Goal: Use online tool/utility: Utilize a website feature to perform a specific function

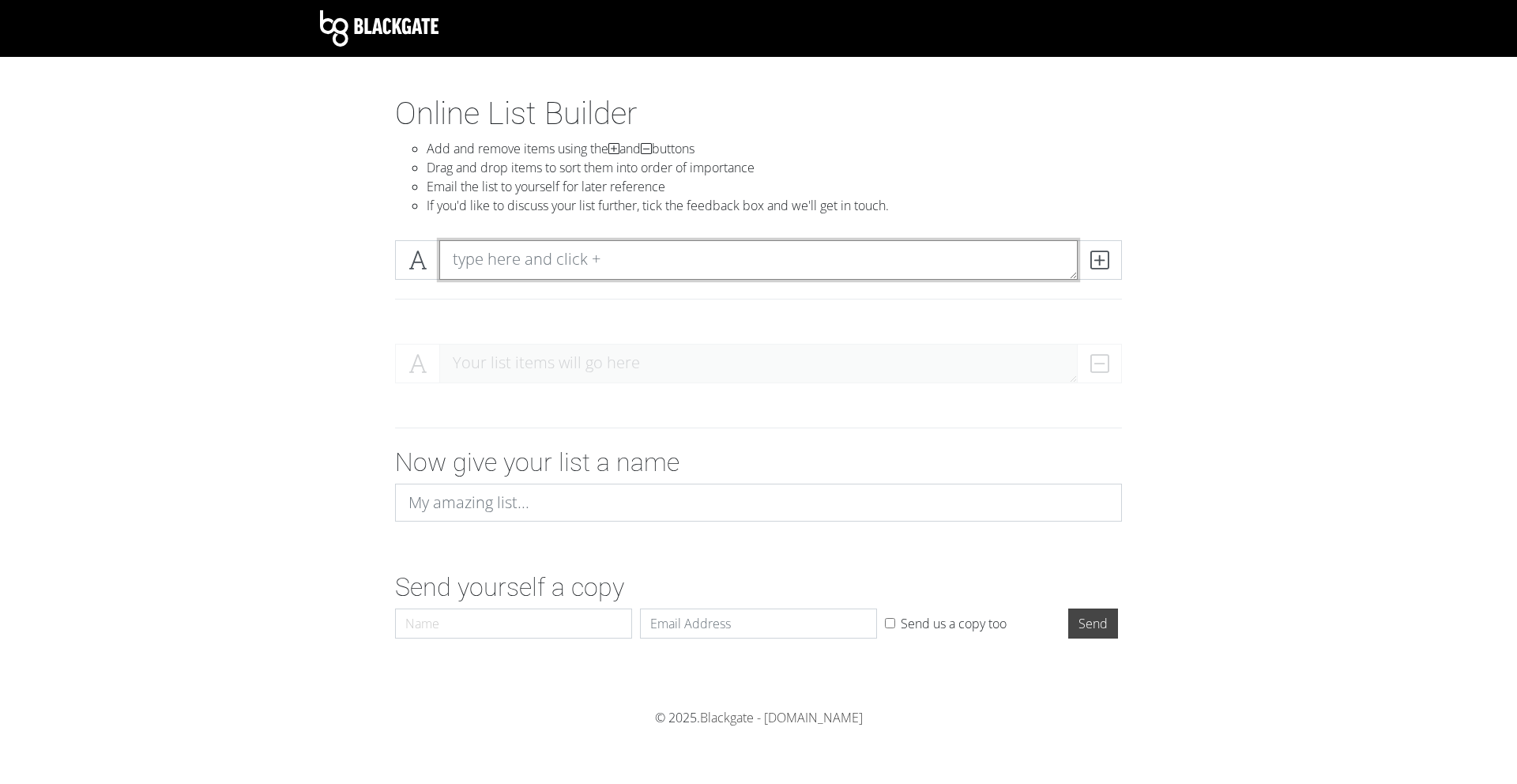
click at [532, 260] on textarea at bounding box center [758, 259] width 638 height 40
click at [1109, 266] on span at bounding box center [1099, 259] width 45 height 40
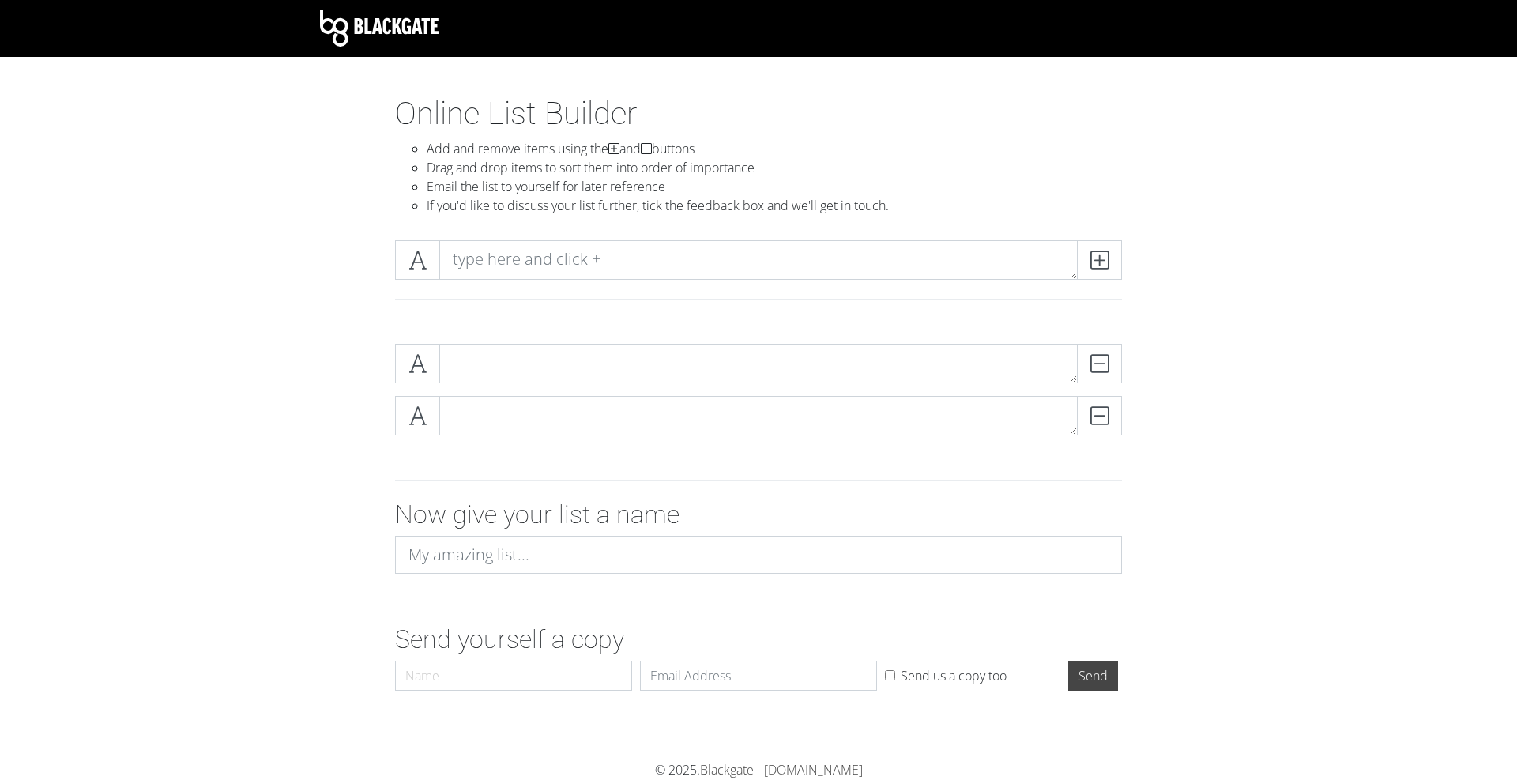
click at [611, 385] on div "DELETE" at bounding box center [758, 370] width 735 height 52
click at [609, 369] on textarea at bounding box center [758, 363] width 638 height 40
click at [546, 393] on div "DELETE" at bounding box center [758, 370] width 735 height 52
click at [546, 414] on textarea at bounding box center [758, 415] width 638 height 40
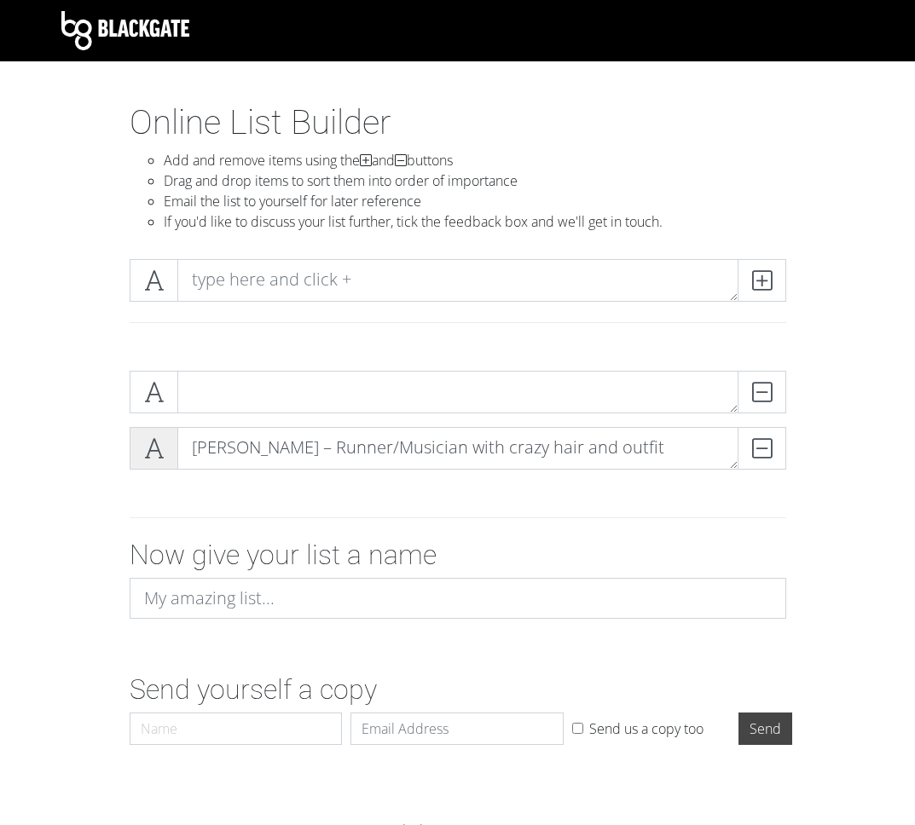
click at [150, 450] on icon at bounding box center [154, 448] width 20 height 17
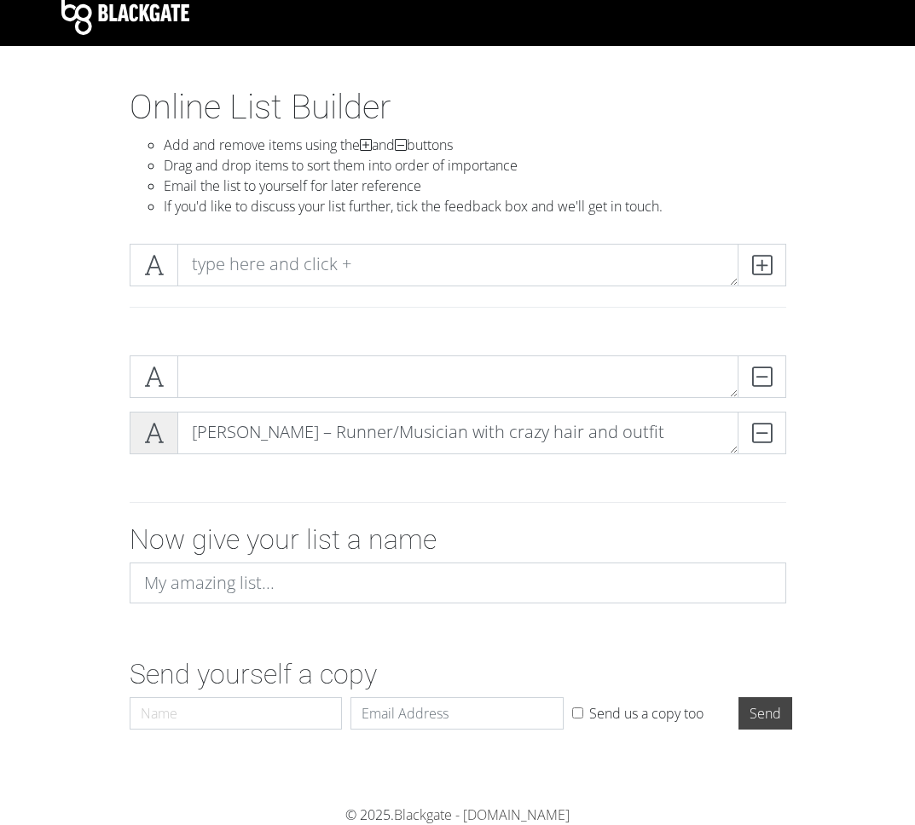
click at [157, 425] on icon at bounding box center [154, 433] width 20 height 17
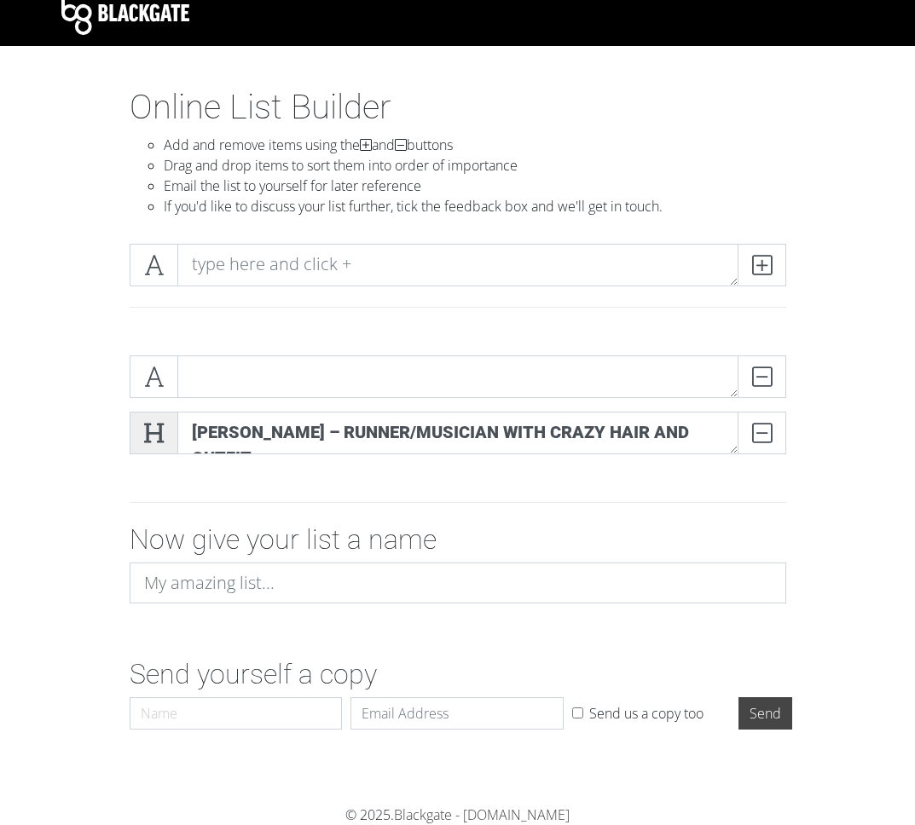
click at [157, 425] on icon at bounding box center [154, 433] width 20 height 17
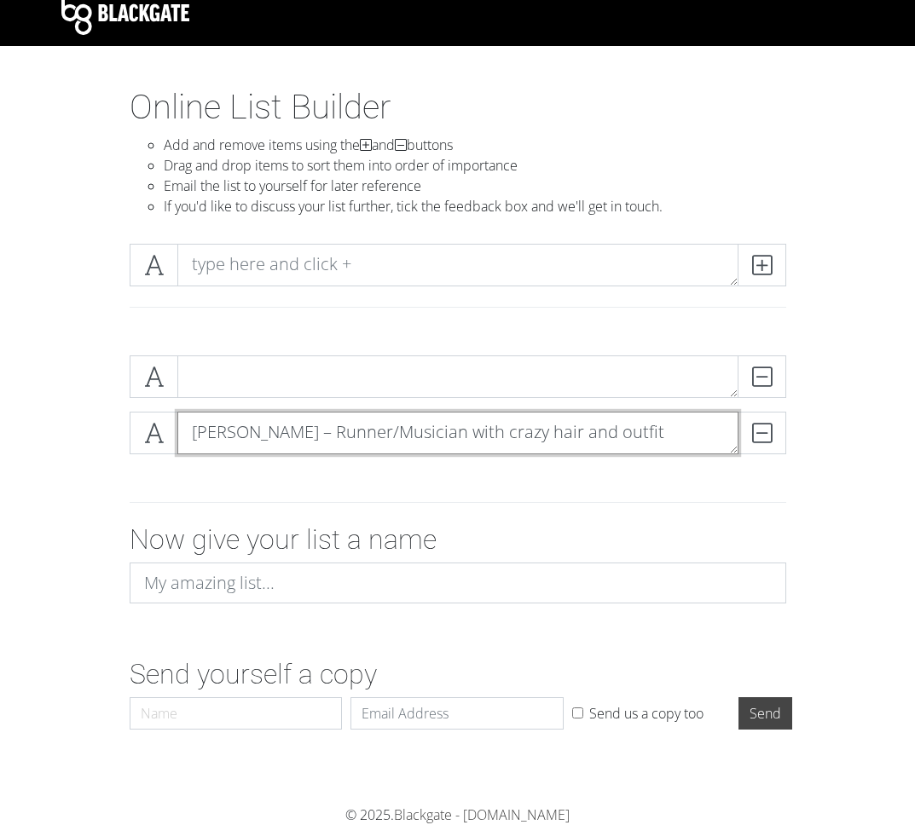
click at [189, 427] on textarea "[PERSON_NAME] – Runner/Musician with crazy hair and outfit" at bounding box center [457, 433] width 561 height 43
click at [303, 432] on textarea "[PERSON_NAME] – Runner/Musician with crazy hair and outfit" at bounding box center [457, 433] width 561 height 43
type textarea "[PERSON_NAME] (B) – Runner/Musician with crazy hair and outfit"
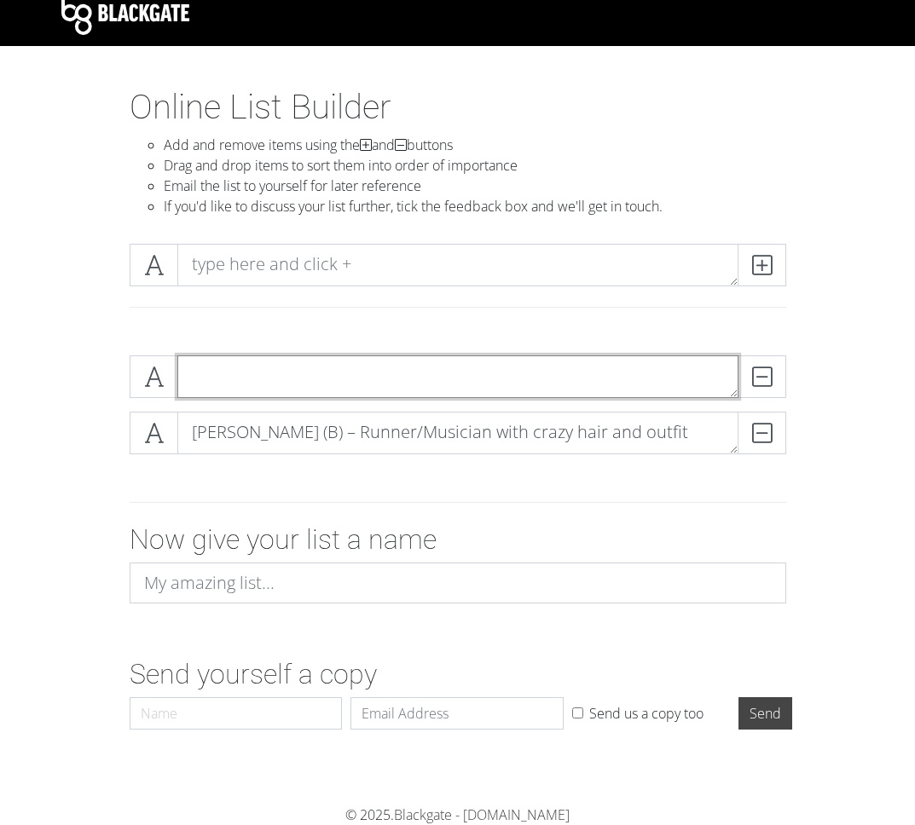
click at [198, 369] on textarea at bounding box center [457, 377] width 561 height 43
click at [284, 379] on textarea "[PERSON_NAME] – Political Comms in [GEOGRAPHIC_DATA] from [GEOGRAPHIC_DATA]" at bounding box center [457, 377] width 561 height 43
type textarea "[PERSON_NAME] (B) – Political Comms in [GEOGRAPHIC_DATA] from [GEOGRAPHIC_DATA]"
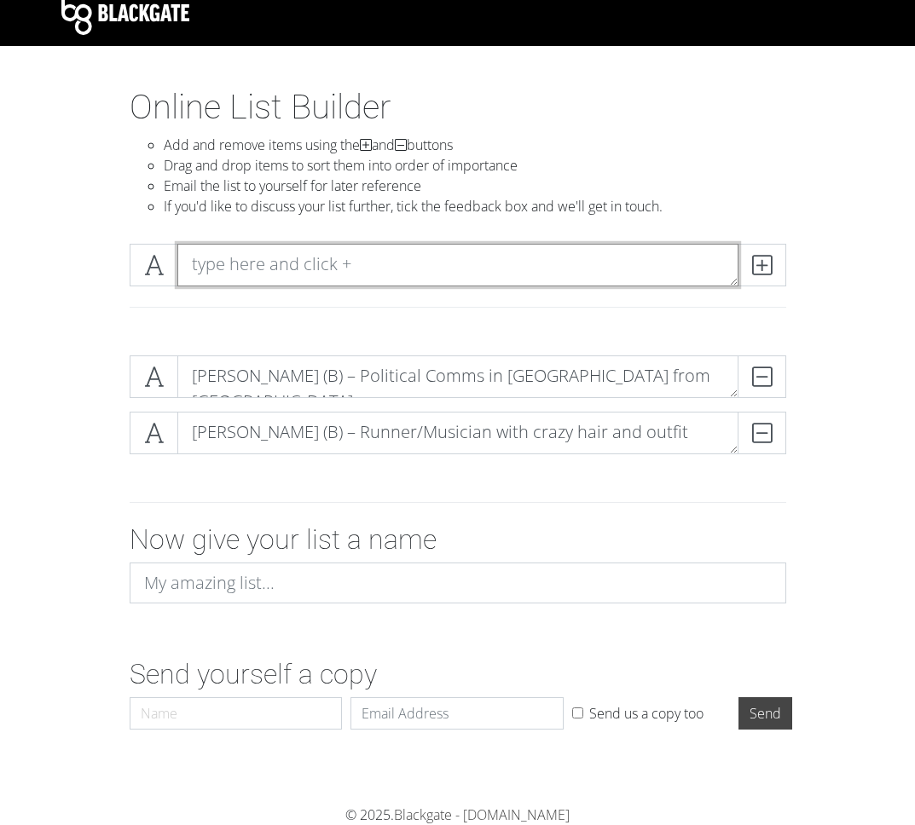
click at [430, 245] on textarea at bounding box center [457, 265] width 561 height 43
click at [232, 265] on textarea at bounding box center [457, 265] width 561 height 43
click at [200, 261] on textarea at bounding box center [457, 265] width 561 height 43
click at [370, 260] on textarea "[PERSON_NAME] – Annoying from [GEOGRAPHIC_DATA]" at bounding box center [457, 265] width 561 height 43
click at [379, 262] on textarea "[PERSON_NAME] – Annoying from [GEOGRAPHIC_DATA]" at bounding box center [457, 265] width 561 height 43
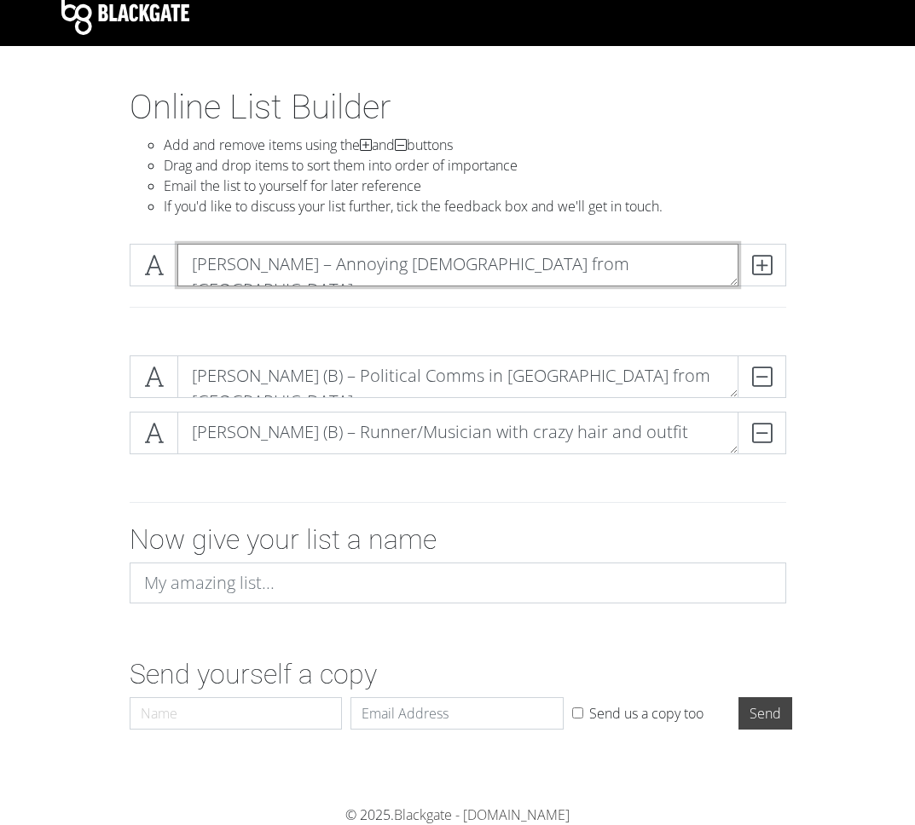
click at [283, 270] on textarea "[PERSON_NAME] – Annoying [DEMOGRAPHIC_DATA] from [GEOGRAPHIC_DATA]" at bounding box center [457, 265] width 561 height 43
click at [298, 268] on textarea "[PERSON_NAME] – Annoying [DEMOGRAPHIC_DATA] from [GEOGRAPHIC_DATA]" at bounding box center [457, 265] width 561 height 43
click at [289, 262] on textarea "[PERSON_NAME] – Annoying [DEMOGRAPHIC_DATA] from [GEOGRAPHIC_DATA]" at bounding box center [457, 265] width 561 height 43
type textarea "[PERSON_NAME] (C) – Annoying [DEMOGRAPHIC_DATA] from [GEOGRAPHIC_DATA]"
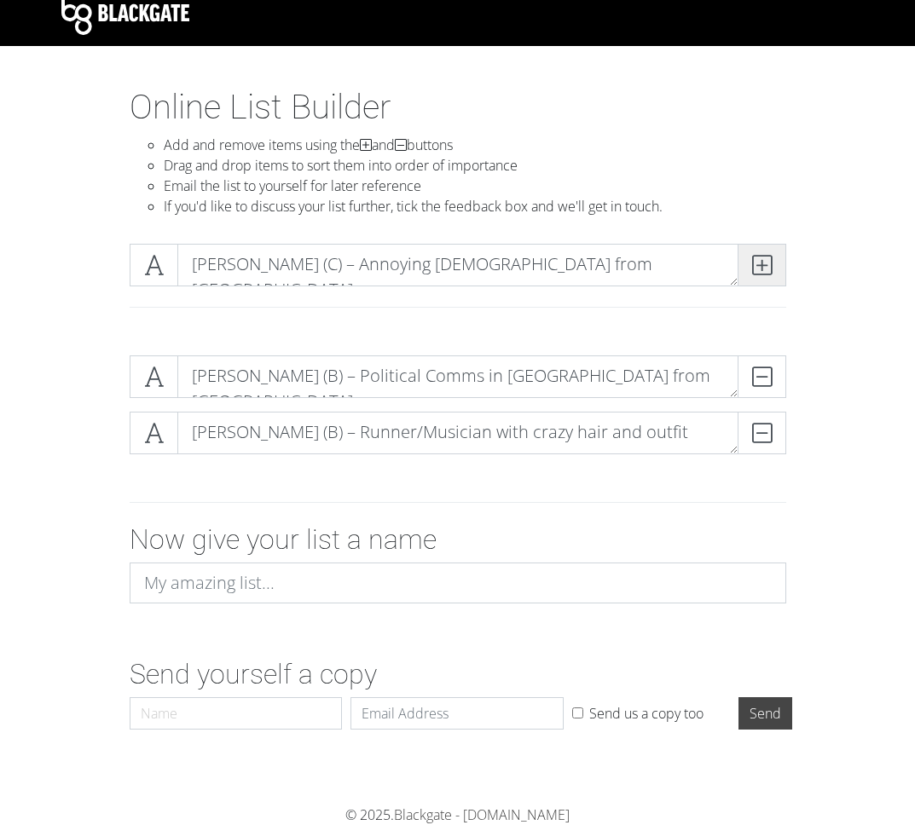
click at [757, 257] on icon at bounding box center [762, 265] width 20 height 17
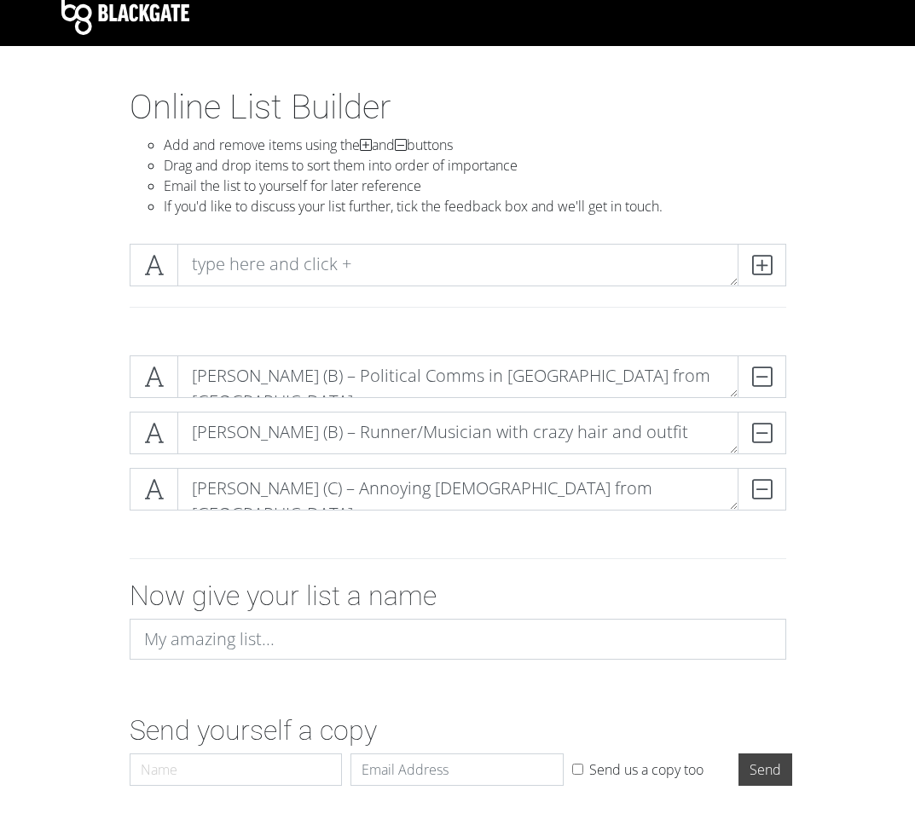
click at [866, 419] on div "[PERSON_NAME] (B) – Political Comms in [GEOGRAPHIC_DATA] from [GEOGRAPHIC_DATA]…" at bounding box center [458, 440] width 819 height 196
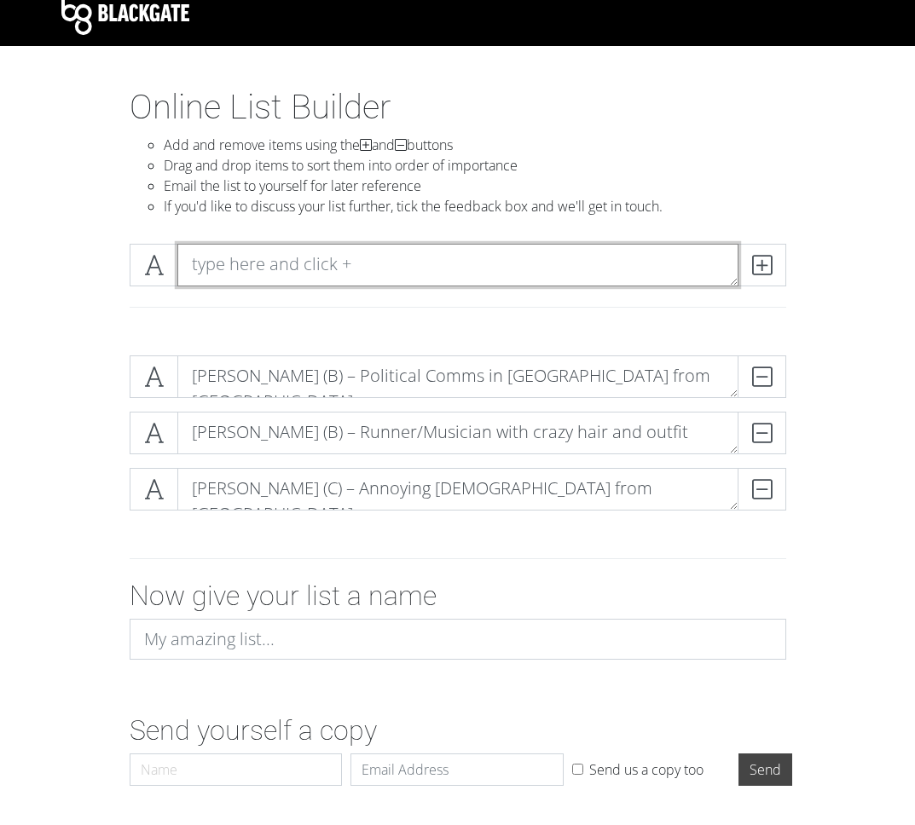
click at [234, 260] on textarea at bounding box center [457, 265] width 561 height 43
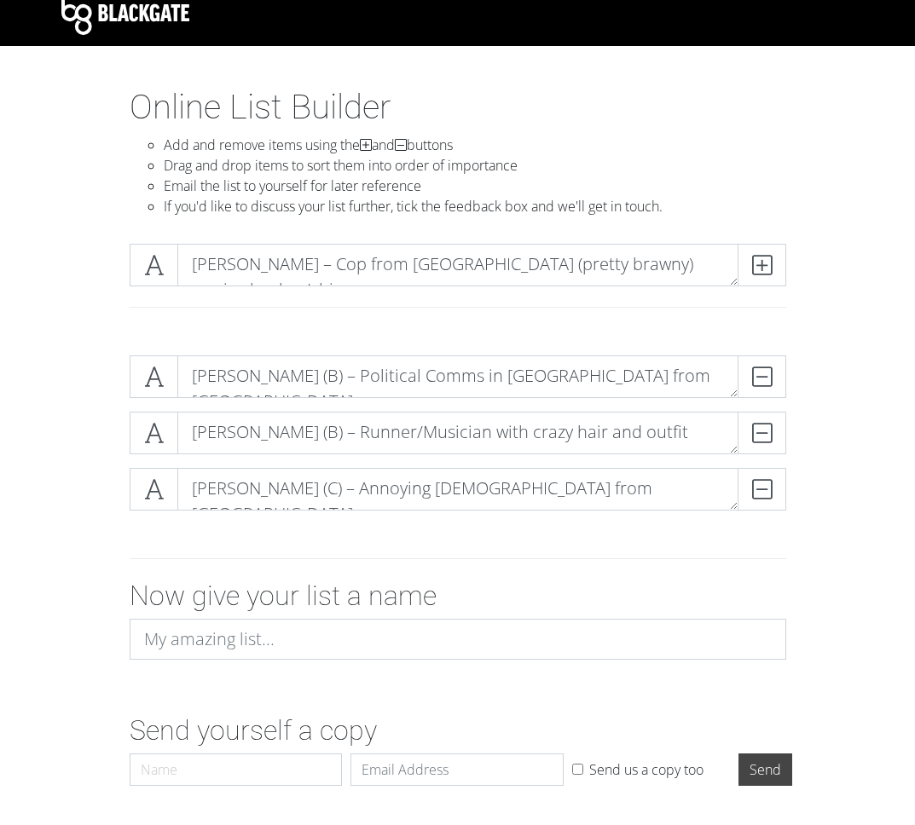
click at [800, 158] on div "Online List Builder Add and remove items using the and buttons Drag and drop it…" at bounding box center [458, 158] width 819 height 143
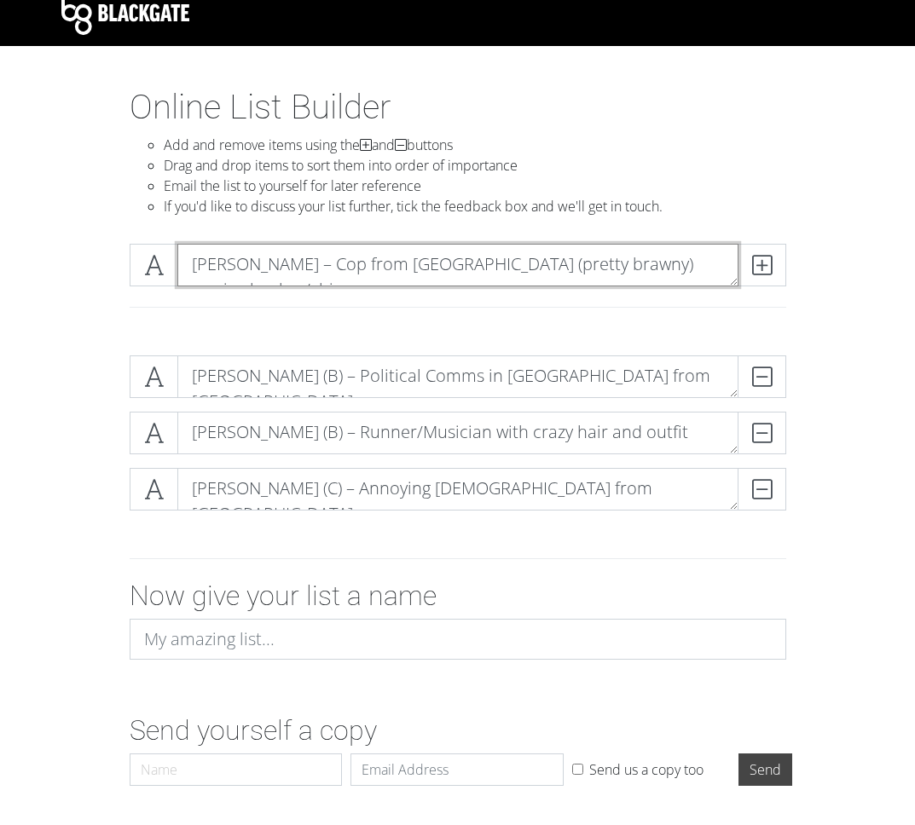
click at [275, 264] on textarea "[PERSON_NAME] – Cop from [GEOGRAPHIC_DATA] (pretty brawny) pro ice hockey/chip" at bounding box center [457, 265] width 561 height 43
click at [284, 264] on textarea "[PERSON_NAME] – Cop from [GEOGRAPHIC_DATA] (pretty brawny) pro ice hockey/chip" at bounding box center [457, 265] width 561 height 43
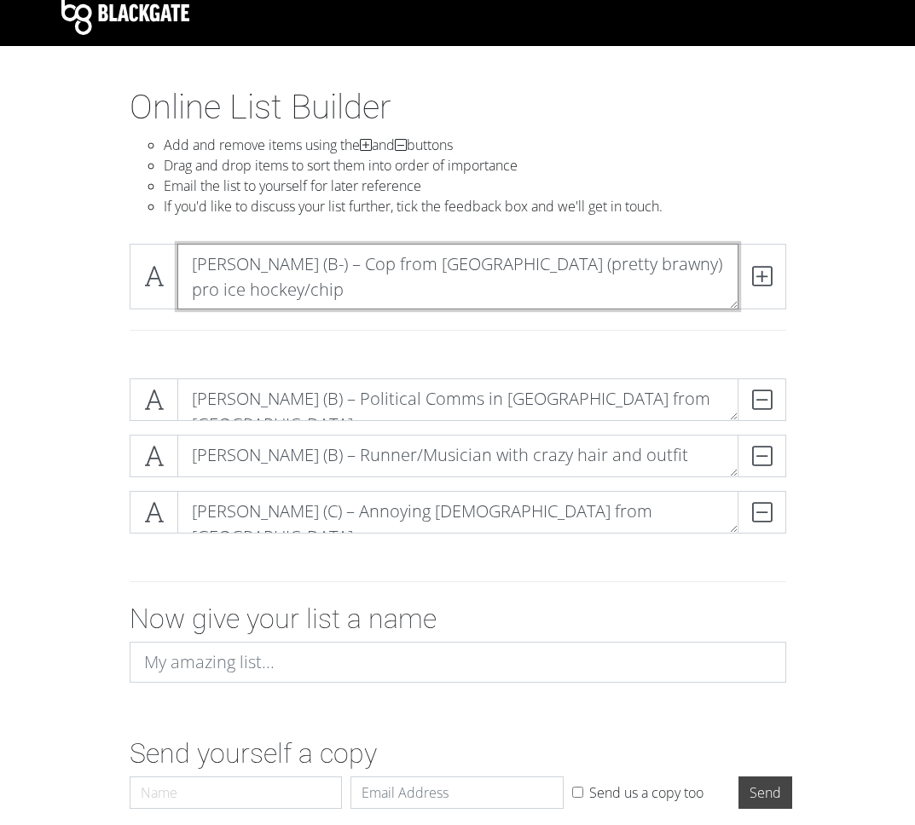
click at [648, 269] on textarea "[PERSON_NAME] (B-) – Cop from [GEOGRAPHIC_DATA] (pretty brawny) pro ice hockey/…" at bounding box center [457, 277] width 561 height 66
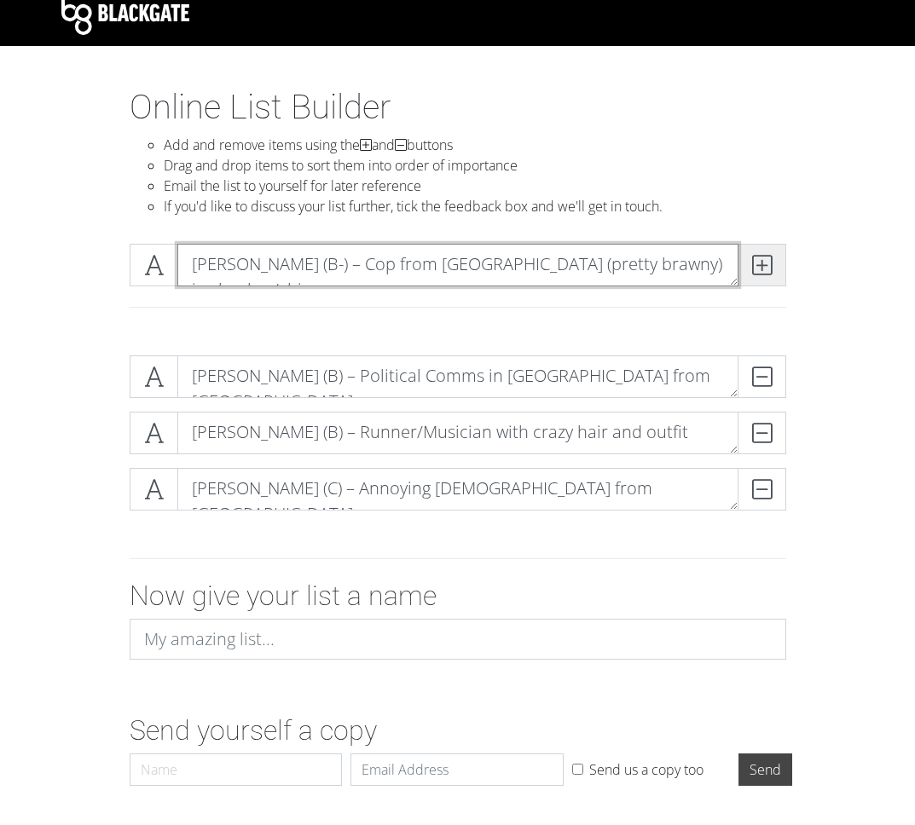
type textarea "[PERSON_NAME] (B-) – Cop from [GEOGRAPHIC_DATA] (pretty brawny) ice hockey/chip"
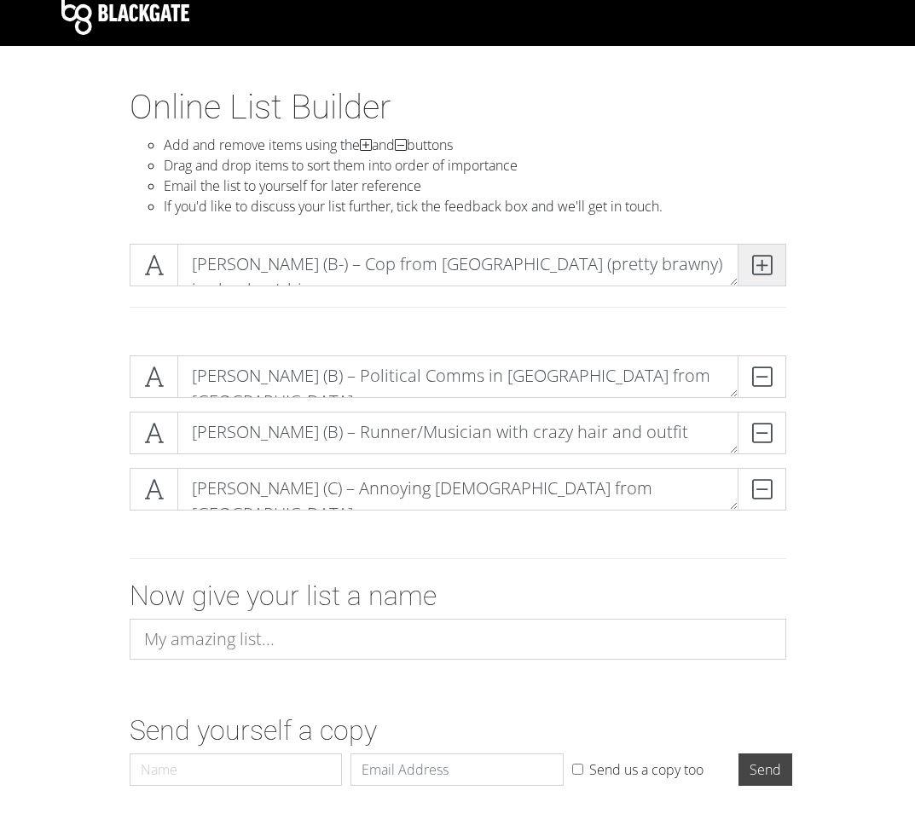
click at [771, 260] on icon at bounding box center [762, 265] width 20 height 17
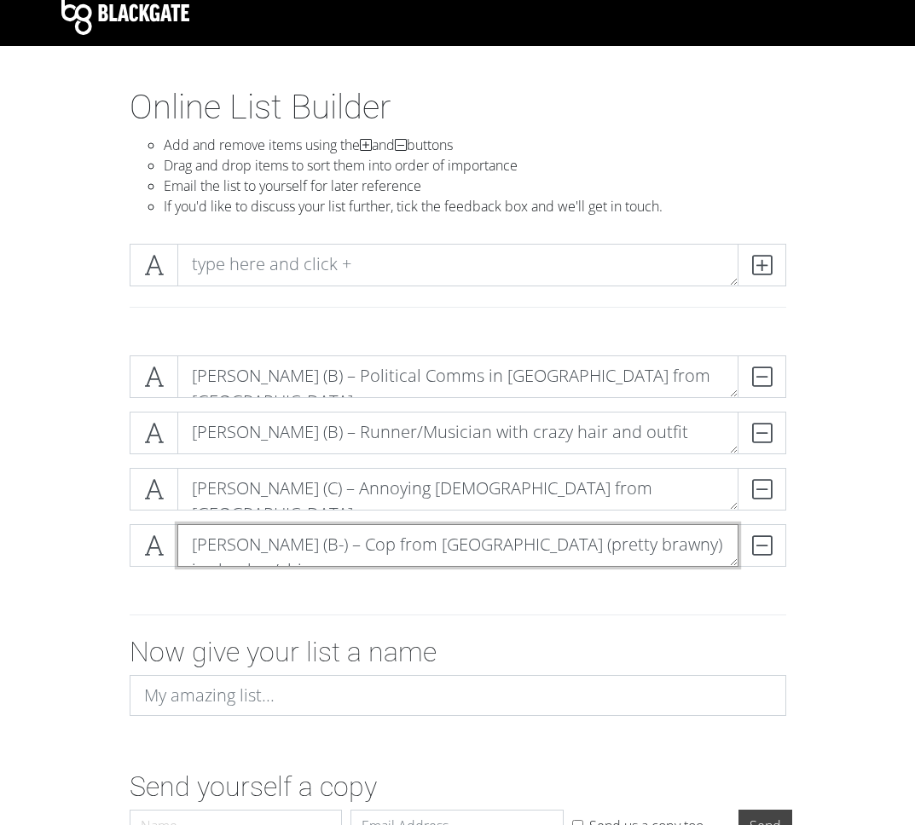
drag, startPoint x: 375, startPoint y: 543, endPoint x: 377, endPoint y: 428, distance: 115.1
click at [377, 428] on div "[PERSON_NAME] (B) – Political Comms in [GEOGRAPHIC_DATA] from [GEOGRAPHIC_DATA]…" at bounding box center [458, 468] width 657 height 225
drag, startPoint x: 479, startPoint y: 543, endPoint x: 478, endPoint y: 480, distance: 63.1
click at [478, 480] on div "[PERSON_NAME] (B) – Political Comms in [GEOGRAPHIC_DATA] from [GEOGRAPHIC_DATA]…" at bounding box center [458, 468] width 657 height 225
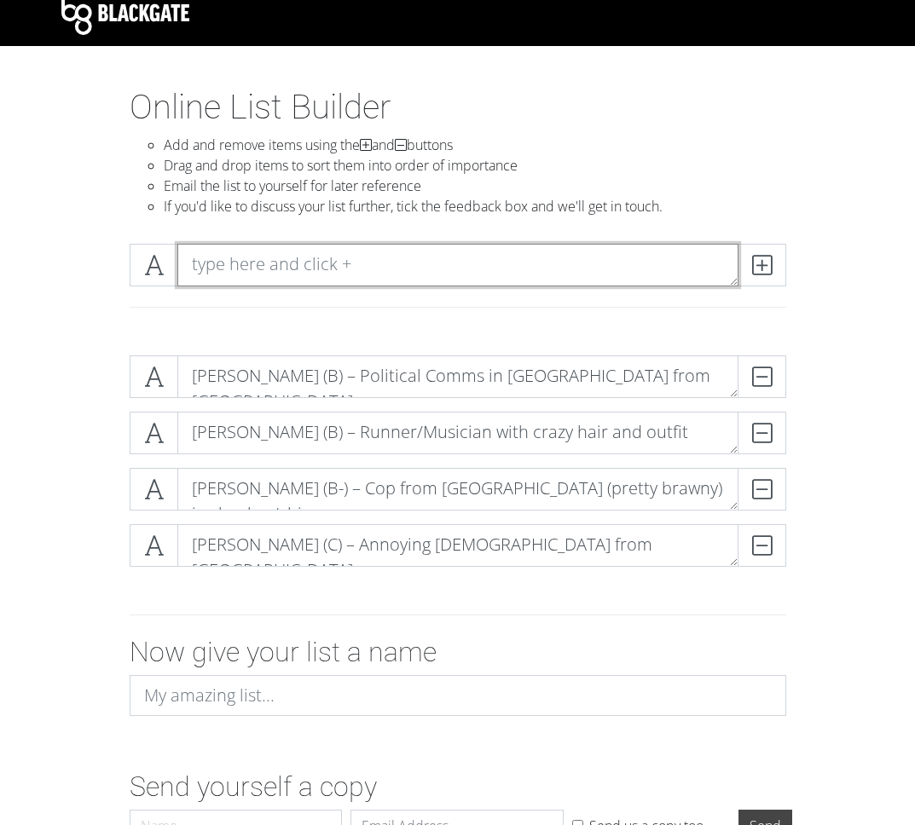
click at [213, 262] on textarea at bounding box center [457, 265] width 561 height 43
type textarea "K"
click at [275, 262] on textarea "[PERSON_NAME] – Video Editor in LA, wants to help siblings" at bounding box center [457, 265] width 561 height 43
type textarea "[PERSON_NAME] (B-) – Video Editor in LA, wants to help siblings"
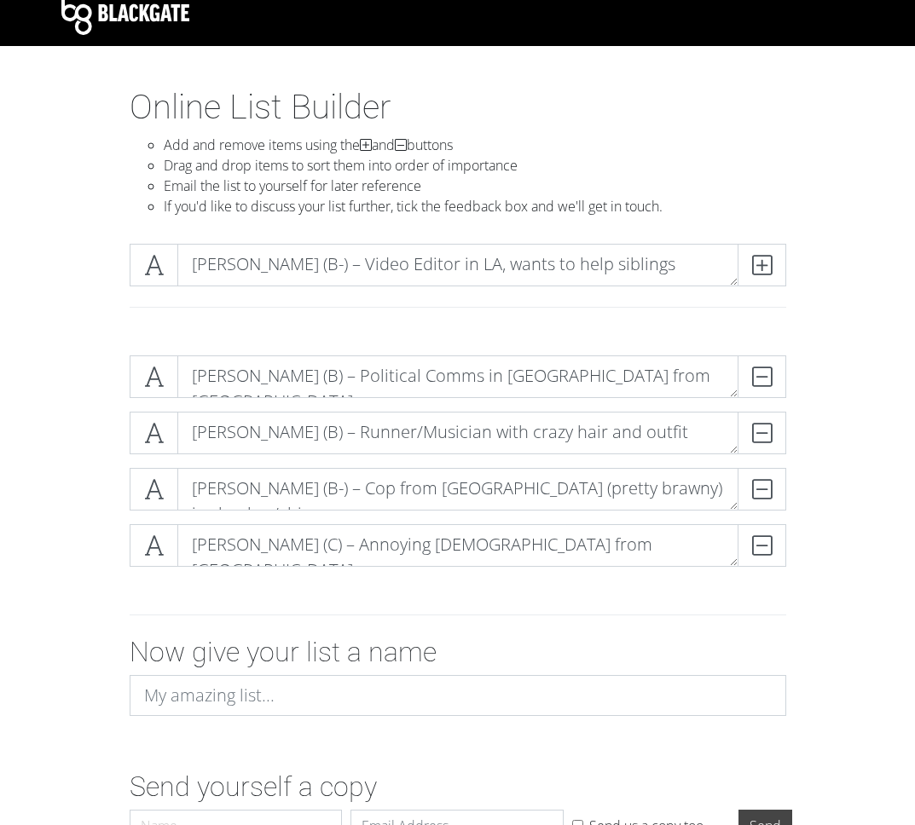
click at [899, 277] on section "Online List Builder Add and remove items using the and buttons Drag and drop it…" at bounding box center [457, 502] width 915 height 831
click at [774, 263] on span at bounding box center [762, 265] width 49 height 43
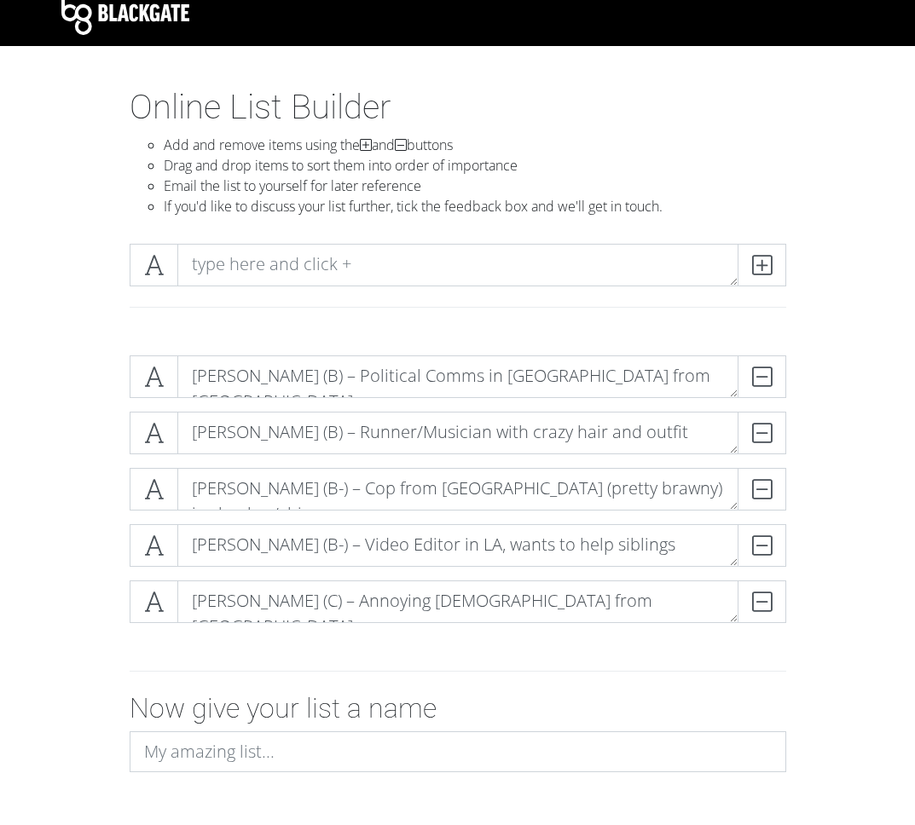
click at [106, 460] on div "[PERSON_NAME] (B) – Political Comms in [GEOGRAPHIC_DATA] from [GEOGRAPHIC_DATA]…" at bounding box center [458, 496] width 819 height 309
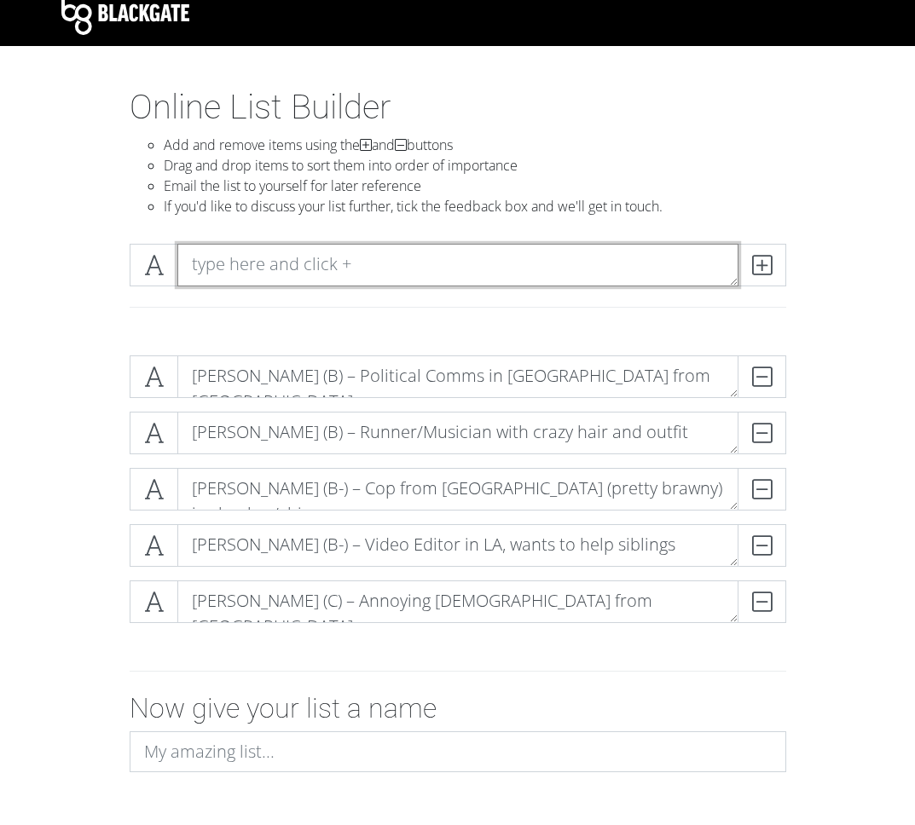
click at [229, 262] on textarea at bounding box center [457, 265] width 561 height 43
click at [276, 258] on textarea "[PERSON_NAME] – Law Clerk [US_STATE] ([GEOGRAPHIC_DATA]) Annoying, always afraid" at bounding box center [457, 265] width 561 height 43
type textarea "[PERSON_NAME] (C) – Law Clerk [US_STATE] ([GEOGRAPHIC_DATA]) Annoying, always a…"
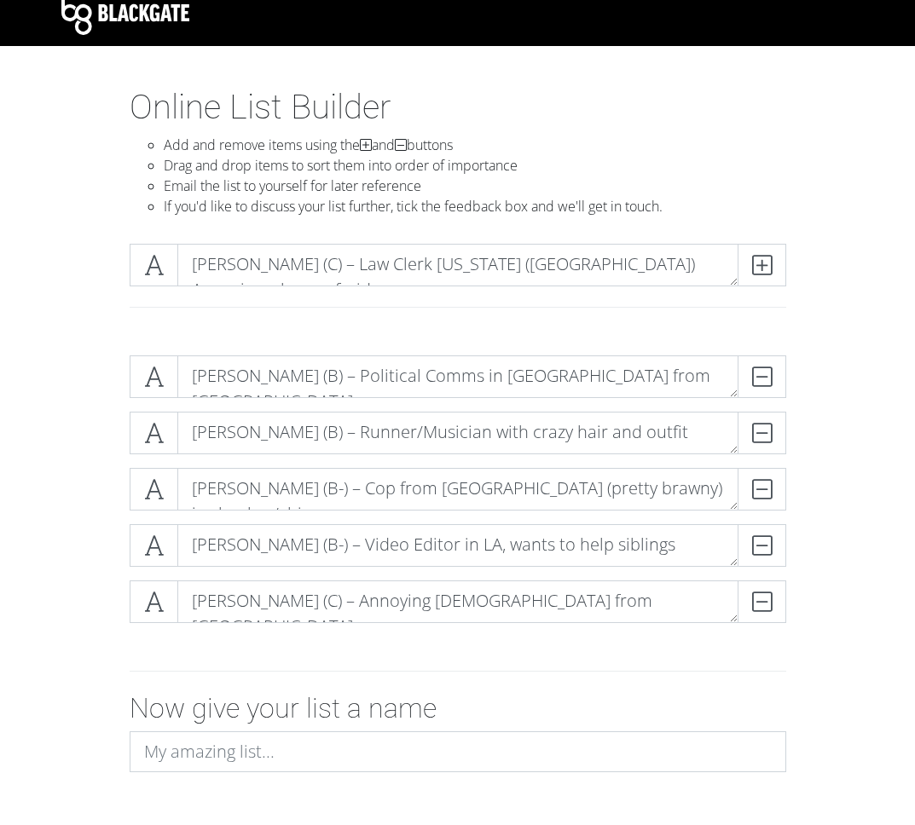
click at [765, 174] on li "Drag and drop items to sort them into order of importance" at bounding box center [475, 165] width 622 height 20
click at [771, 259] on icon at bounding box center [762, 265] width 20 height 17
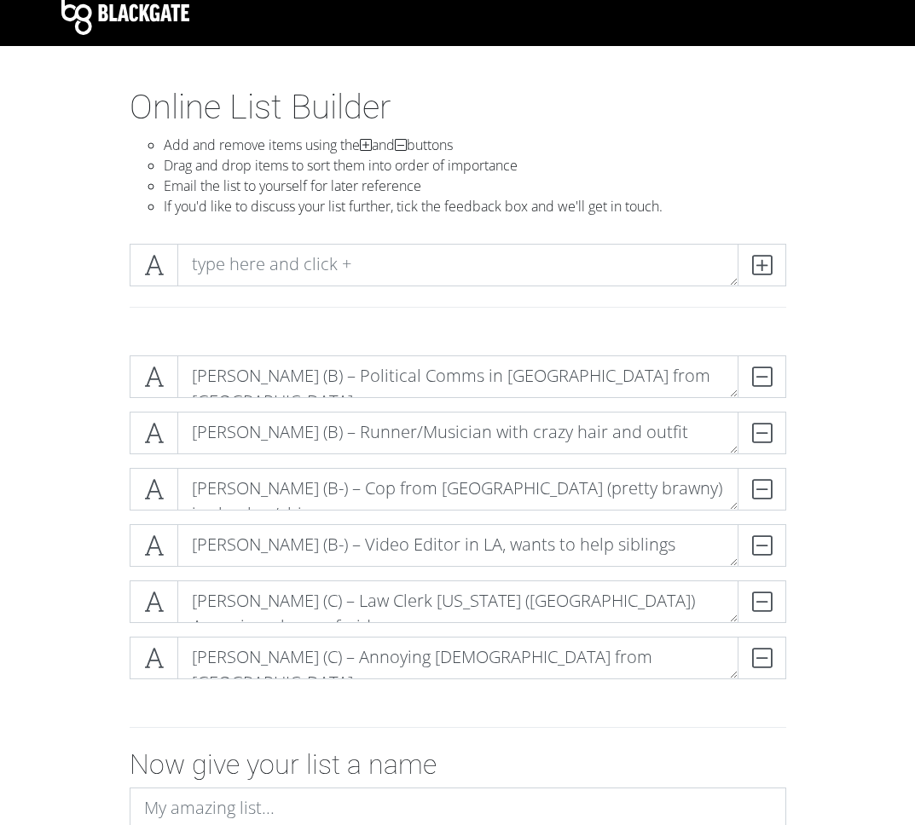
click at [43, 490] on form "[PERSON_NAME] (B) – Political Comms in [GEOGRAPHIC_DATA] from [GEOGRAPHIC_DATA]…" at bounding box center [457, 652] width 915 height 621
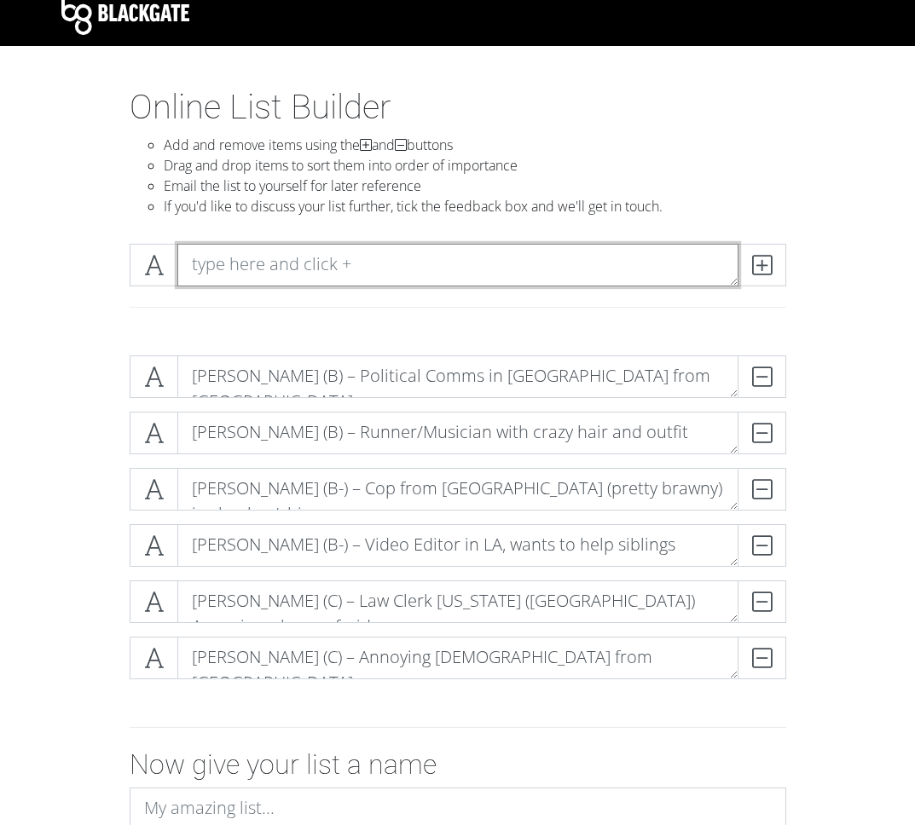
click at [235, 265] on textarea at bounding box center [457, 265] width 561 height 43
click at [288, 263] on textarea "[PERSON_NAME] – MBA Coach [US_STATE]/[GEOGRAPHIC_DATA] (Black Liberal) [PERSON_…" at bounding box center [457, 265] width 561 height 43
type textarea "[PERSON_NAME] (B) – MBA Coach [US_STATE]/[GEOGRAPHIC_DATA] (Black Liberal) [PER…"
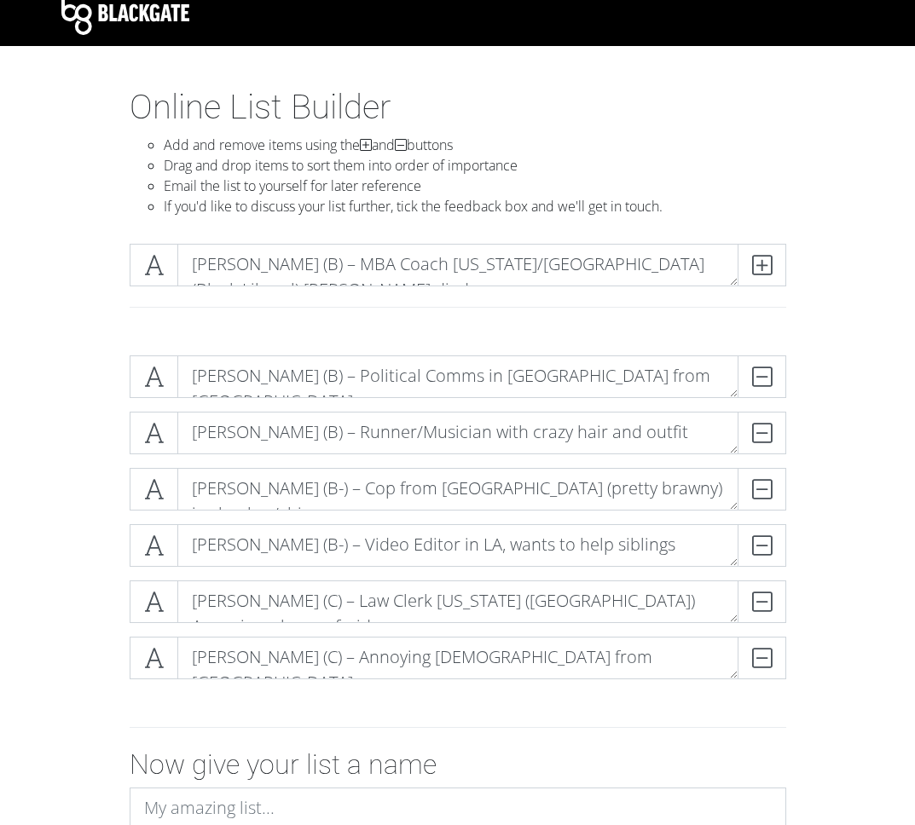
click at [817, 194] on div "Online List Builder Add and remove items using the and buttons Drag and drop it…" at bounding box center [458, 158] width 819 height 143
click at [763, 265] on icon at bounding box center [762, 265] width 20 height 17
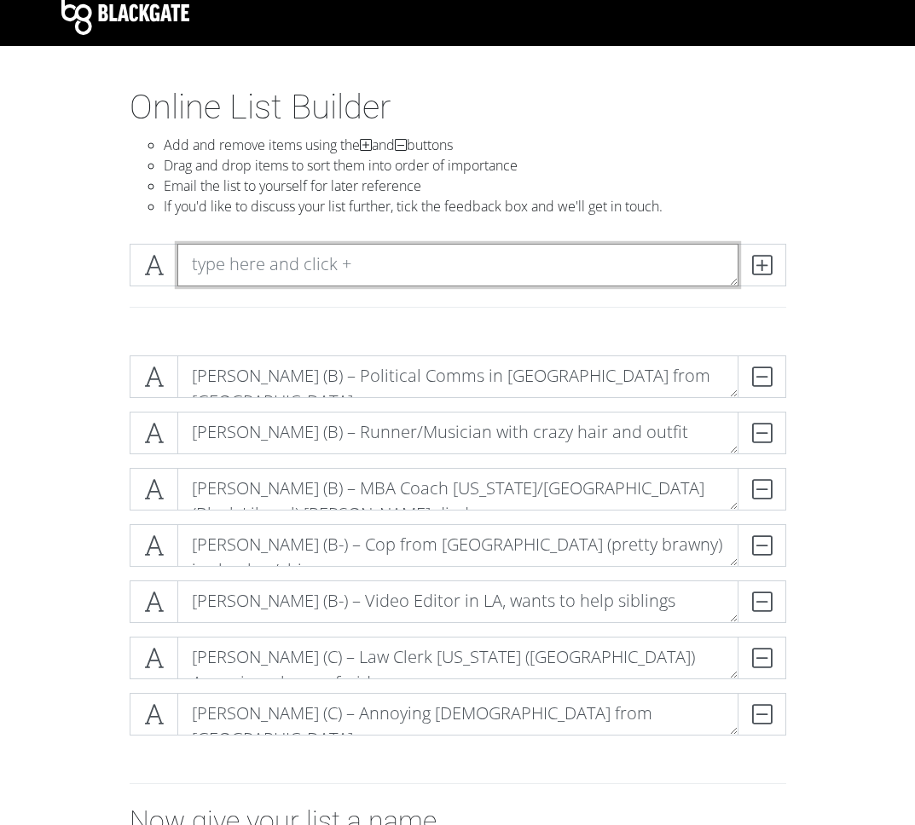
click at [231, 262] on textarea at bounding box center [457, 265] width 561 height 43
click at [252, 262] on textarea "MC – Firness Trainer" at bounding box center [457, 265] width 561 height 43
click at [376, 268] on textarea "MC – Fitness Trainer" at bounding box center [457, 265] width 561 height 43
type textarea "MC – Fitness Trainer ([GEOGRAPHIC_DATA]/[GEOGRAPHIC_DATA])"
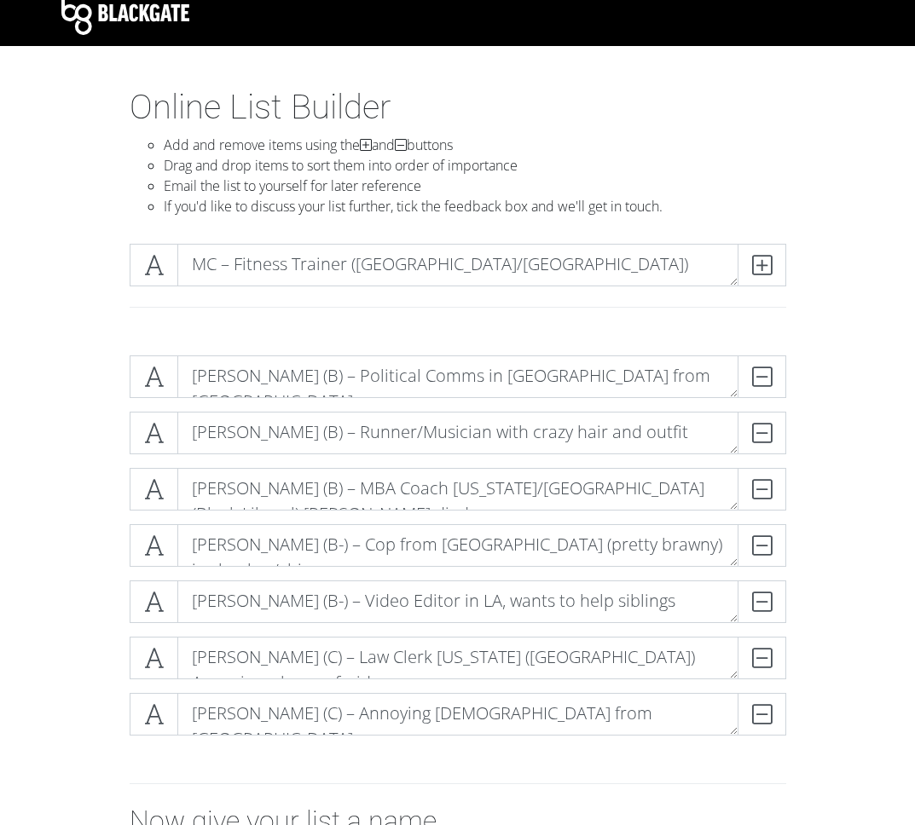
click at [732, 142] on li "Add and remove items using the and buttons" at bounding box center [475, 145] width 622 height 20
click at [770, 257] on icon at bounding box center [762, 265] width 20 height 17
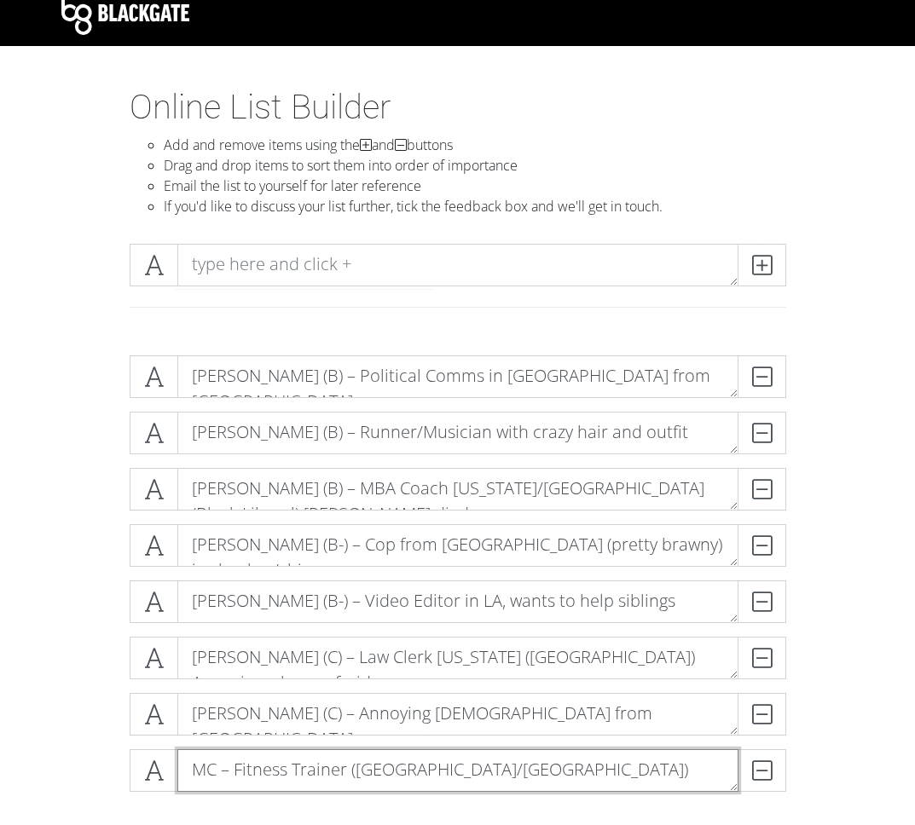
drag, startPoint x: 301, startPoint y: 762, endPoint x: 301, endPoint y: 629, distance: 133.0
click at [301, 629] on div "[PERSON_NAME] (B) – Political Comms in [GEOGRAPHIC_DATA] from [GEOGRAPHIC_DATA]…" at bounding box center [458, 581] width 657 height 450
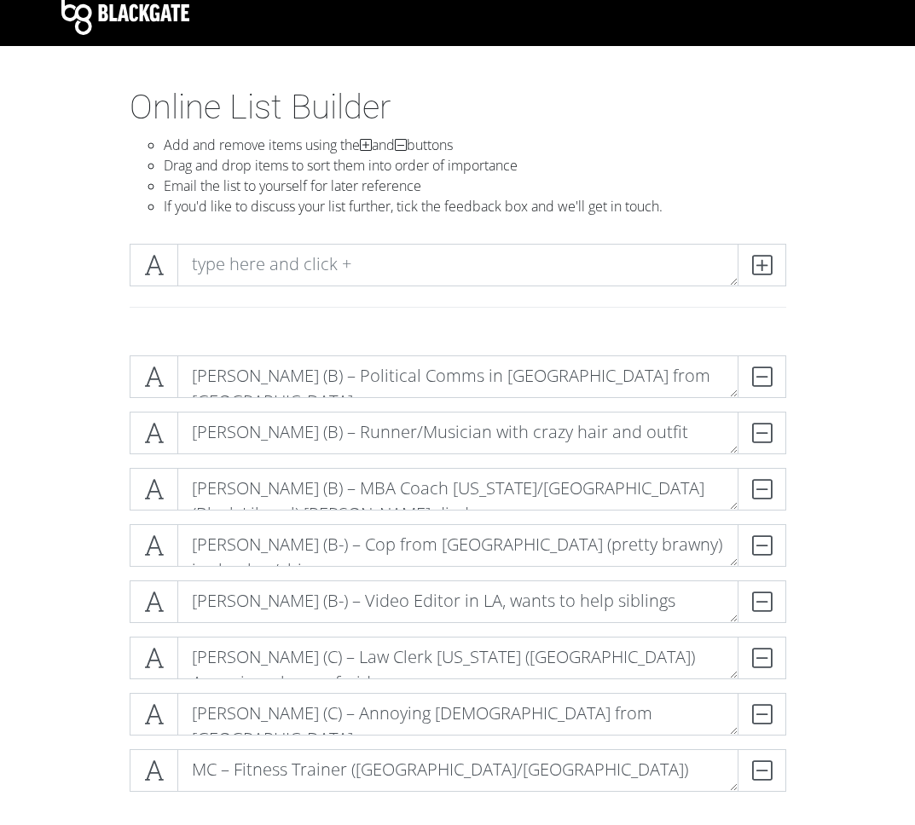
click at [12, 288] on section "Online List Builder Add and remove items using the and buttons Drag and drop it…" at bounding box center [457, 615] width 915 height 1056
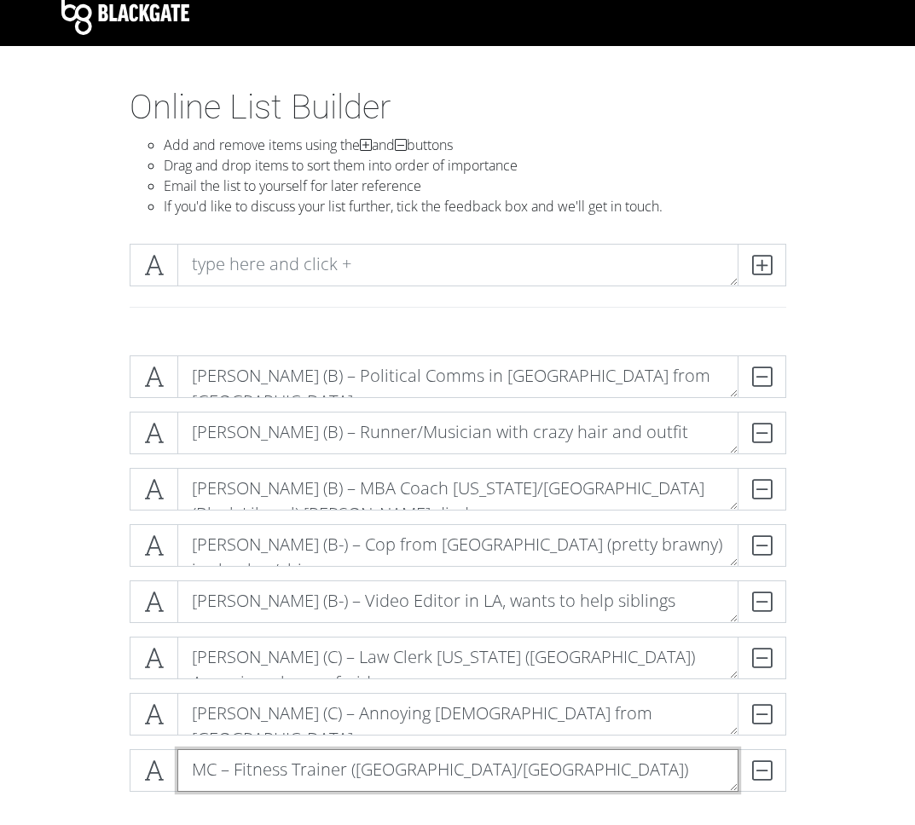
click at [438, 770] on textarea "MC – Fitness Trainer ([GEOGRAPHIC_DATA]/[GEOGRAPHIC_DATA])" at bounding box center [457, 771] width 561 height 43
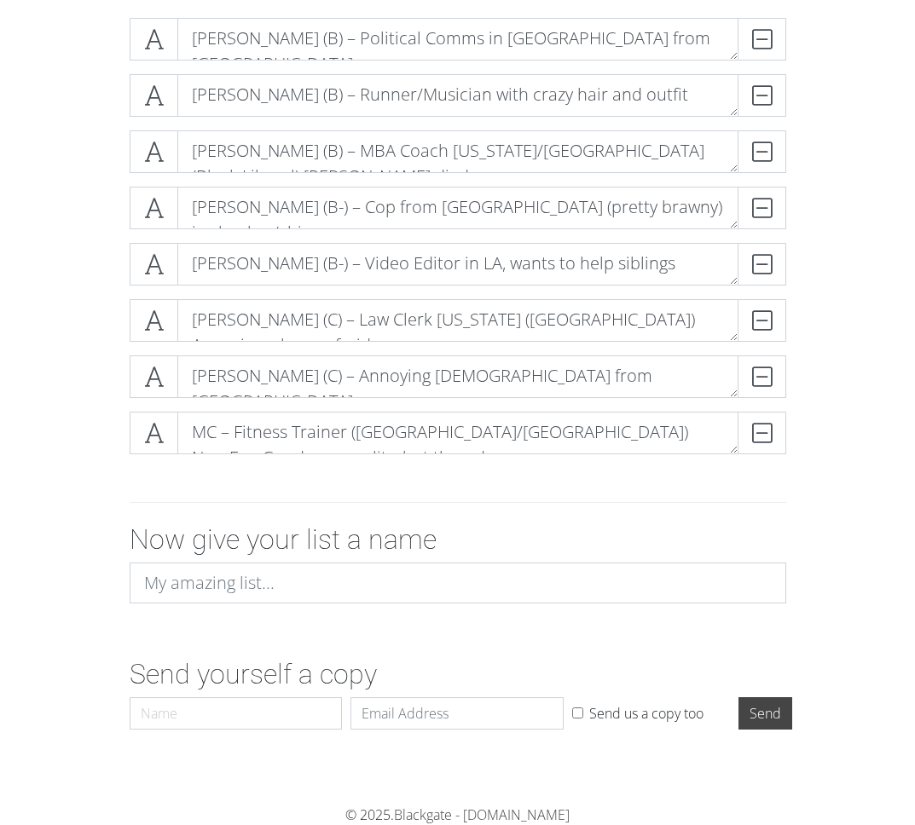
click at [853, 552] on div "Now give your list a name" at bounding box center [458, 571] width 819 height 94
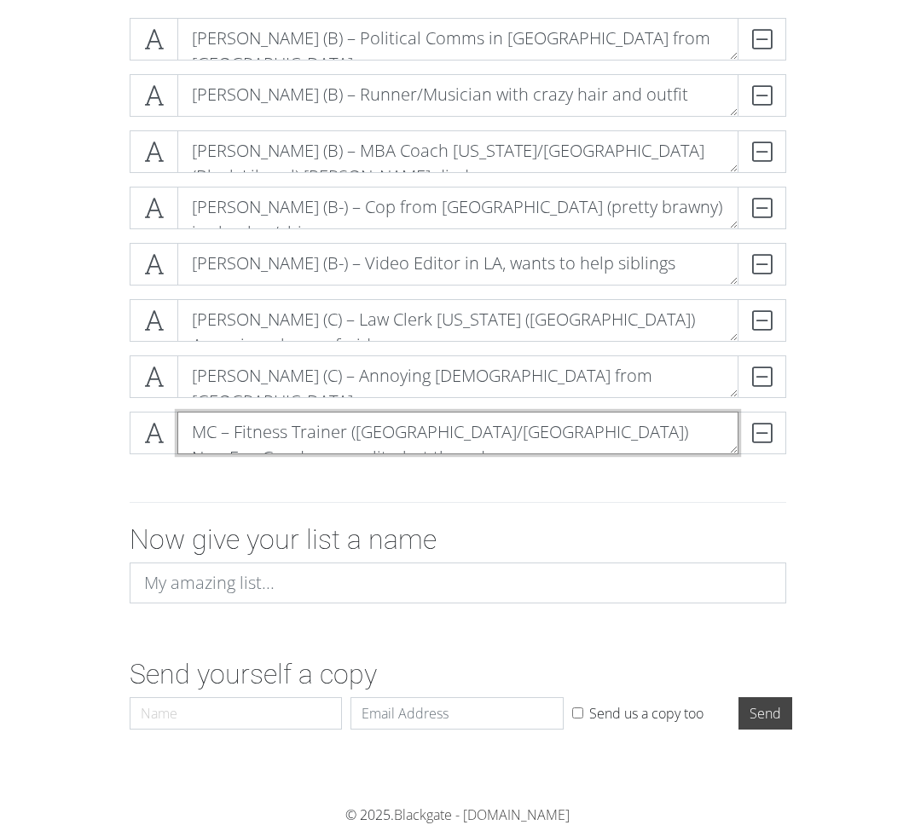
click at [696, 435] on textarea "MC – Fitness Trainer ([GEOGRAPHIC_DATA]/[GEOGRAPHIC_DATA]) New Fan Good persona…" at bounding box center [457, 433] width 561 height 43
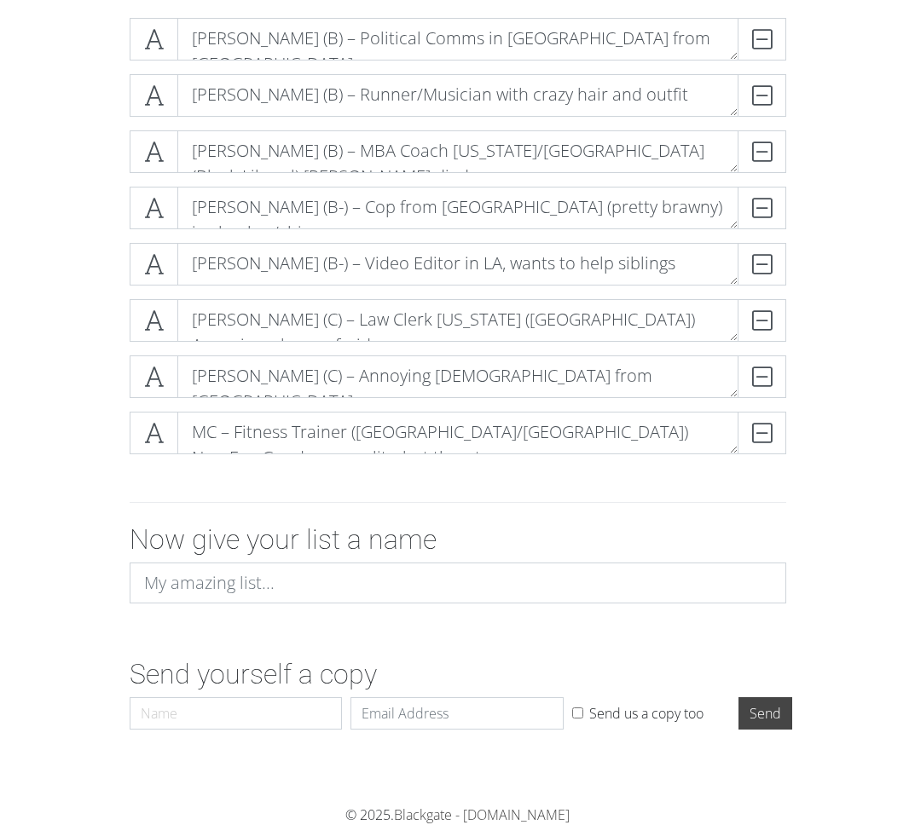
click at [820, 413] on div "[PERSON_NAME] (B) – Political Comms in [GEOGRAPHIC_DATA] from [GEOGRAPHIC_DATA]…" at bounding box center [458, 243] width 819 height 478
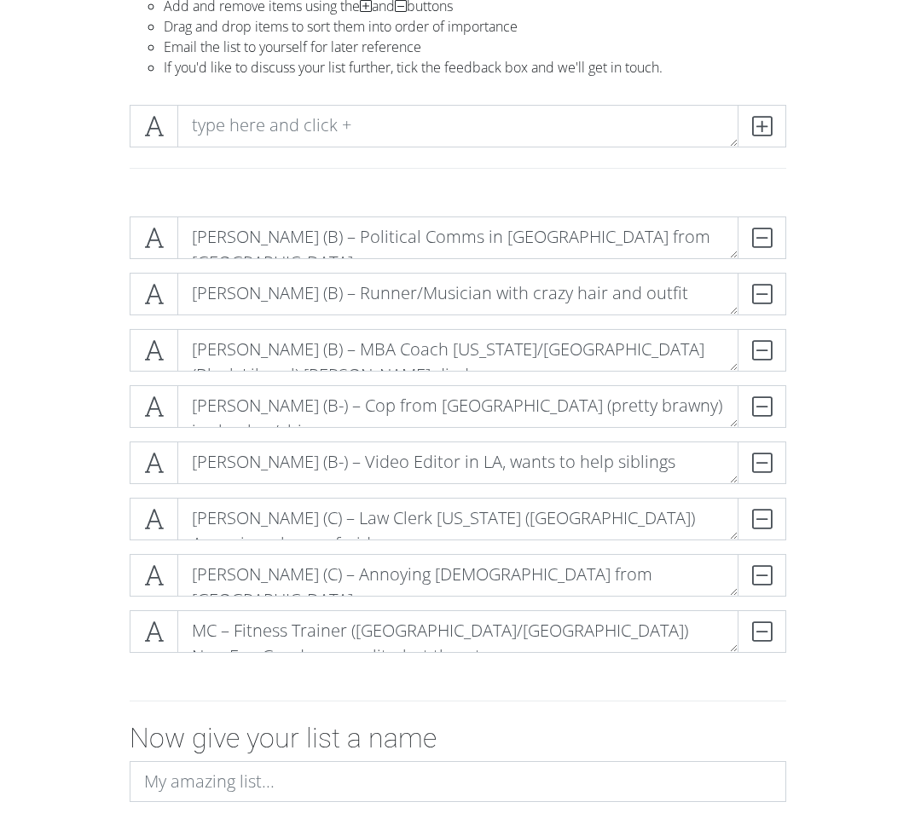
scroll to position [150, 0]
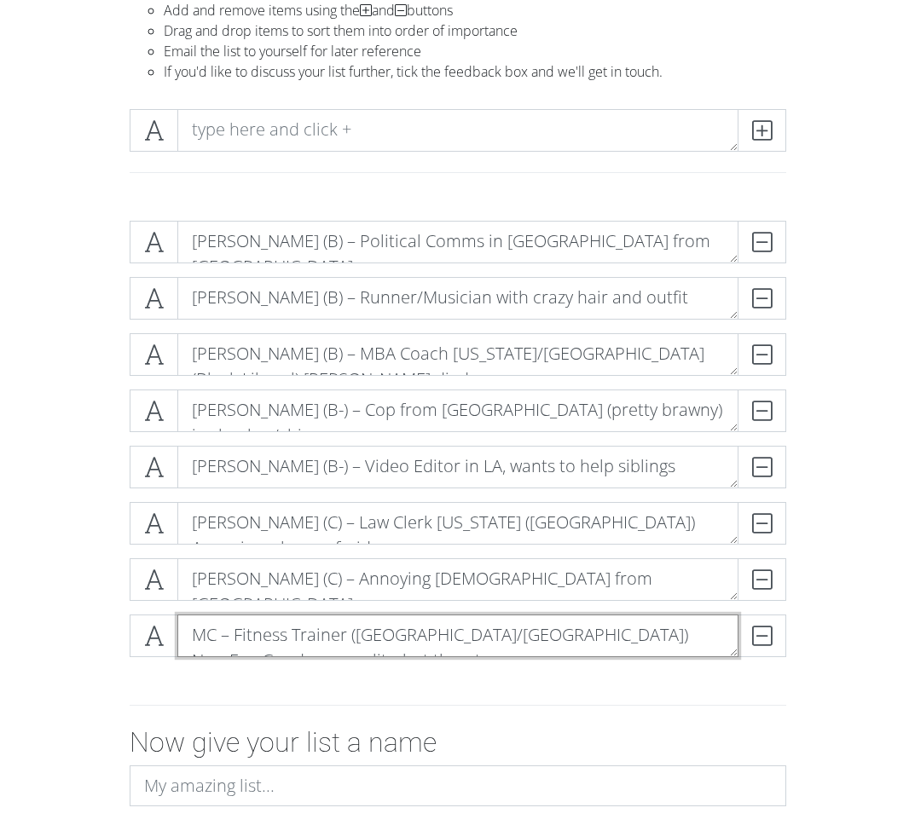
click at [224, 634] on textarea "MC – Fitness Trainer ([GEOGRAPHIC_DATA]/[GEOGRAPHIC_DATA]) New Fan Good persona…" at bounding box center [457, 636] width 561 height 43
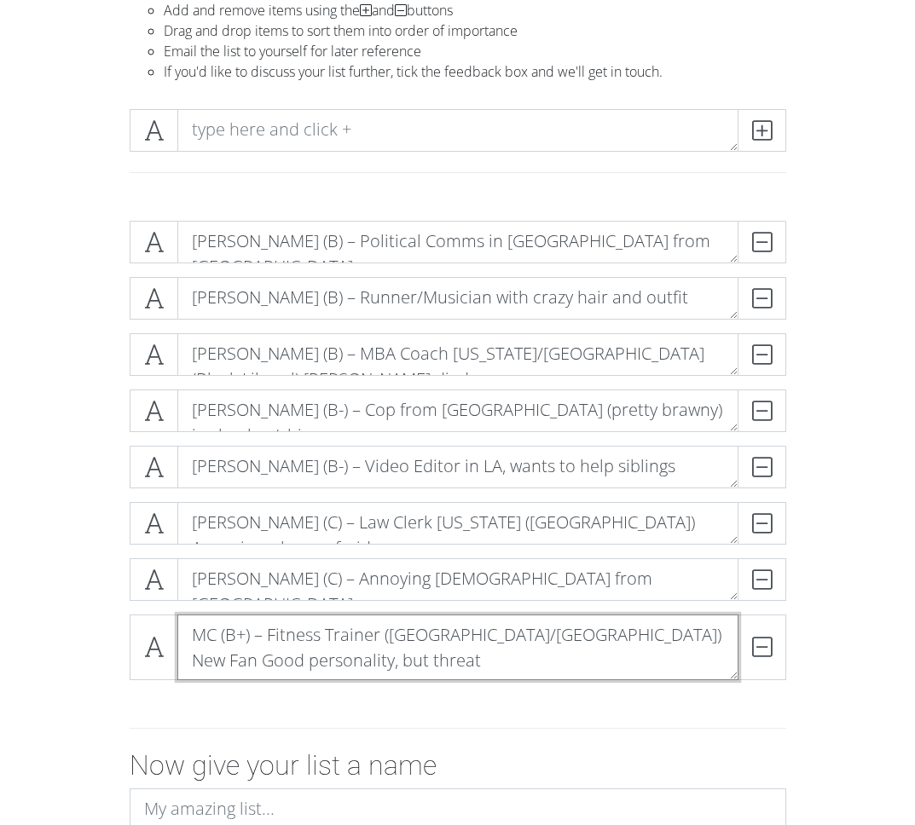
click at [511, 634] on textarea "MC (B+) – Fitness Trainer ([GEOGRAPHIC_DATA]/[GEOGRAPHIC_DATA]) New Fan Good pe…" at bounding box center [457, 648] width 561 height 66
click at [484, 634] on textarea "MC (B+) – Fitness Trainer ([GEOGRAPHIC_DATA]/[GEOGRAPHIC_DATA]) New Fan Good pe…" at bounding box center [457, 648] width 561 height 66
click at [556, 630] on textarea "MC (B+) – Fitness Trainer ([GEOGRAPHIC_DATA]/[GEOGRAPHIC_DATA]) NewFan Good per…" at bounding box center [457, 648] width 561 height 66
click at [644, 632] on textarea "MC (B+) – Fitness Trainer ([GEOGRAPHIC_DATA]/[GEOGRAPHIC_DATA]) NewFan Goodpers…" at bounding box center [457, 648] width 561 height 66
drag, startPoint x: 242, startPoint y: 661, endPoint x: 518, endPoint y: 639, distance: 276.3
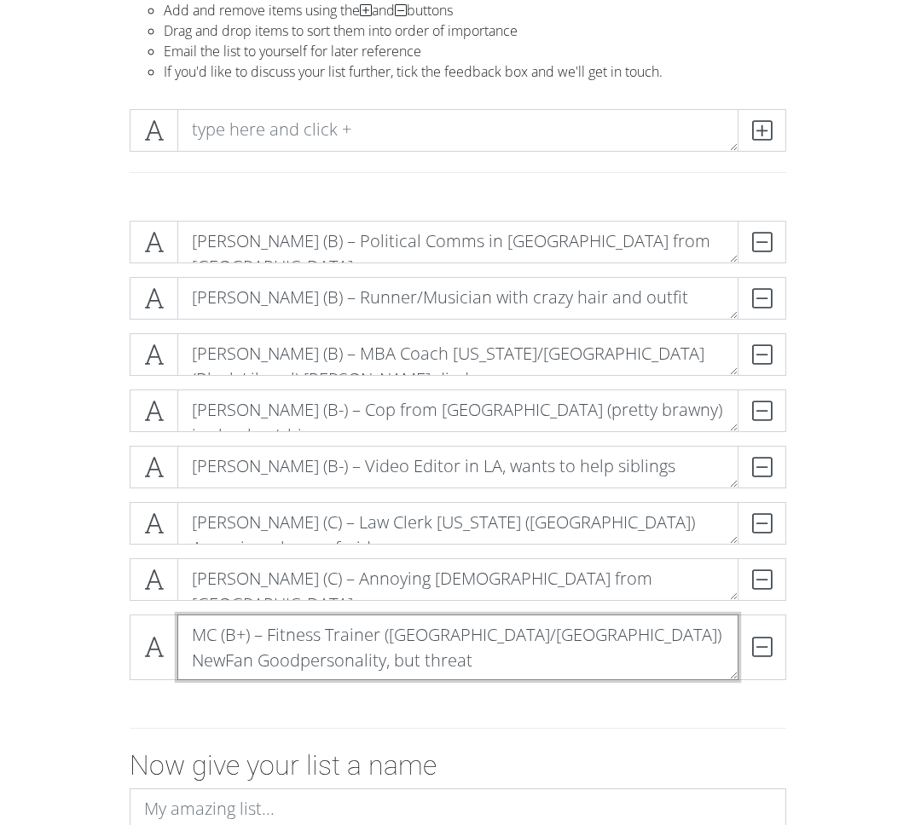
click at [269, 651] on textarea "MC (B+) – Fitness Trainer ([GEOGRAPHIC_DATA]/[GEOGRAPHIC_DATA]) NewFan Goodpers…" at bounding box center [457, 648] width 561 height 66
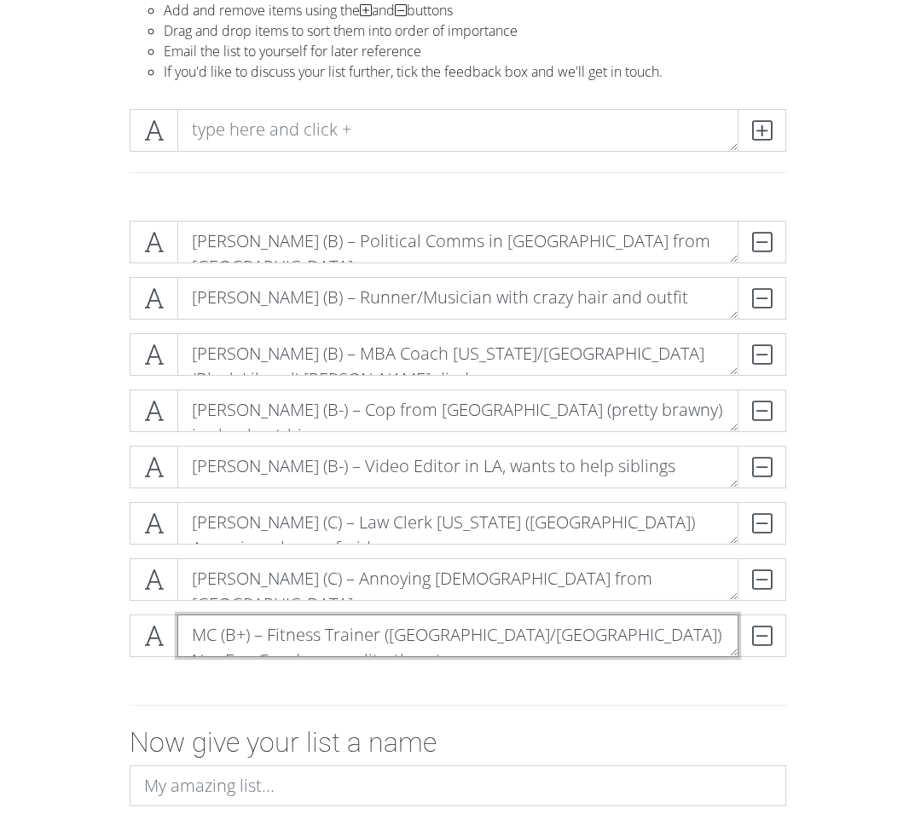
type textarea "MC (B+) – Fitness Trainer ([GEOGRAPHIC_DATA]/[GEOGRAPHIC_DATA]) NewFan Goodpers…"
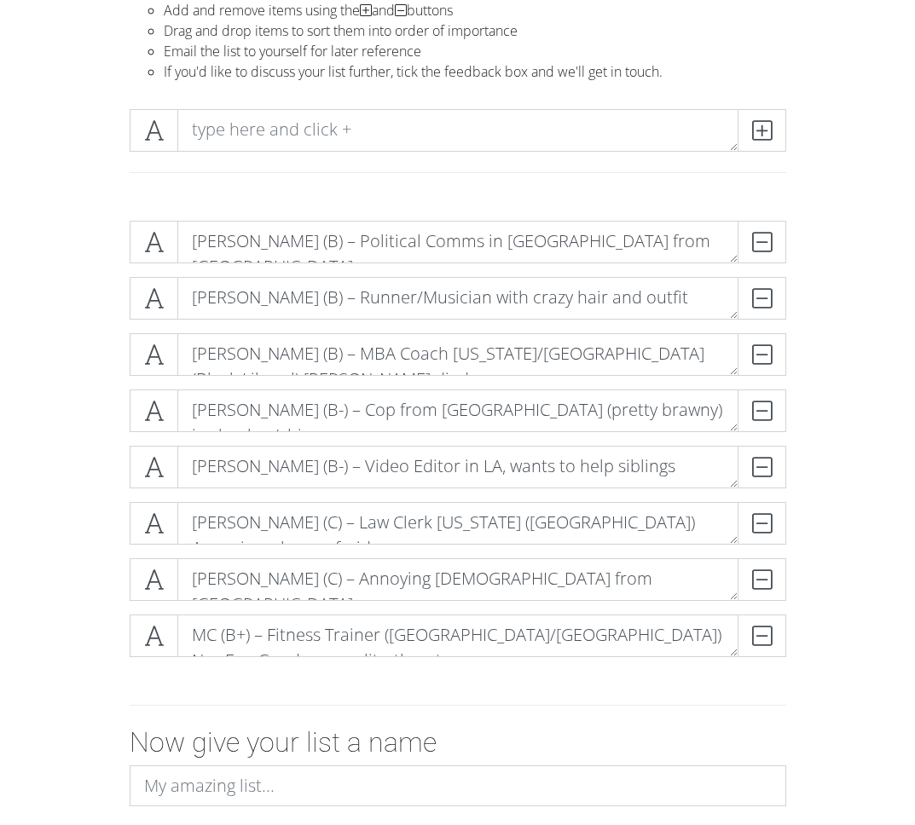
click at [850, 541] on div "[PERSON_NAME] (B) – Political Comms in [GEOGRAPHIC_DATA] from [GEOGRAPHIC_DATA]…" at bounding box center [458, 446] width 819 height 478
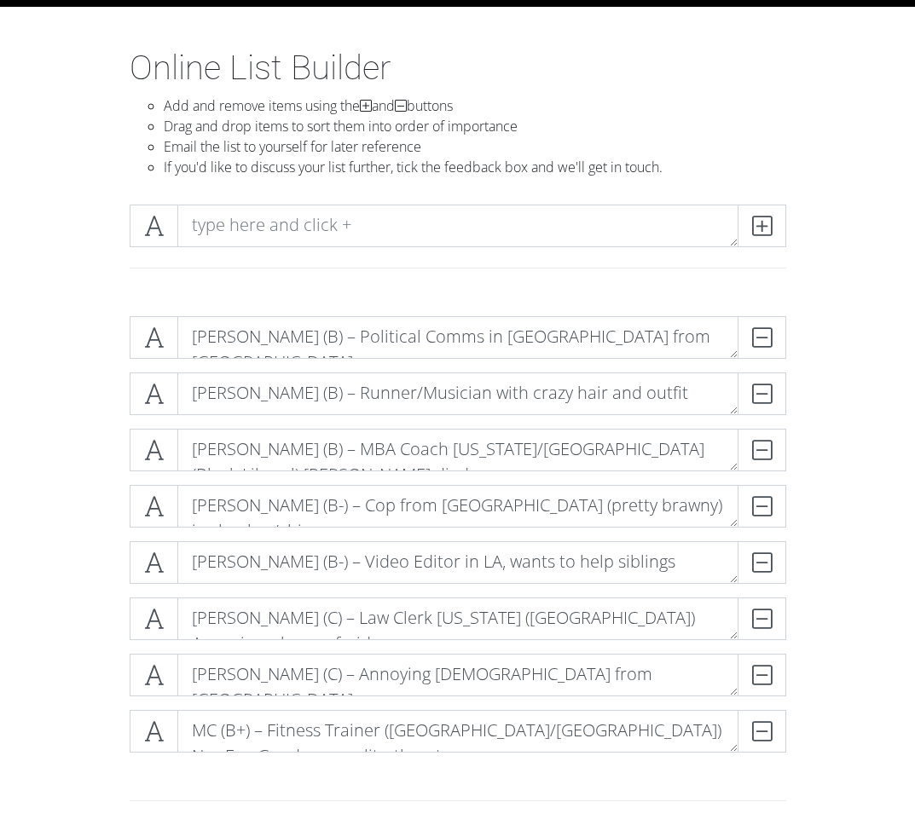
scroll to position [54, 0]
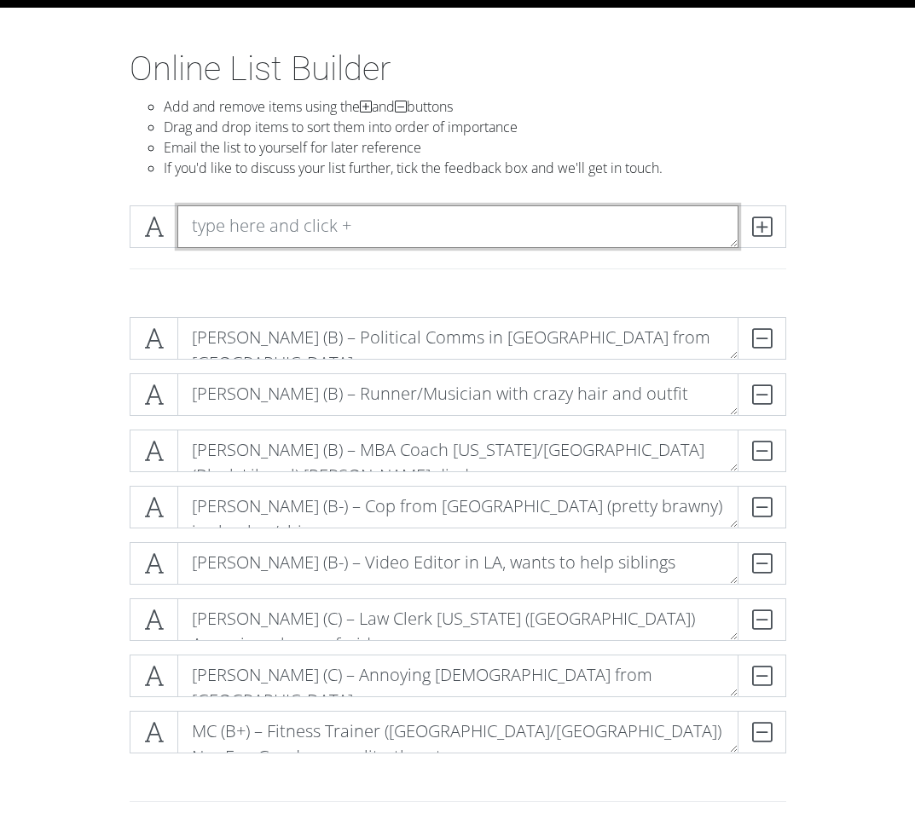
click at [248, 229] on textarea at bounding box center [457, 226] width 561 height 43
click at [418, 234] on textarea "[PERSON_NAME] – Airport Ramp old man (old stock broker)" at bounding box center [457, 226] width 561 height 43
click at [478, 228] on textarea "[PERSON_NAME] – Airport Ramp old man (old stock broker)" at bounding box center [457, 226] width 561 height 43
type textarea "[PERSON_NAME] – Airport Ramp old man dreads (old stock broker)"
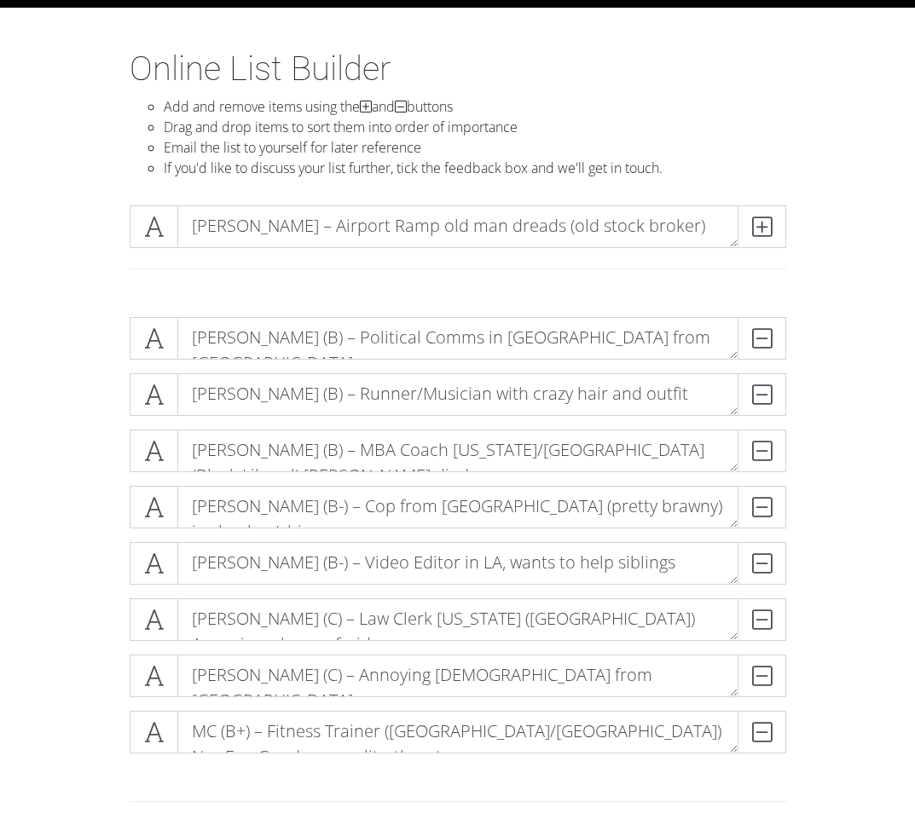
click at [837, 223] on div "[PERSON_NAME] – Airport Ramp old man dreads (old stock broker)" at bounding box center [458, 248] width 819 height 112
click at [761, 221] on icon at bounding box center [762, 226] width 20 height 17
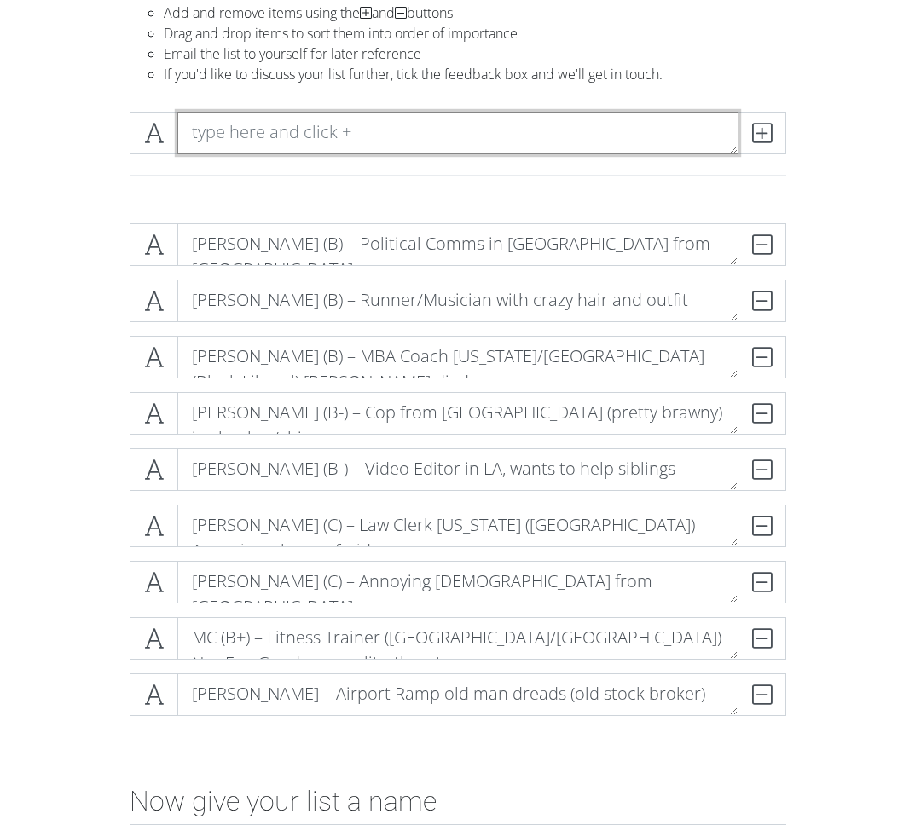
scroll to position [148, 0]
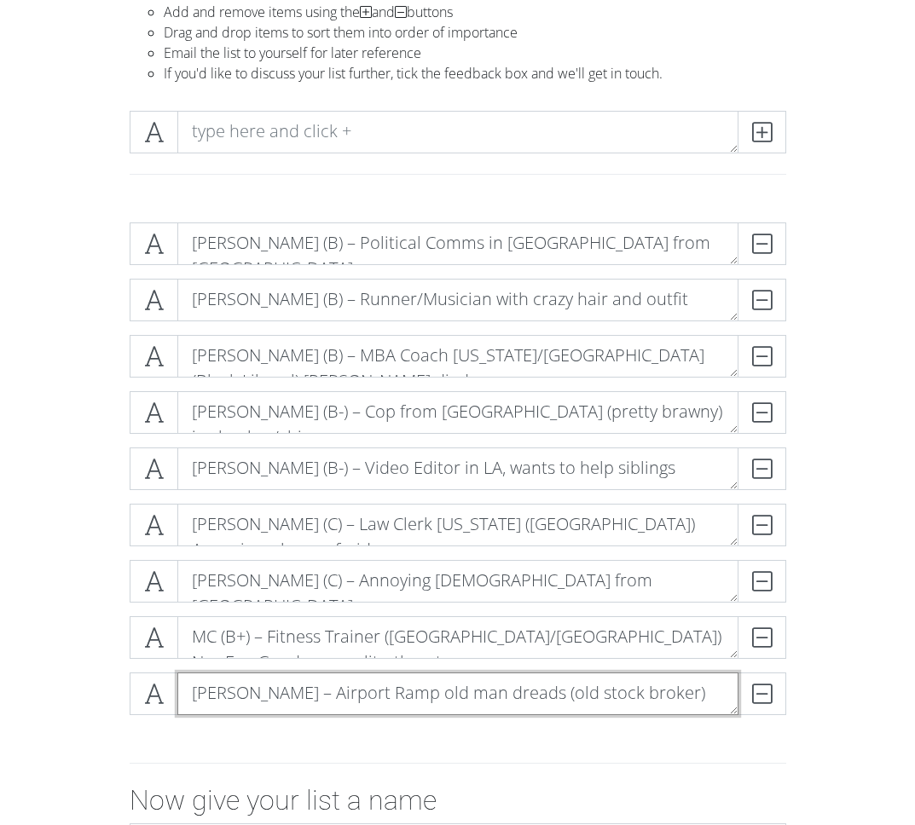
click at [283, 687] on textarea "[PERSON_NAME] – Airport Ramp old man dreads (old stock broker)" at bounding box center [457, 694] width 561 height 43
click at [296, 687] on textarea "[PERSON_NAME] – Airport Ramp old man dreads (old stock broker)" at bounding box center [457, 694] width 561 height 43
type textarea "[PERSON_NAME] (B) – Airport Ramp old man dreads (old stock broker)"
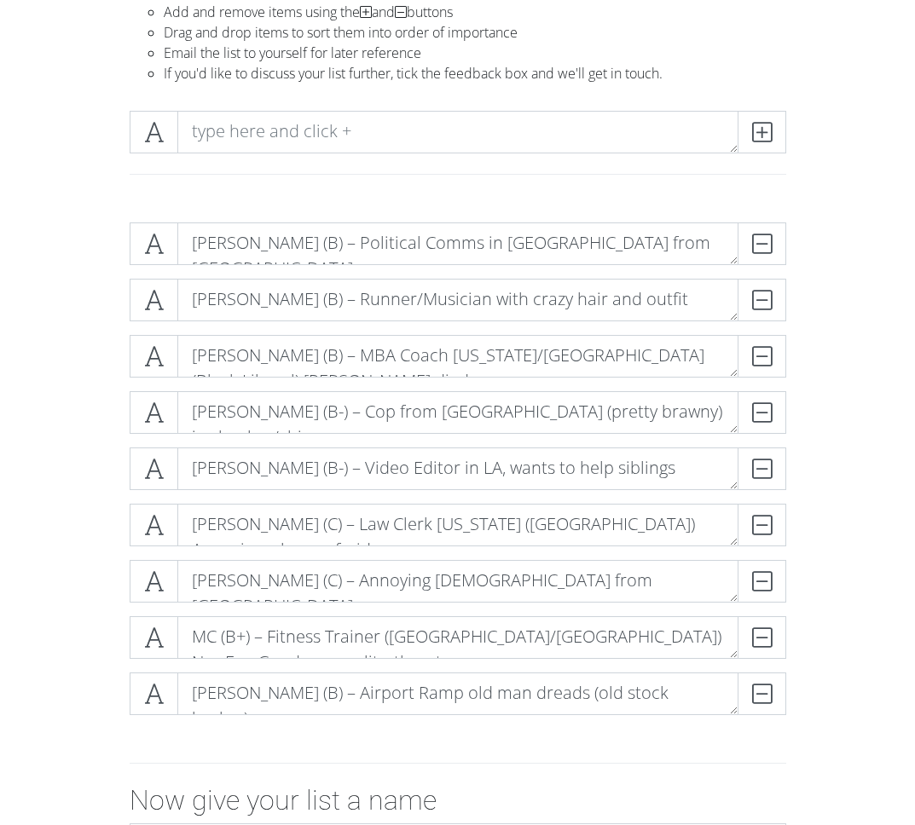
click at [824, 670] on div "[PERSON_NAME] (B) – Political Comms in [GEOGRAPHIC_DATA] from [GEOGRAPHIC_DATA]…" at bounding box center [458, 476] width 819 height 534
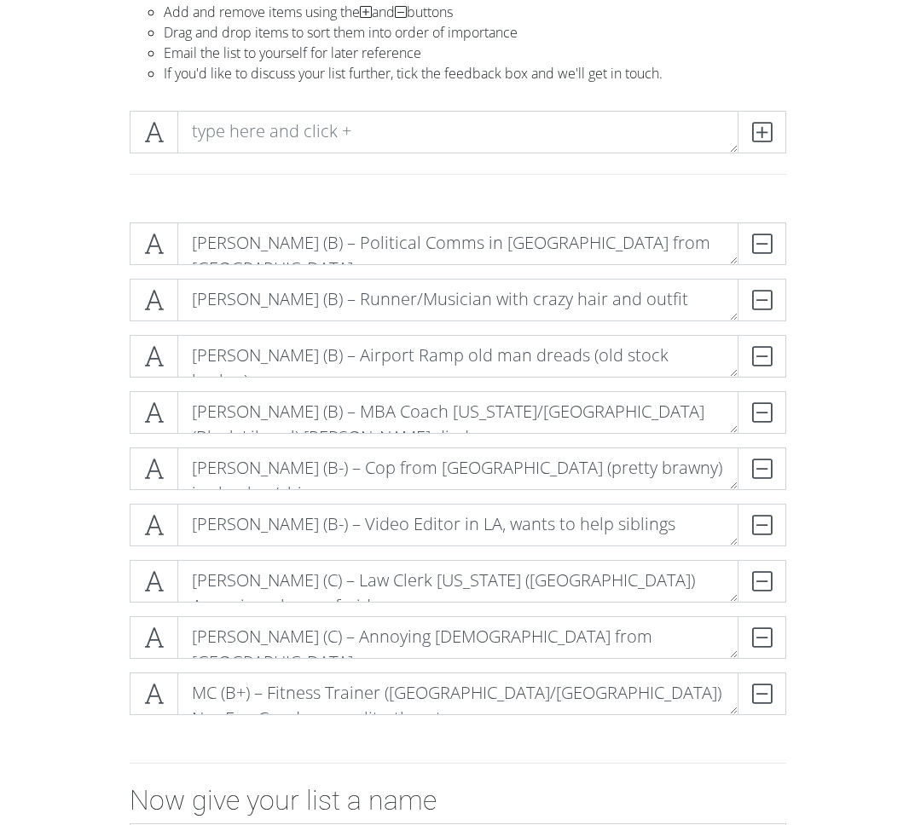
click at [858, 256] on div "[PERSON_NAME] (B) – Political Comms in [GEOGRAPHIC_DATA] from [GEOGRAPHIC_DATA]…" at bounding box center [458, 476] width 819 height 534
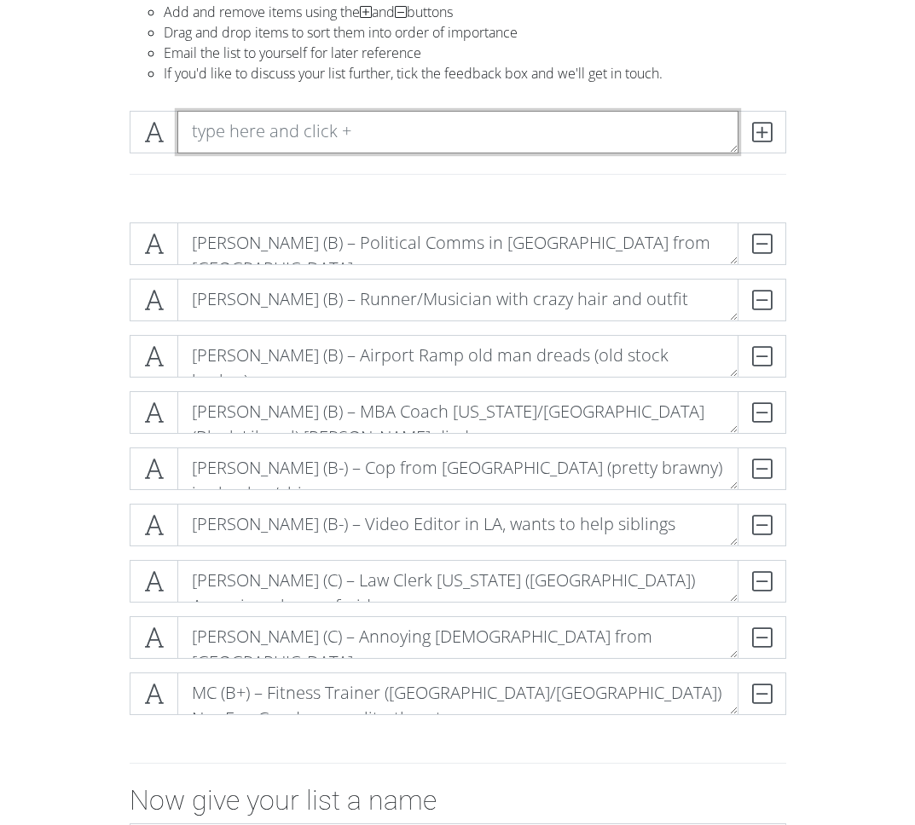
click at [241, 130] on textarea at bounding box center [457, 132] width 561 height 43
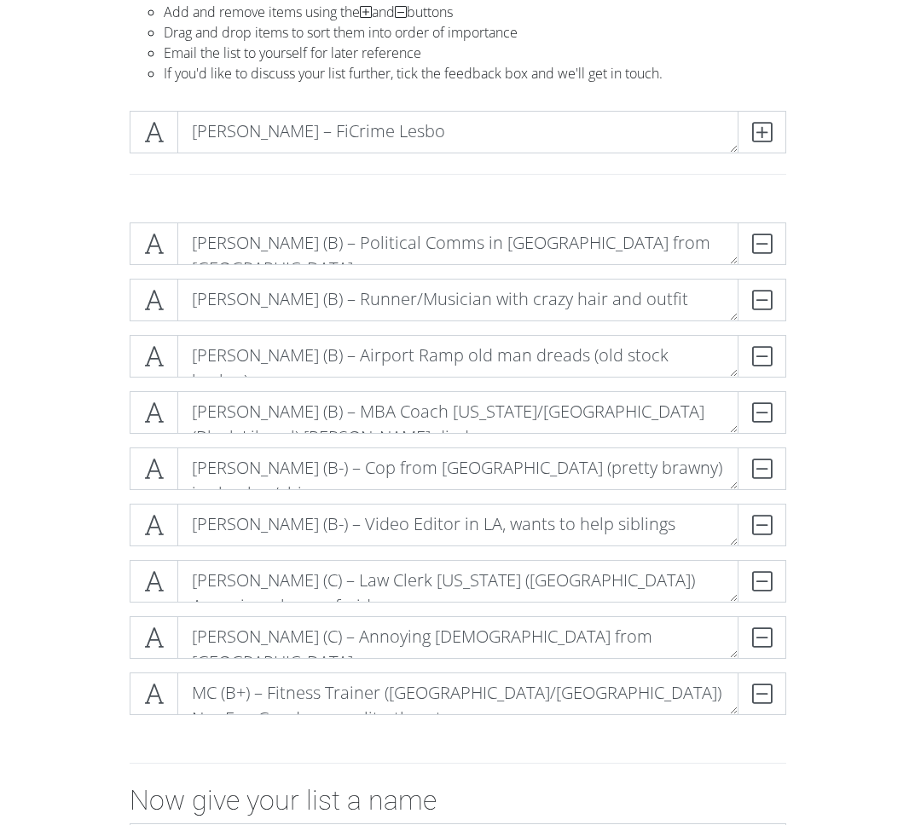
click at [836, 191] on div "[PERSON_NAME] – FiCrime Lesbo" at bounding box center [458, 153] width 819 height 112
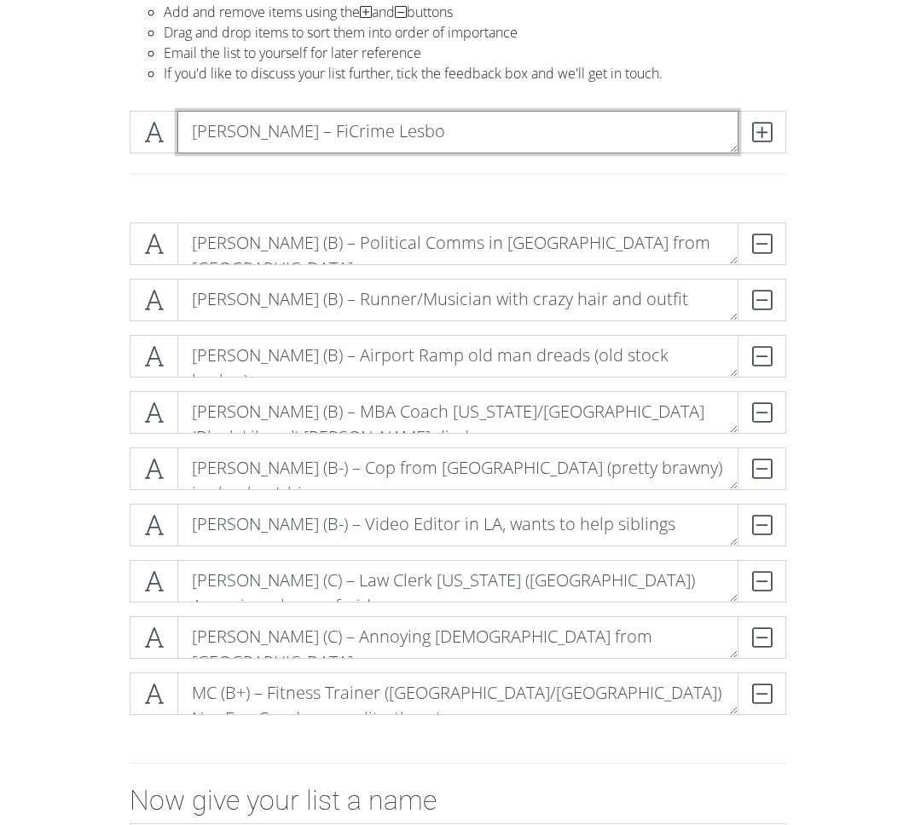
click at [436, 130] on textarea "[PERSON_NAME] – FiCrime Lesbo" at bounding box center [457, 132] width 561 height 43
click at [304, 130] on textarea "[PERSON_NAME] – FiCrime Lesbo (italian, bagel deli)" at bounding box center [457, 132] width 561 height 43
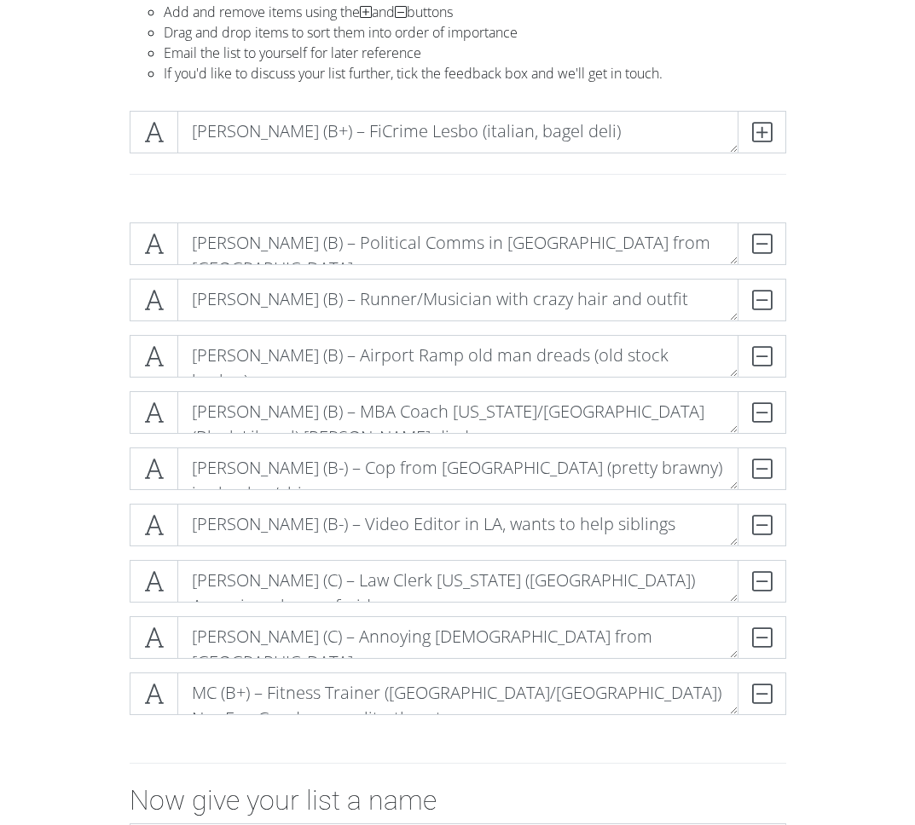
click at [875, 177] on section "Online List Builder Add and remove items using the and buttons Drag and drop it…" at bounding box center [457, 510] width 915 height 1113
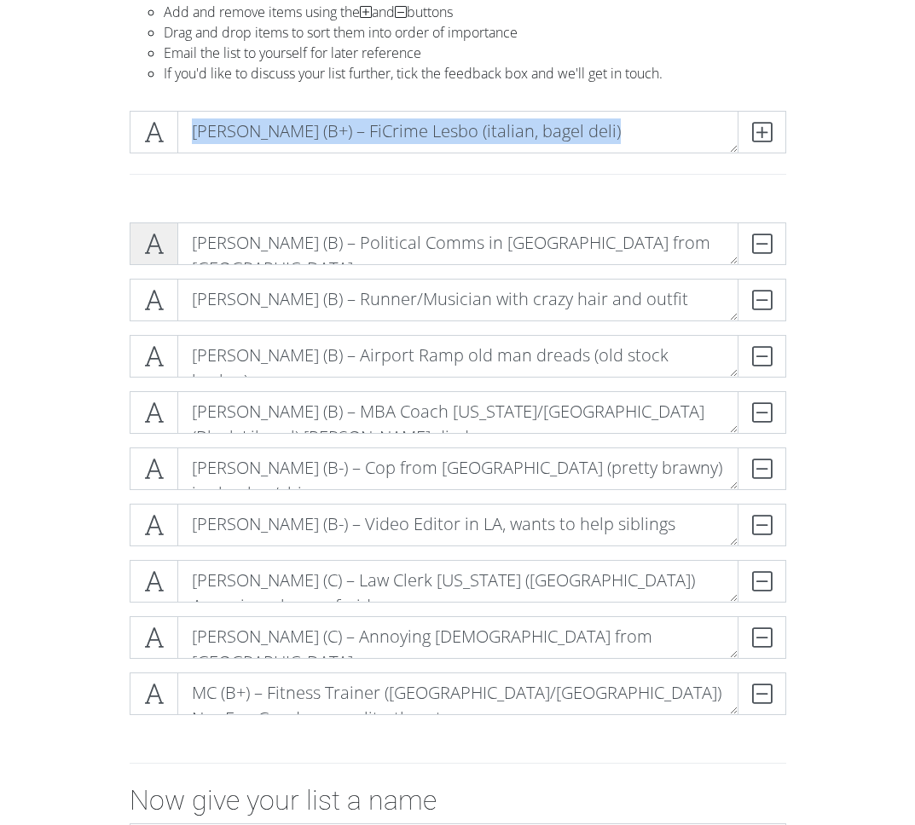
drag, startPoint x: 157, startPoint y: 142, endPoint x: 161, endPoint y: 240, distance: 98.2
click at [161, 240] on section "Online List Builder Add and remove items using the and buttons Drag and drop it…" at bounding box center [457, 510] width 915 height 1113
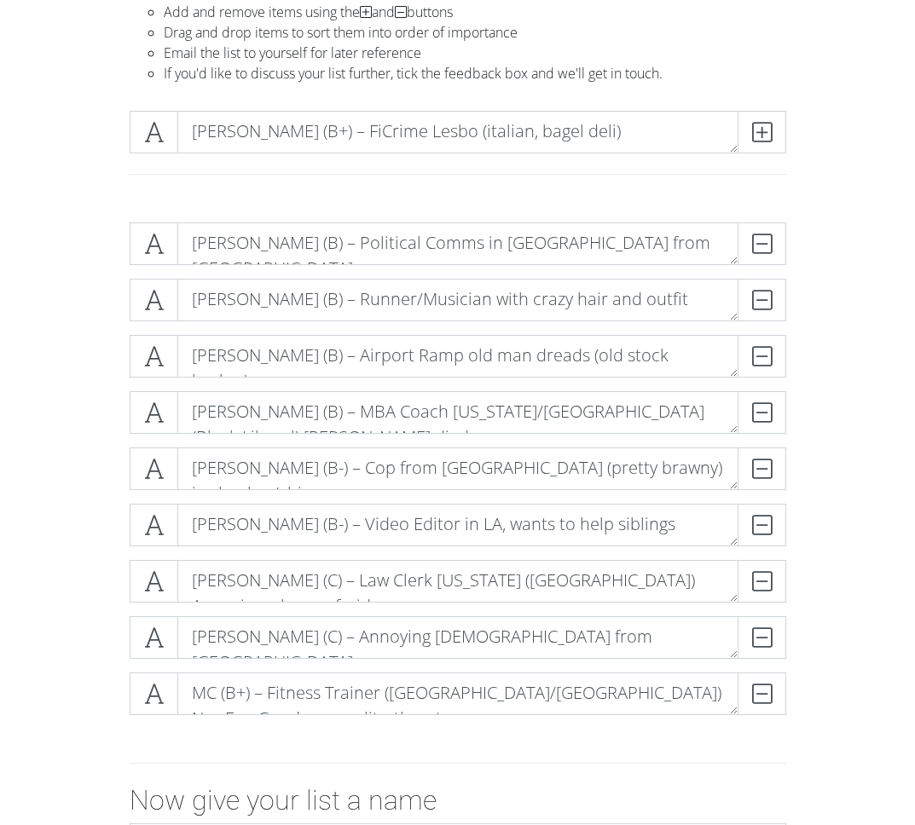
click at [196, 192] on div at bounding box center [458, 181] width 682 height 28
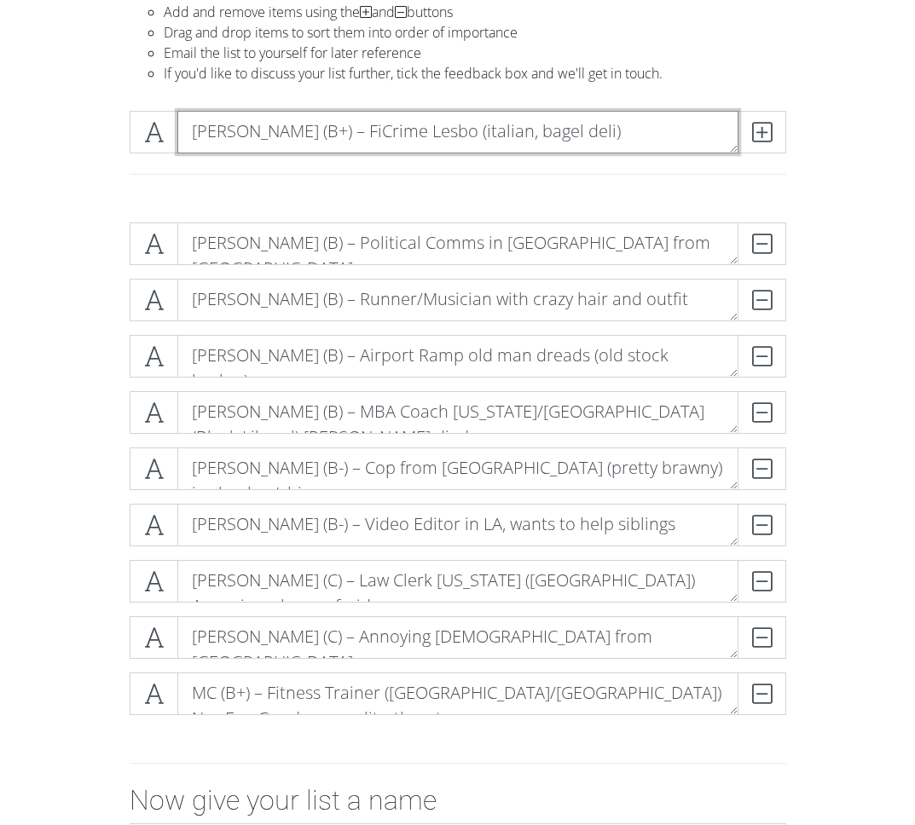
click at [645, 122] on textarea "[PERSON_NAME] (B+) – FiCrime Lesbo (italian, bagel deli)" at bounding box center [457, 132] width 561 height 43
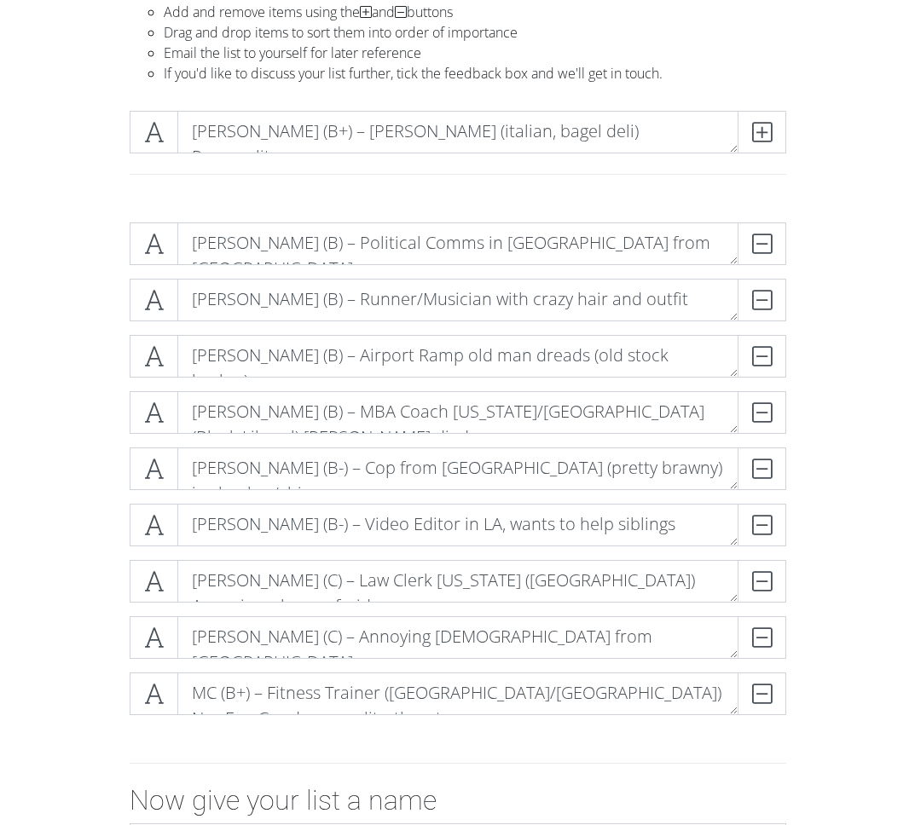
click at [900, 153] on section "Online List Builder Add and remove items using the and buttons Drag and drop it…" at bounding box center [457, 510] width 915 height 1113
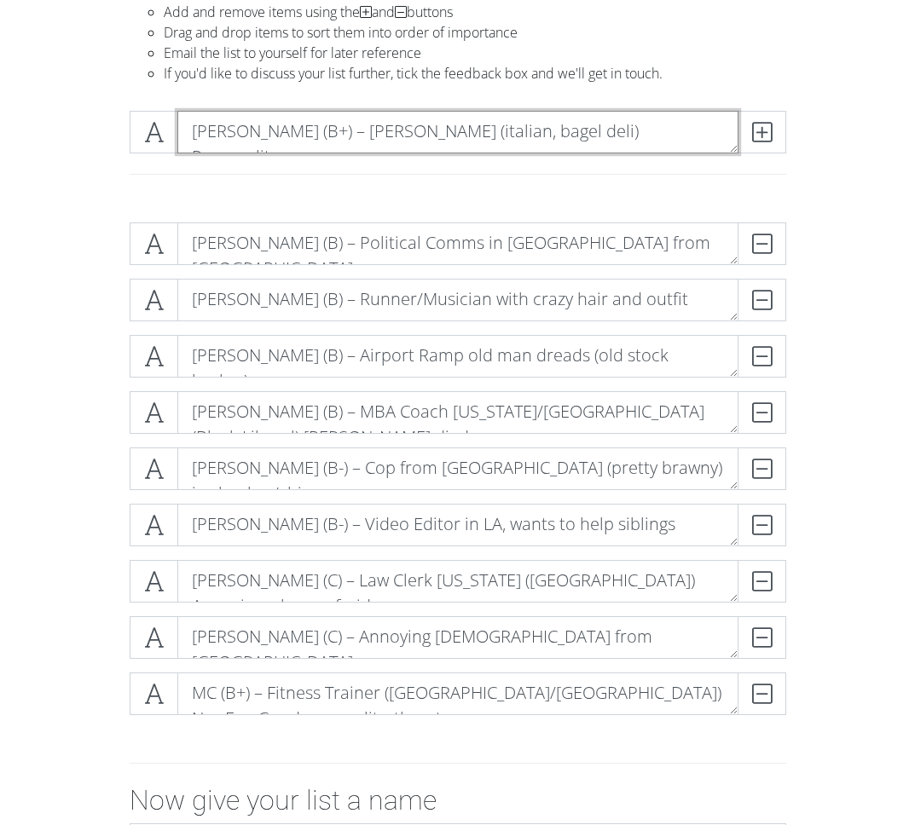
click at [617, 133] on textarea "[PERSON_NAME] (B+) – [PERSON_NAME] (italian, bagel deli) Personality" at bounding box center [457, 132] width 561 height 43
type textarea "[PERSON_NAME] (B+) – [PERSON_NAME] (italian, bagel deli) personality"
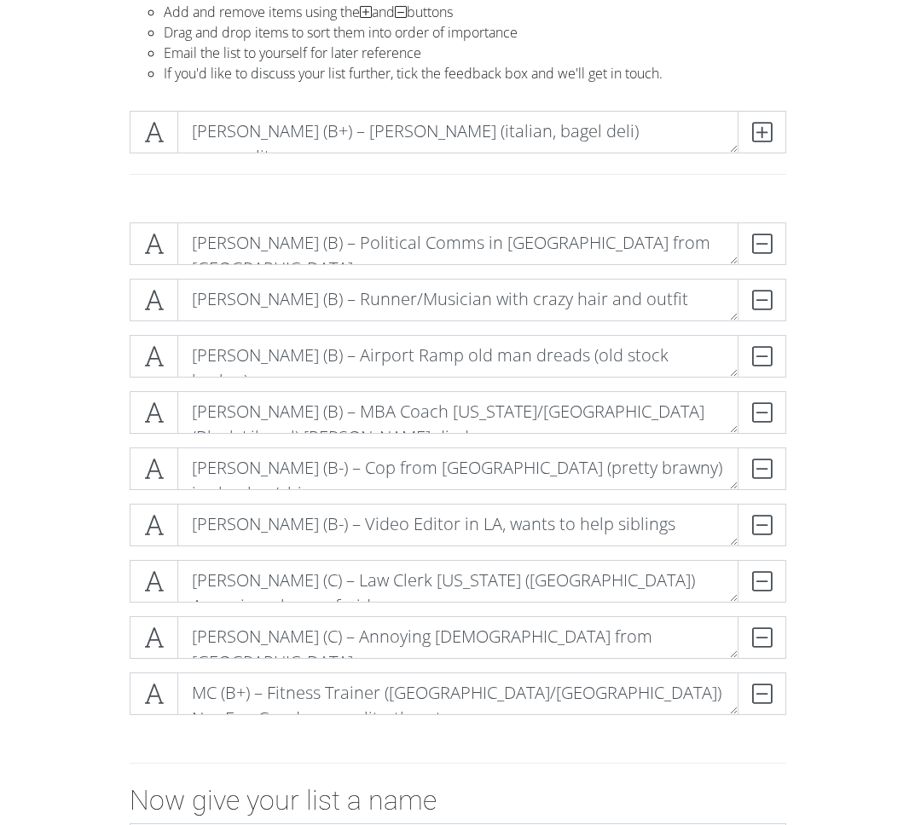
click at [827, 159] on div "[PERSON_NAME] (B+) – [PERSON_NAME] (italian, bagel deli) personality" at bounding box center [458, 153] width 819 height 112
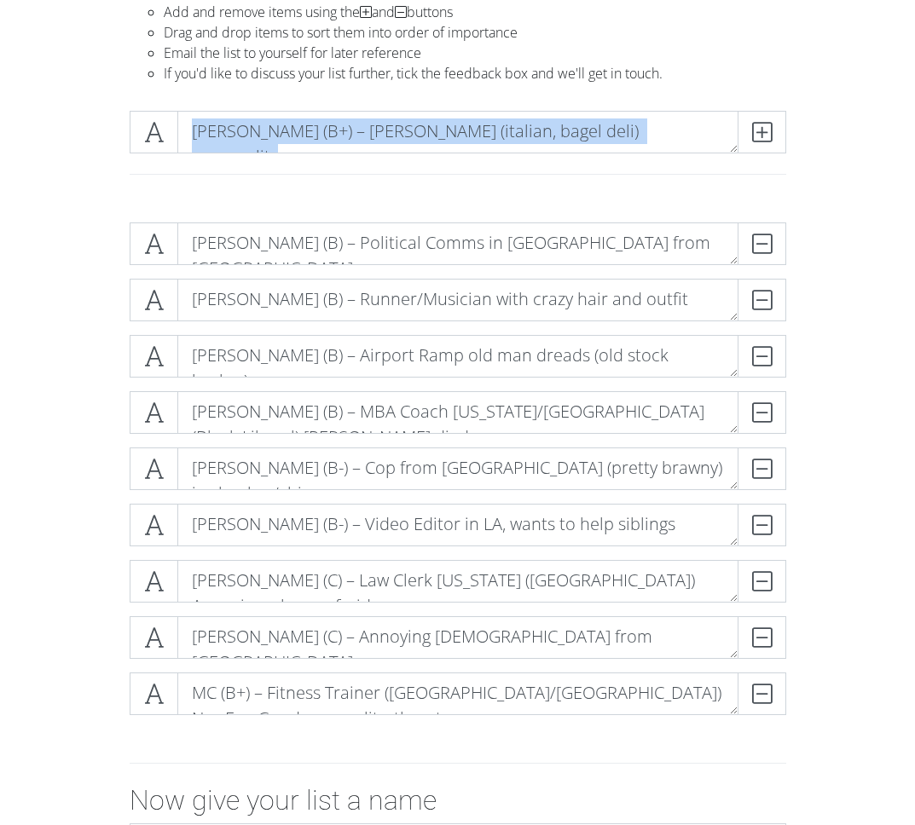
drag, startPoint x: 167, startPoint y: 126, endPoint x: 168, endPoint y: 202, distance: 75.9
click at [168, 202] on div "[PERSON_NAME] (B+) – [PERSON_NAME] (italian, bagel deli) personality" at bounding box center [458, 153] width 819 height 112
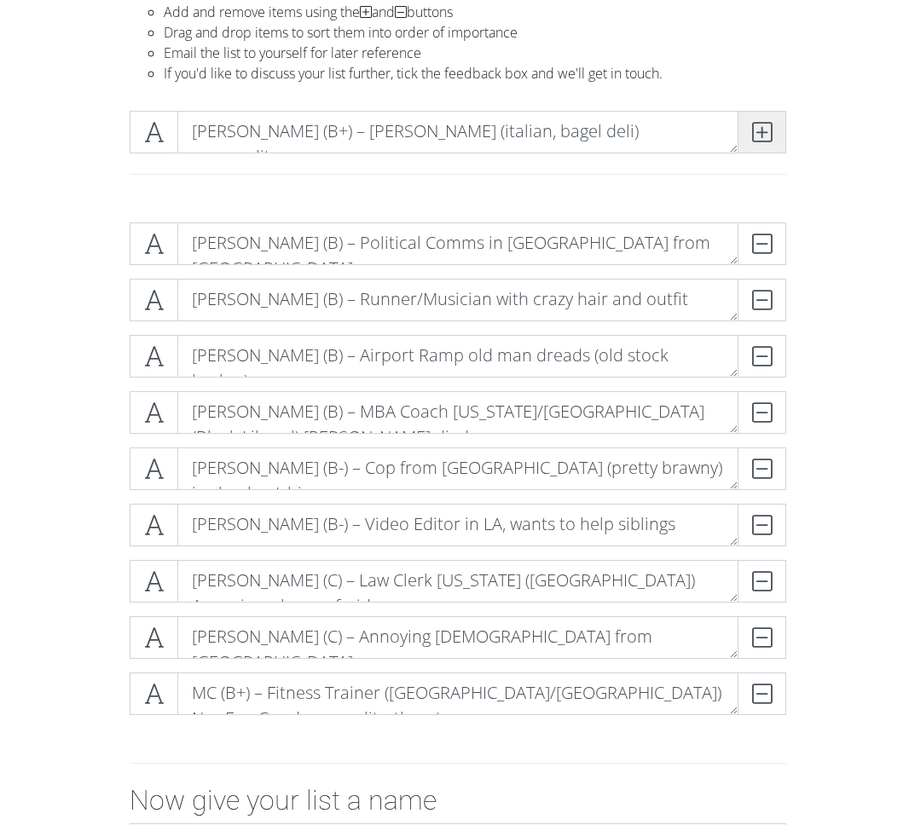
click at [754, 140] on icon at bounding box center [762, 132] width 20 height 17
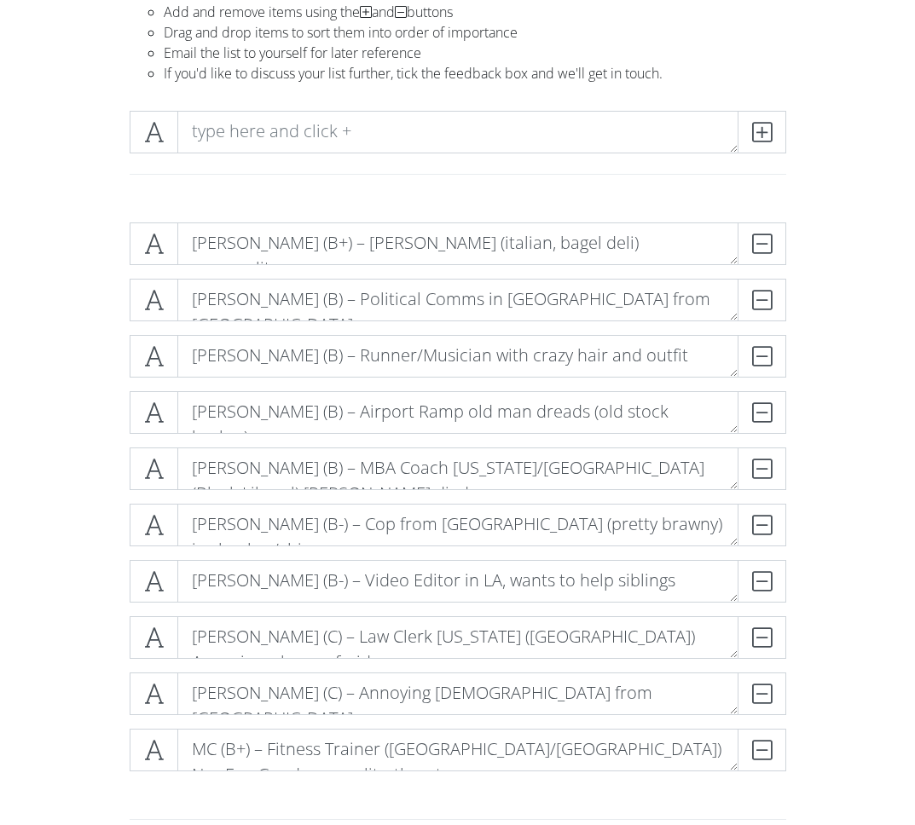
click at [819, 184] on div at bounding box center [458, 153] width 819 height 112
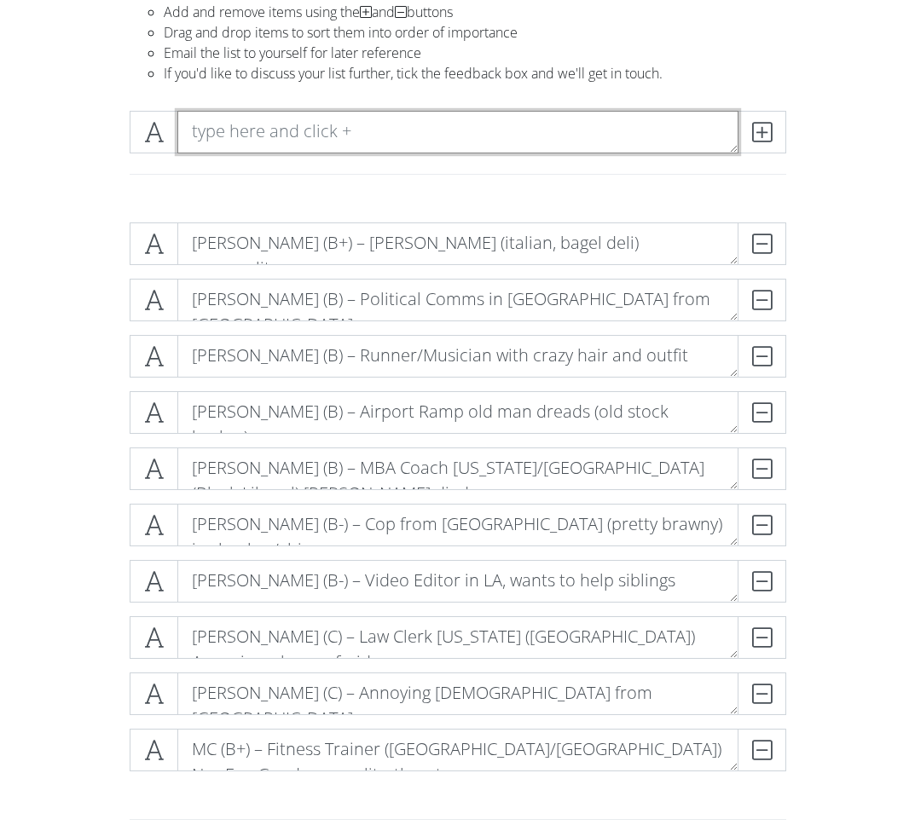
click at [228, 127] on textarea at bounding box center [457, 132] width 561 height 43
type textarea "[PERSON_NAME] – Film Producer MCU guy"
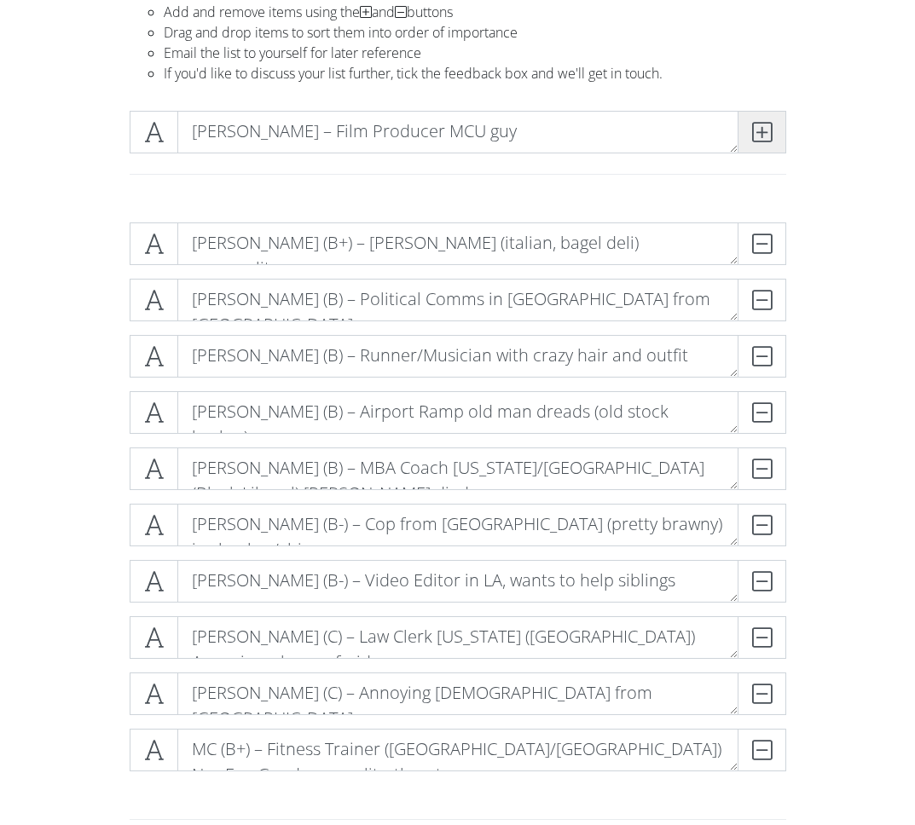
click at [755, 128] on icon at bounding box center [762, 132] width 20 height 17
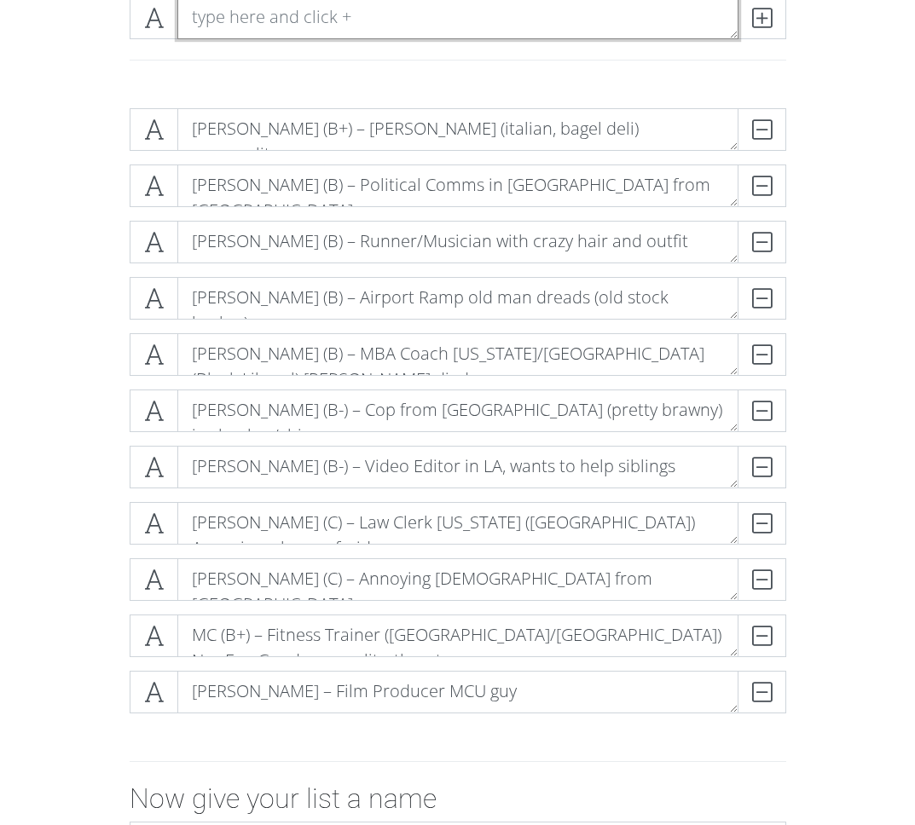
scroll to position [253, 0]
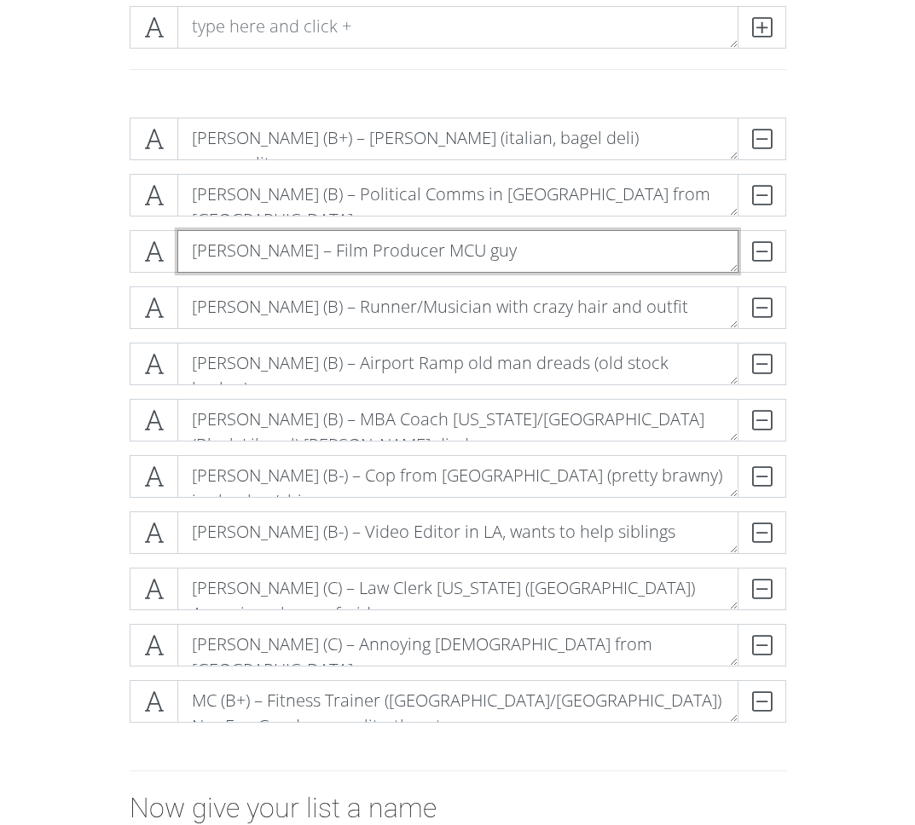
click at [292, 245] on textarea "[PERSON_NAME] – Film Producer MCU guy" at bounding box center [457, 251] width 561 height 43
click at [285, 245] on textarea "[PERSON_NAME] – Film Producer MCU guy" at bounding box center [457, 251] width 561 height 43
type textarea "[PERSON_NAME] (B+) – Film Producer [PERSON_NAME]"
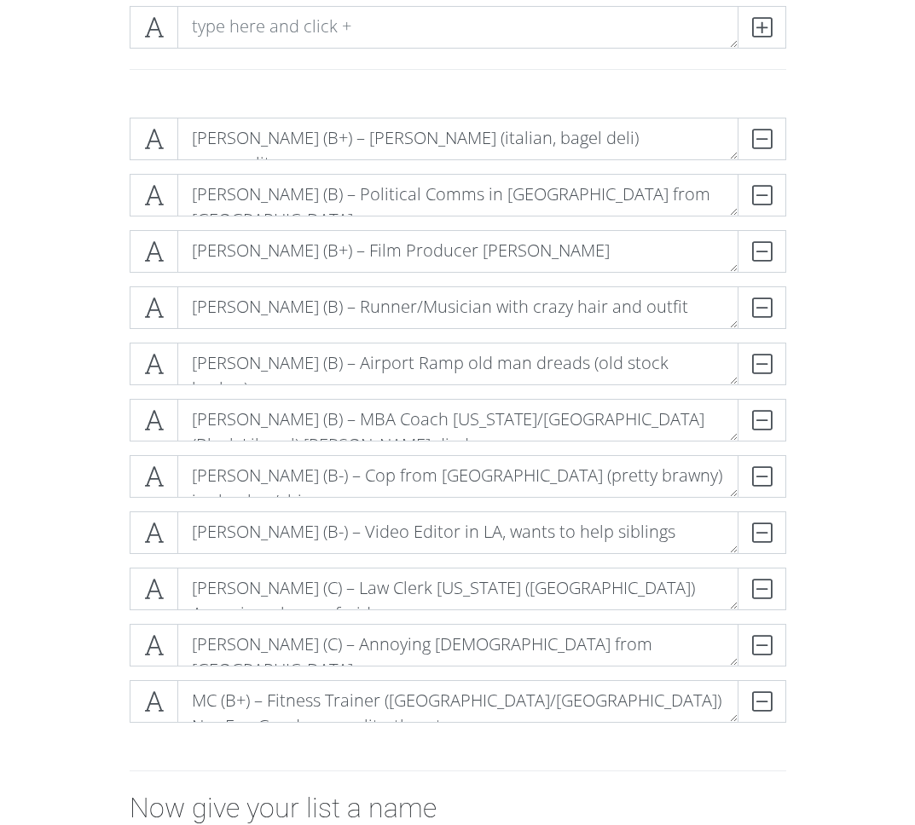
click at [859, 272] on div "[PERSON_NAME] (B+) – [PERSON_NAME] (italian, bagel deli) personality DELETE [PE…" at bounding box center [458, 427] width 819 height 646
click at [847, 147] on div "[PERSON_NAME] (B+) – [PERSON_NAME] (italian, bagel deli) personality DELETE [PE…" at bounding box center [458, 427] width 819 height 646
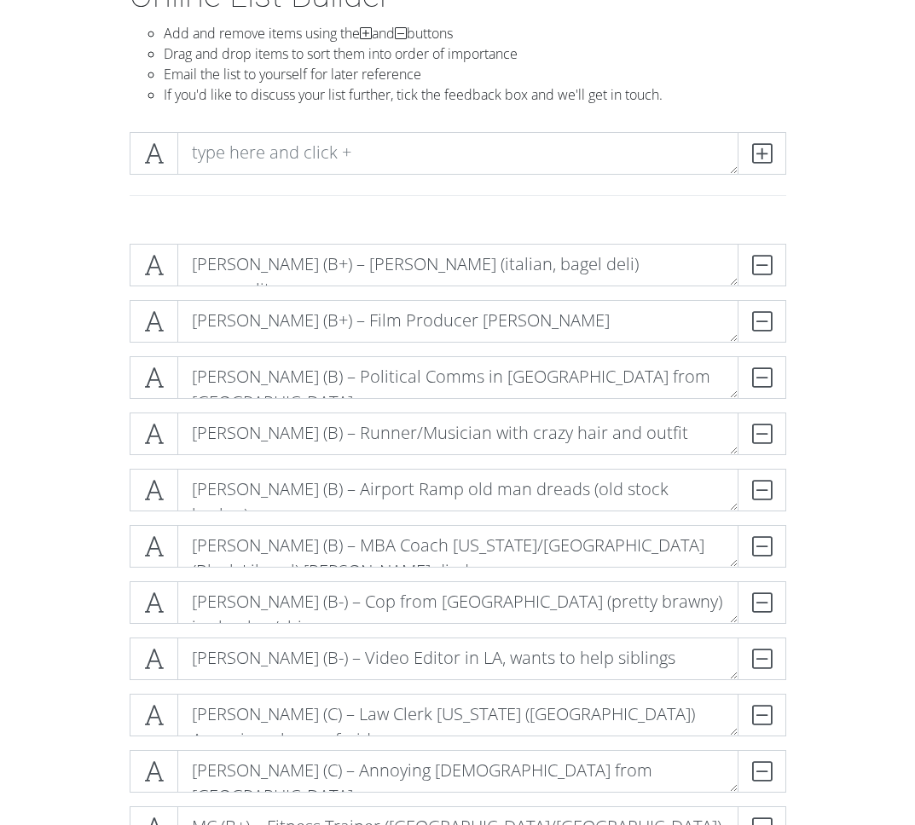
scroll to position [119, 0]
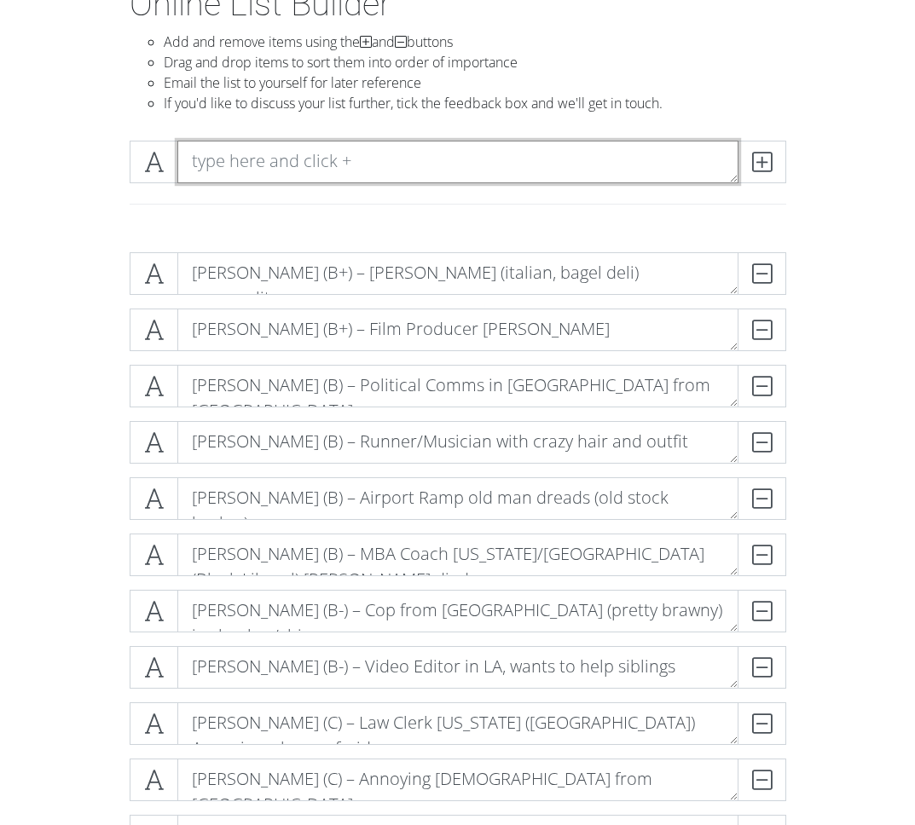
click at [212, 160] on textarea at bounding box center [457, 162] width 561 height 43
click at [246, 158] on textarea "Riz God – Tech Sales" at bounding box center [457, 162] width 561 height 43
type textarea "Riz God (A) – Tech Sales"
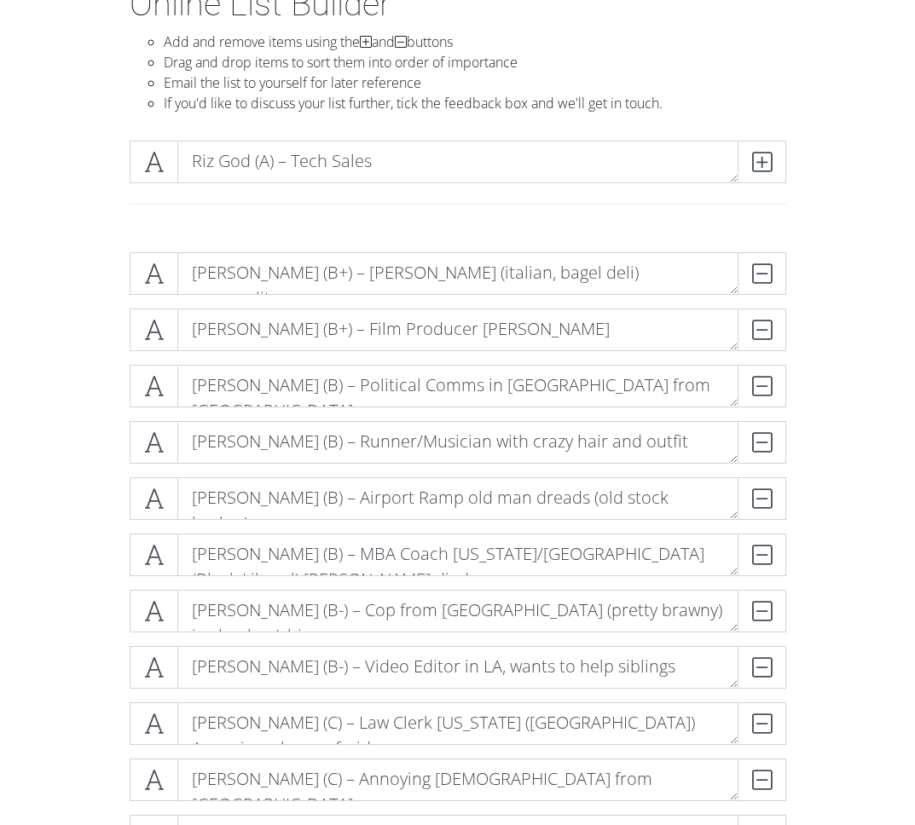
click at [868, 191] on section "Online List Builder Add and remove items using the and buttons Drag and drop it…" at bounding box center [457, 596] width 915 height 1225
click at [173, 205] on div at bounding box center [458, 204] width 682 height 14
click at [776, 168] on span at bounding box center [762, 162] width 49 height 43
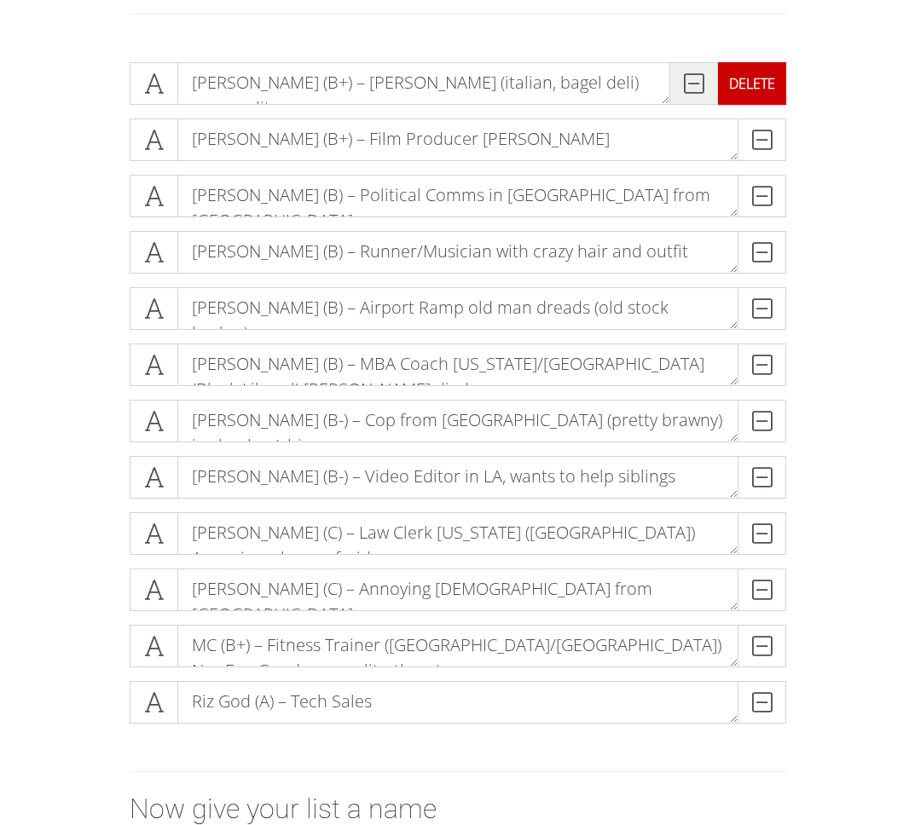
scroll to position [310, 0]
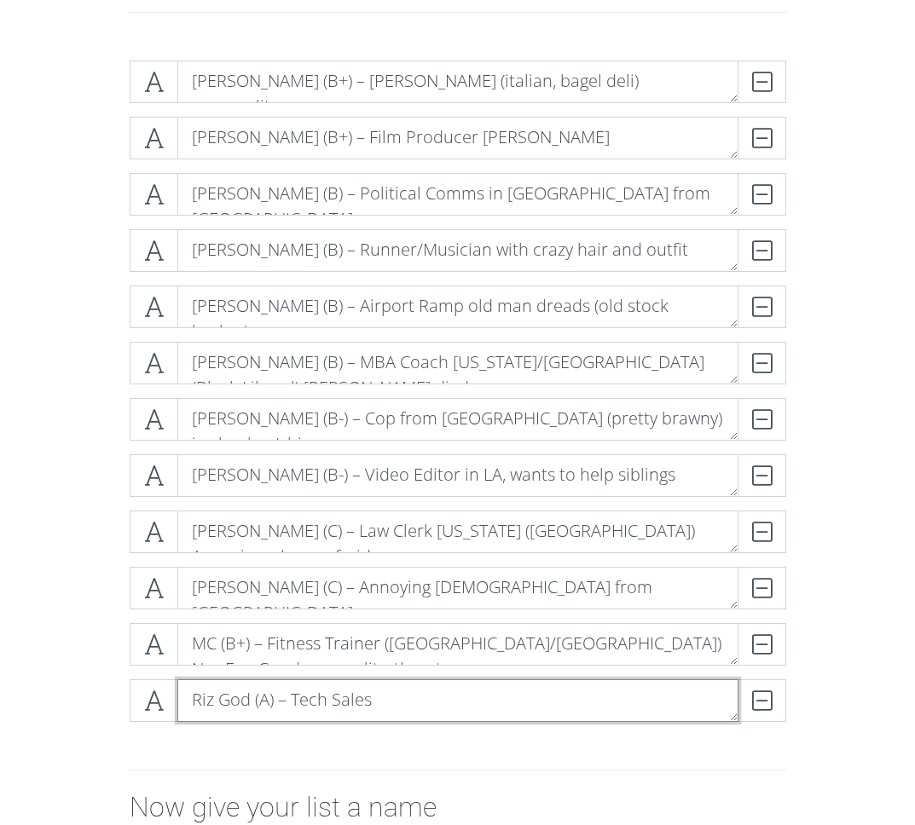
drag, startPoint x: 208, startPoint y: 703, endPoint x: 232, endPoint y: 591, distance: 114.2
click at [232, 591] on div "[PERSON_NAME] (B+) – [PERSON_NAME] (italian, bagel deli) personality DELETE [PE…" at bounding box center [458, 398] width 657 height 675
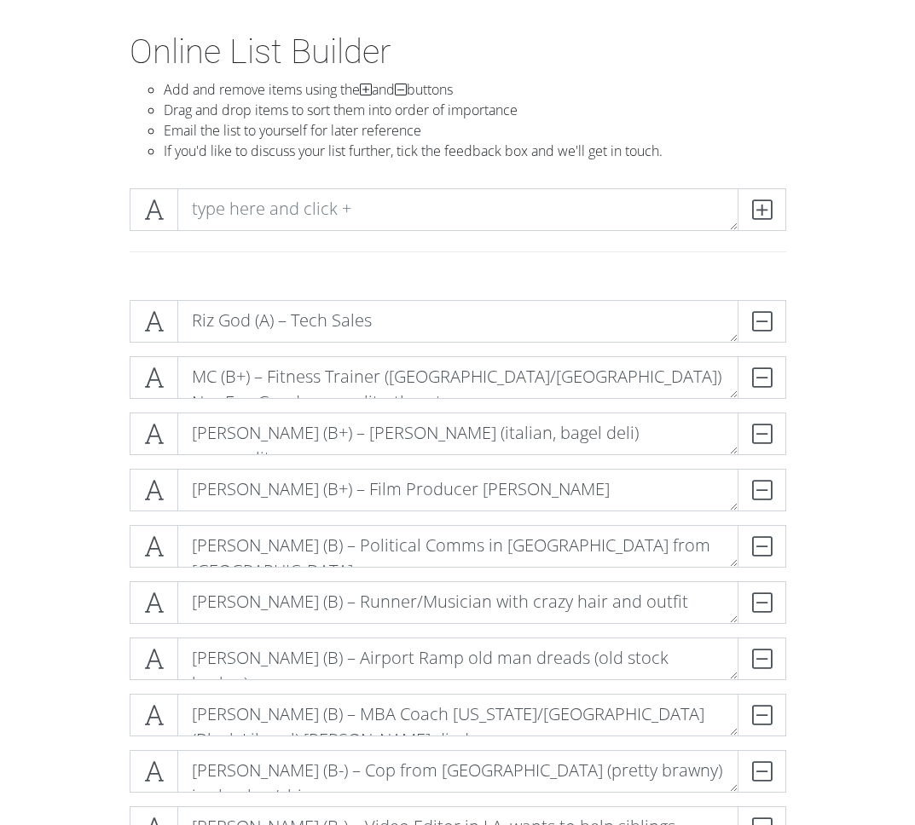
scroll to position [68, 0]
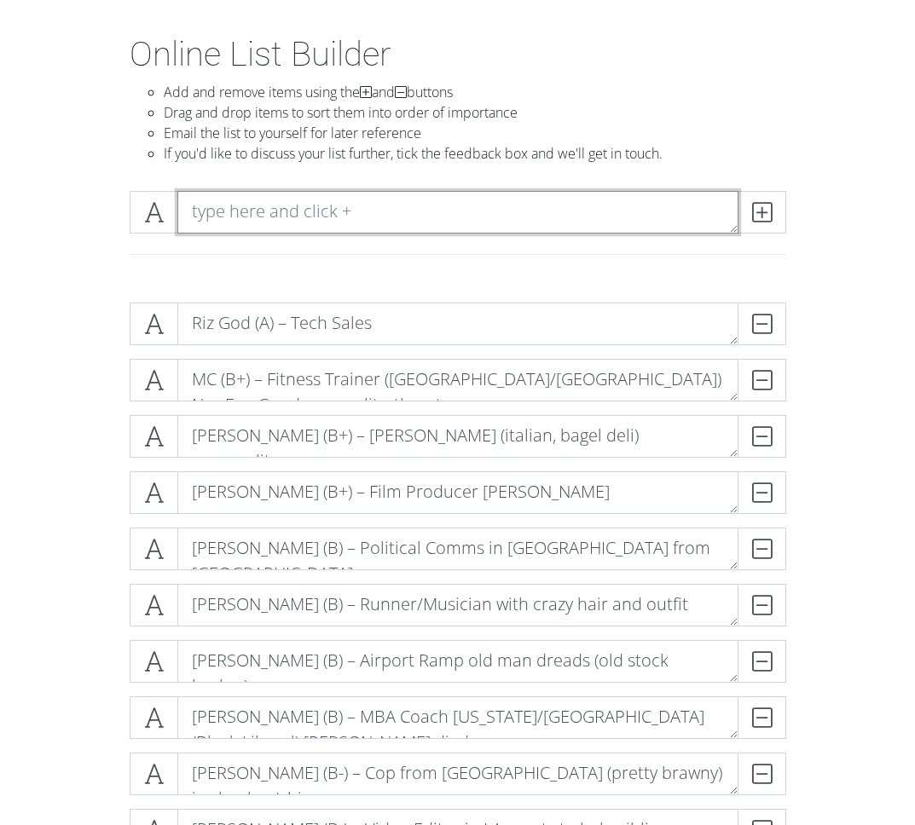
click at [213, 209] on textarea at bounding box center [457, 212] width 561 height 43
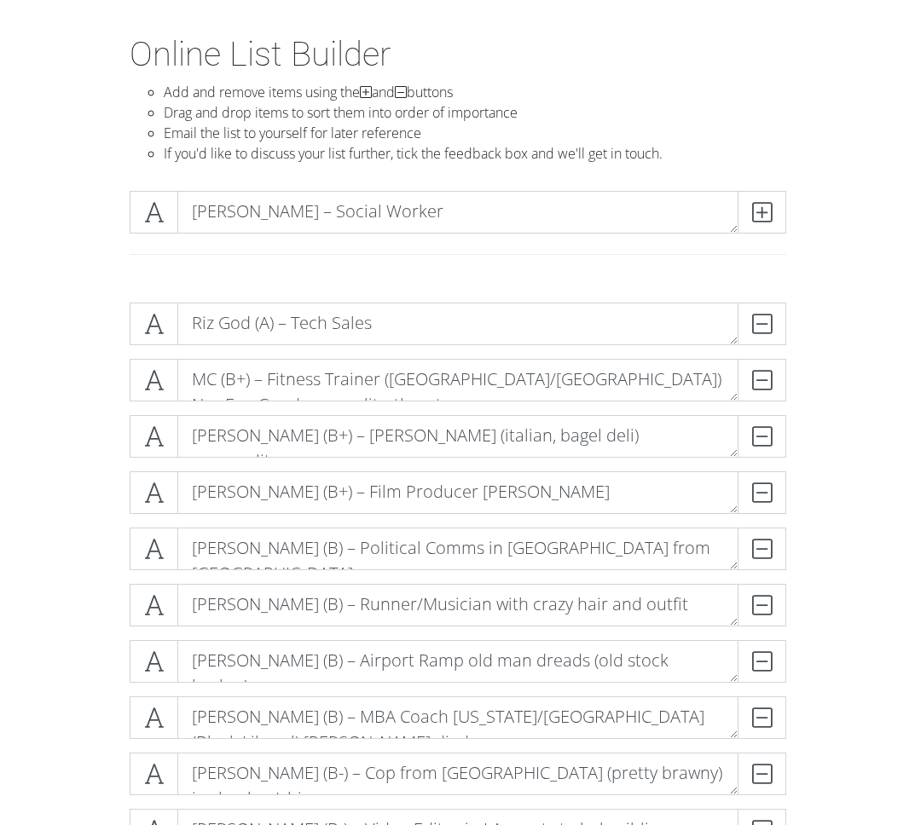
click at [835, 95] on div "Online List Builder Add and remove items using the and buttons Drag and drop it…" at bounding box center [458, 105] width 819 height 143
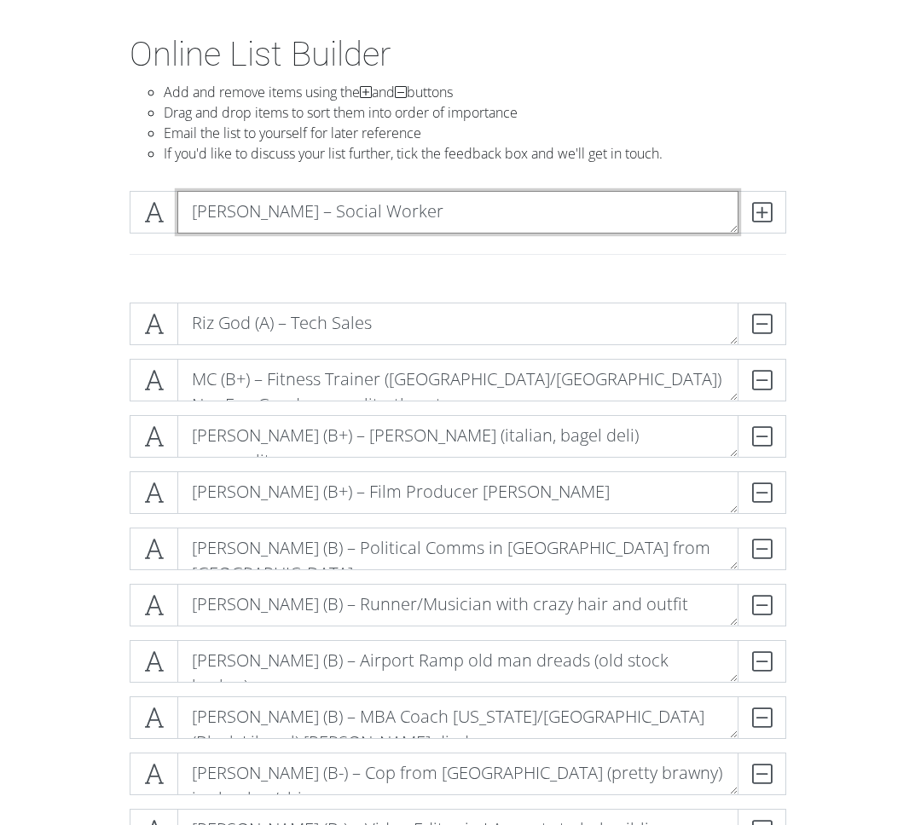
click at [497, 210] on textarea "[PERSON_NAME] – Social Worker" at bounding box center [457, 212] width 561 height 43
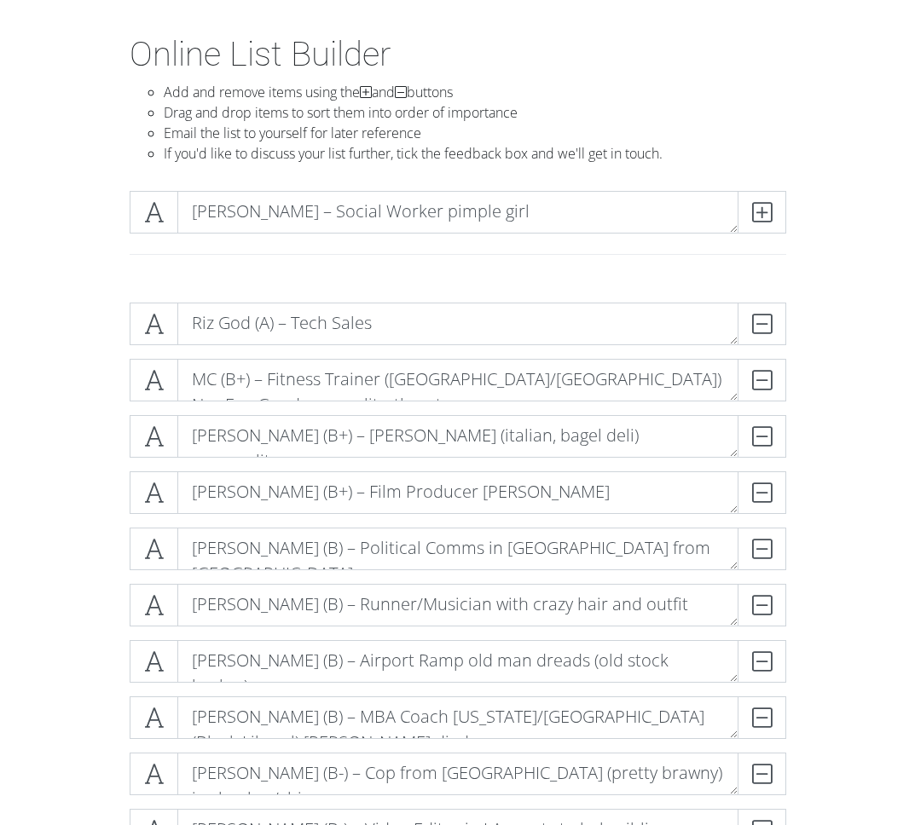
click at [856, 85] on div "Online List Builder Add and remove items using the and buttons Drag and drop it…" at bounding box center [458, 105] width 819 height 143
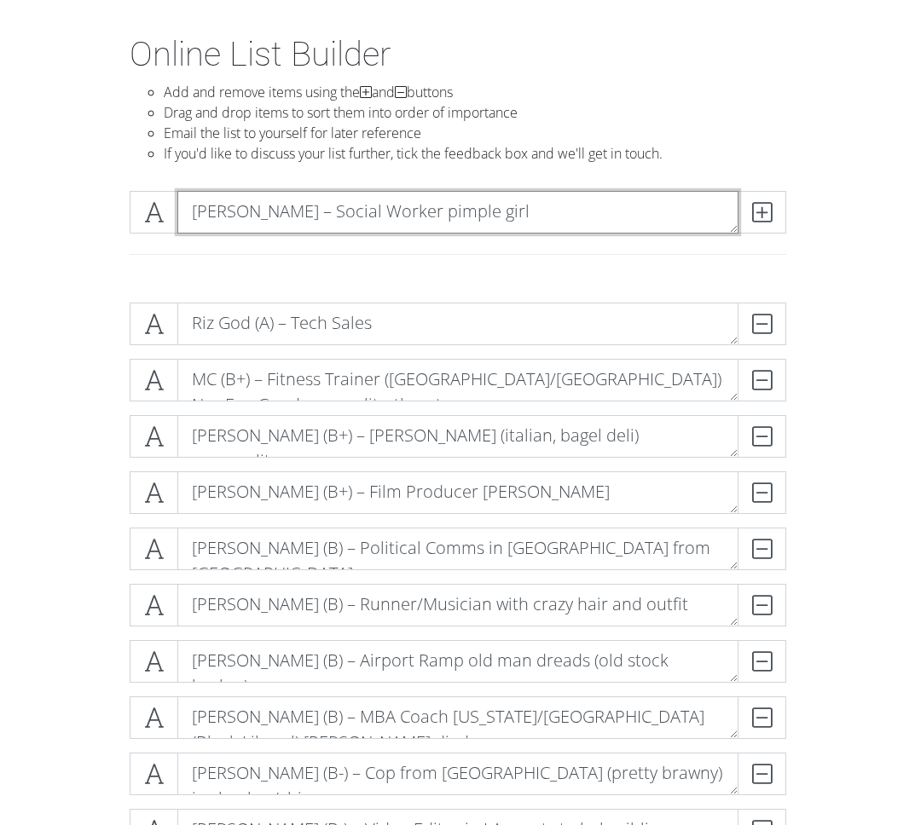
click at [358, 214] on textarea "[PERSON_NAME] – Social Worker pimple girl" at bounding box center [457, 212] width 561 height 43
click at [344, 211] on textarea "[PERSON_NAME] – Social Worker pimple girl" at bounding box center [457, 212] width 561 height 43
type textarea "[PERSON_NAME] (B) – Social Worker pimple girl"
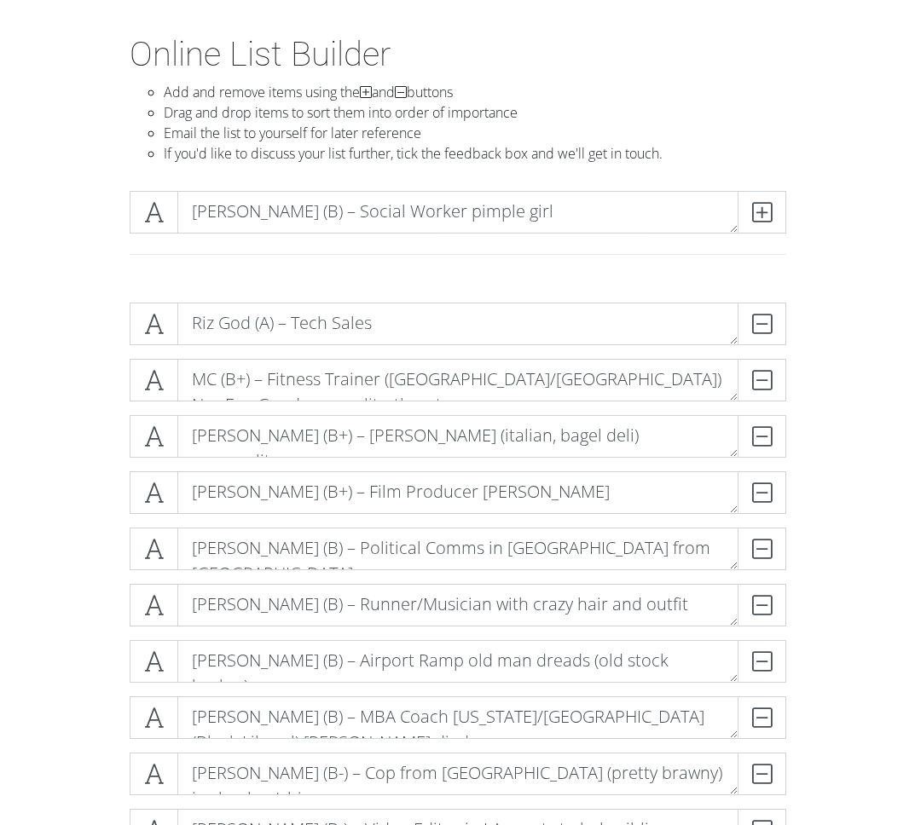
click at [841, 184] on div "[PERSON_NAME] (B) – Social Worker pimple girl" at bounding box center [458, 233] width 819 height 112
click at [762, 208] on icon at bounding box center [762, 212] width 20 height 17
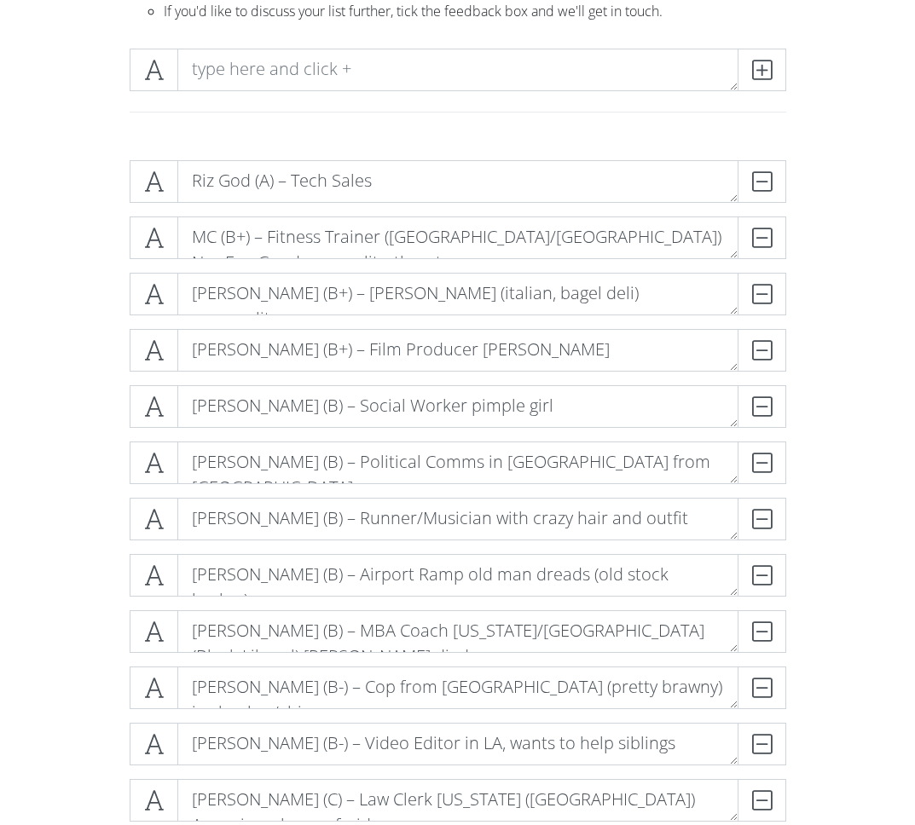
scroll to position [210, 0]
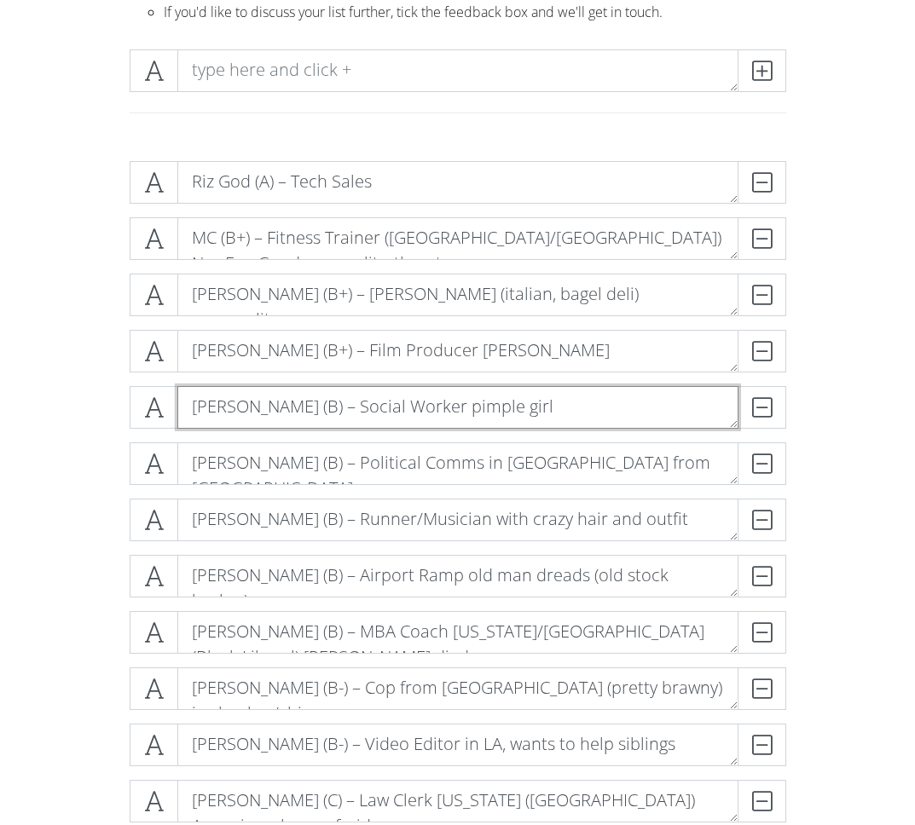
click at [368, 407] on textarea "[PERSON_NAME] (B) – Social Worker pimple girl" at bounding box center [457, 407] width 561 height 43
click at [368, 406] on textarea "[PERSON_NAME] (B) – Social Worker pimple girl" at bounding box center [457, 407] width 561 height 43
type textarea "[PERSON_NAME] (B+) – Social Worker pimple girl"
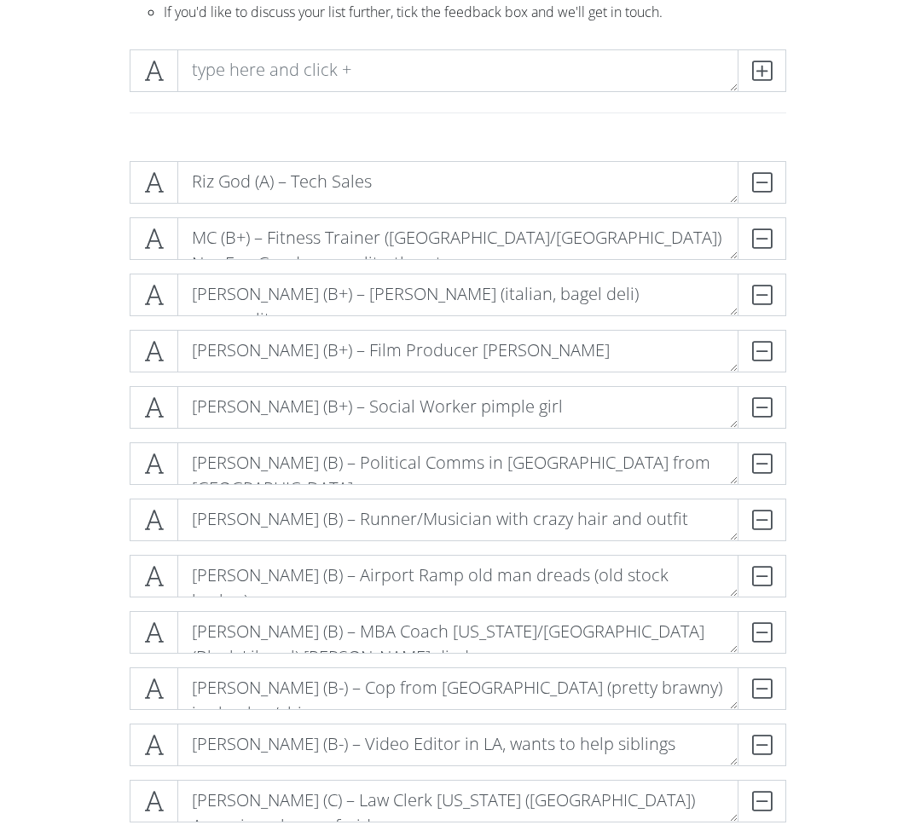
click at [854, 359] on div "Riz God (A) – Tech Sales DELETE MC (B+) – Fitness Trainer ([GEOGRAPHIC_DATA]/[G…" at bounding box center [458, 527] width 819 height 759
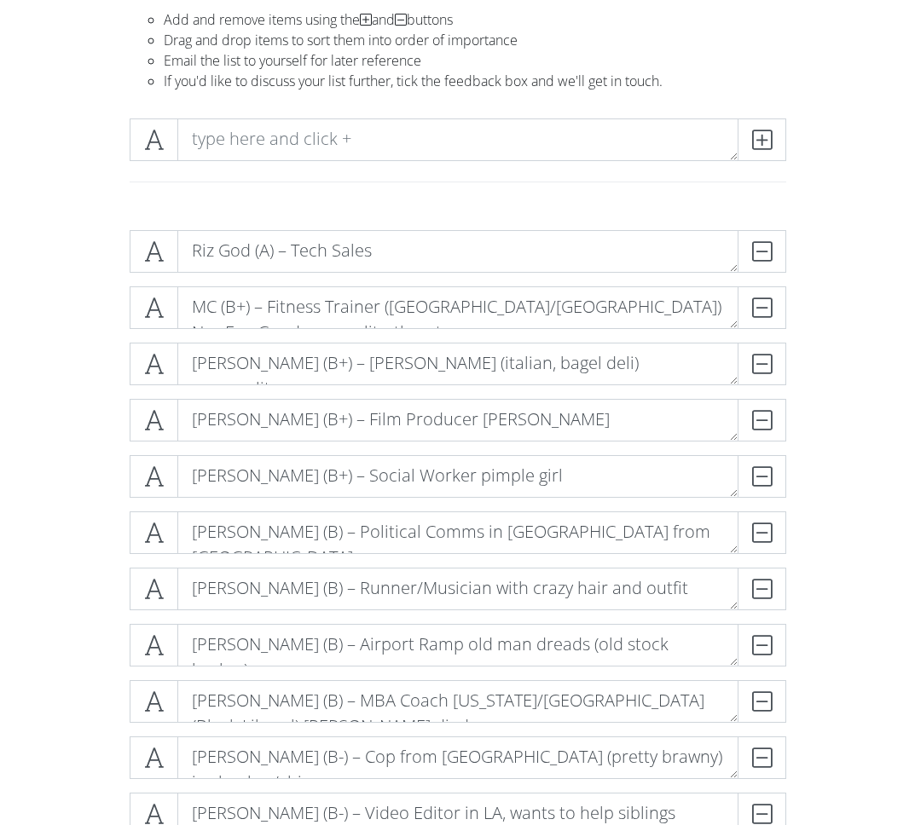
scroll to position [107, 0]
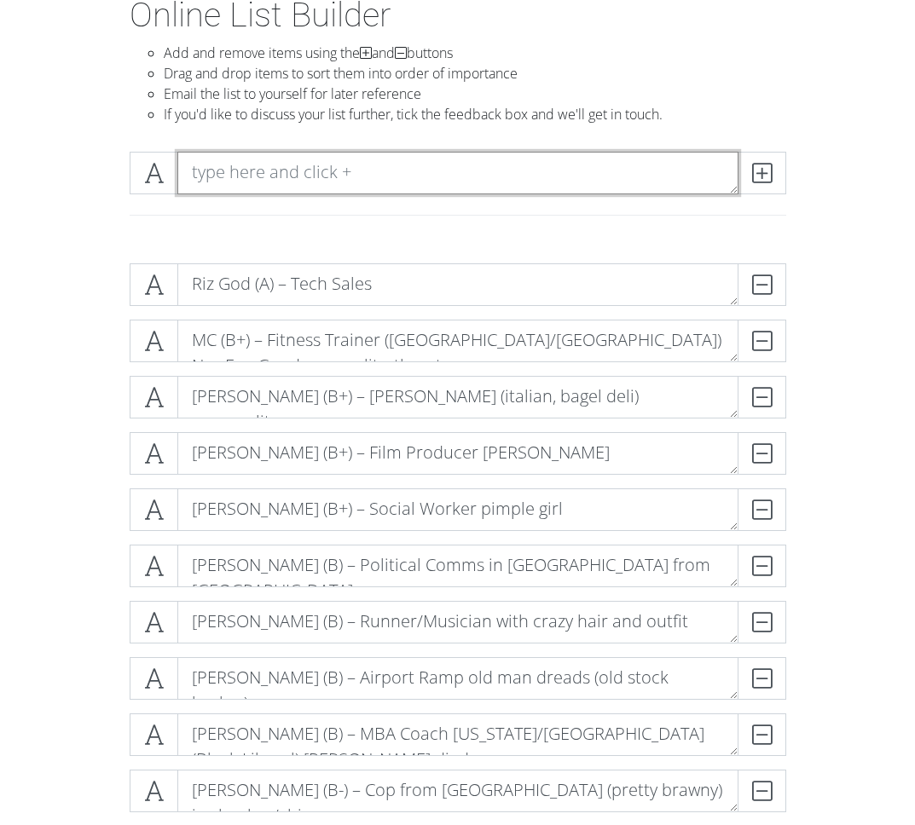
click at [213, 171] on textarea at bounding box center [457, 173] width 561 height 43
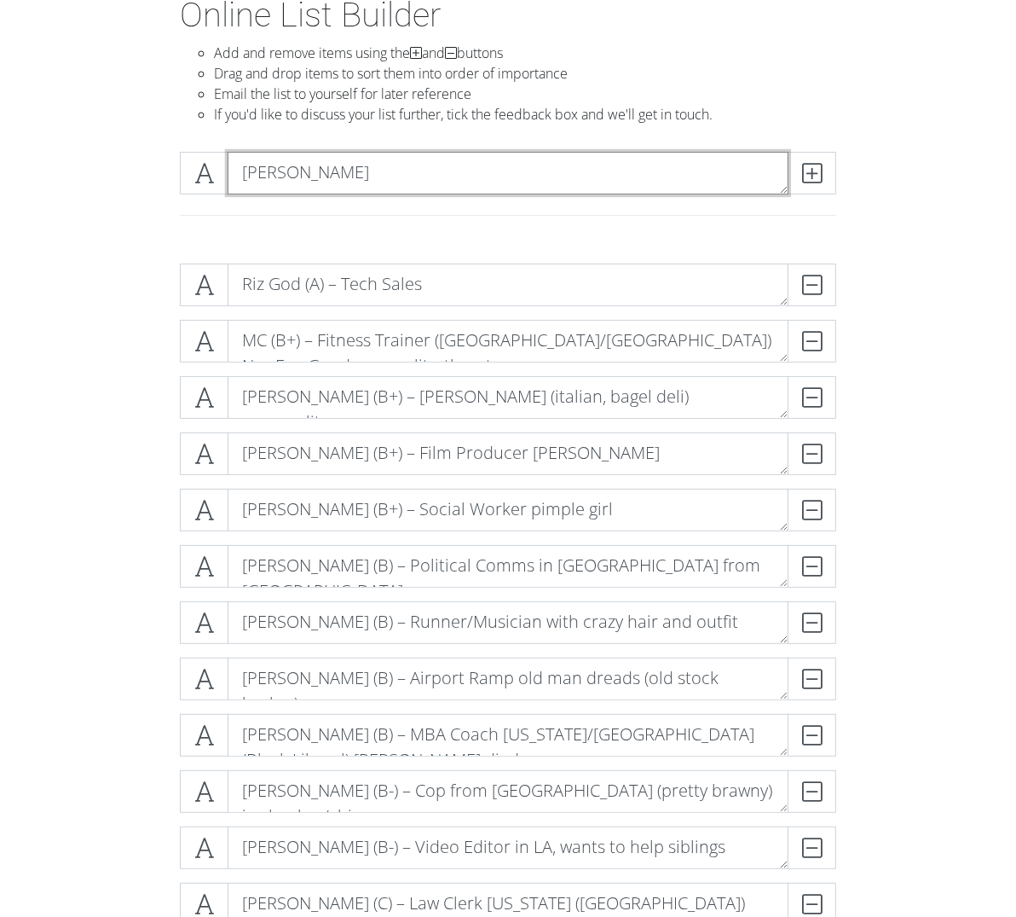
click at [405, 167] on textarea "[PERSON_NAME]" at bounding box center [508, 173] width 561 height 43
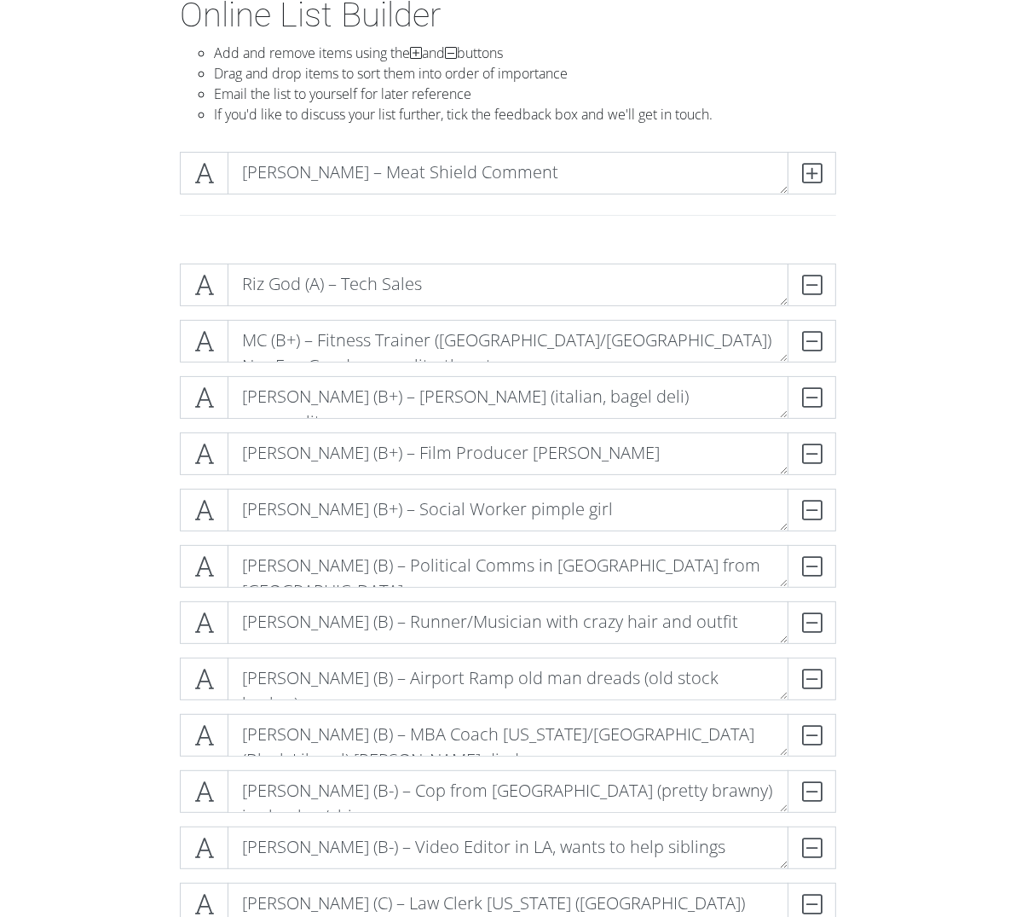
click at [726, 41] on div "Online List Builder Add and remove items using the and buttons Drag and drop it…" at bounding box center [508, 66] width 682 height 143
click at [495, 169] on textarea "[PERSON_NAME] – Meat Shield Comment" at bounding box center [508, 173] width 561 height 43
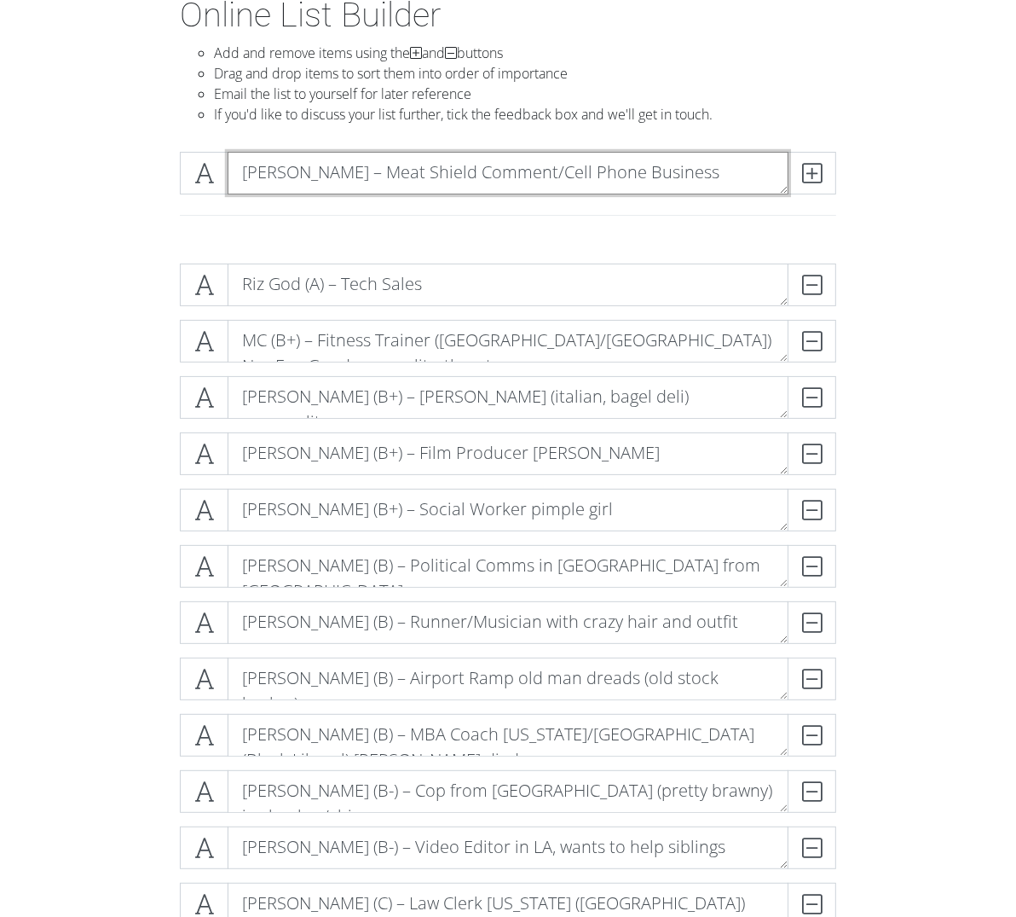
click at [279, 166] on textarea "[PERSON_NAME] – Meat Shield Comment/Cell Phone Business" at bounding box center [508, 173] width 561 height 43
type textarea "[PERSON_NAME] (B) – Meat Shield Comment/Cell Phone Business"
click at [917, 181] on div "[PERSON_NAME] (B) – Meat Shield Comment/Cell Phone Business" at bounding box center [508, 194] width 819 height 112
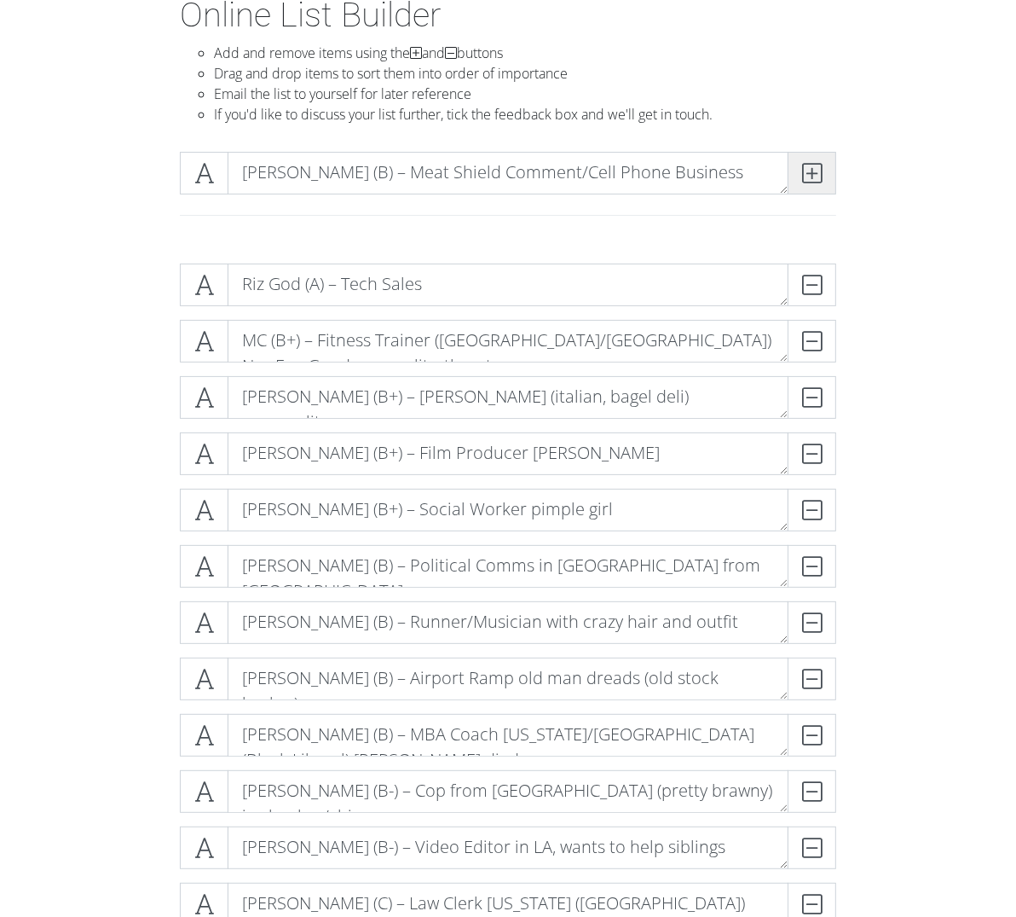
click at [836, 169] on span at bounding box center [812, 173] width 49 height 43
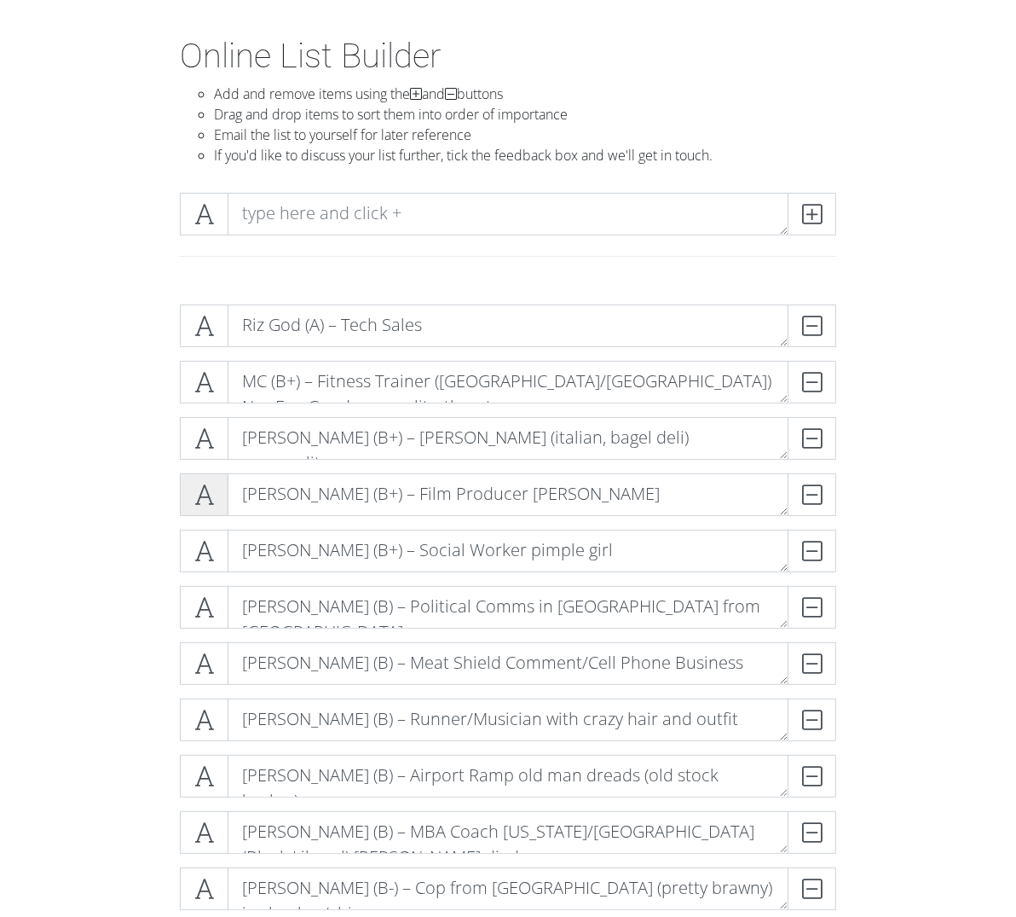
scroll to position [58, 0]
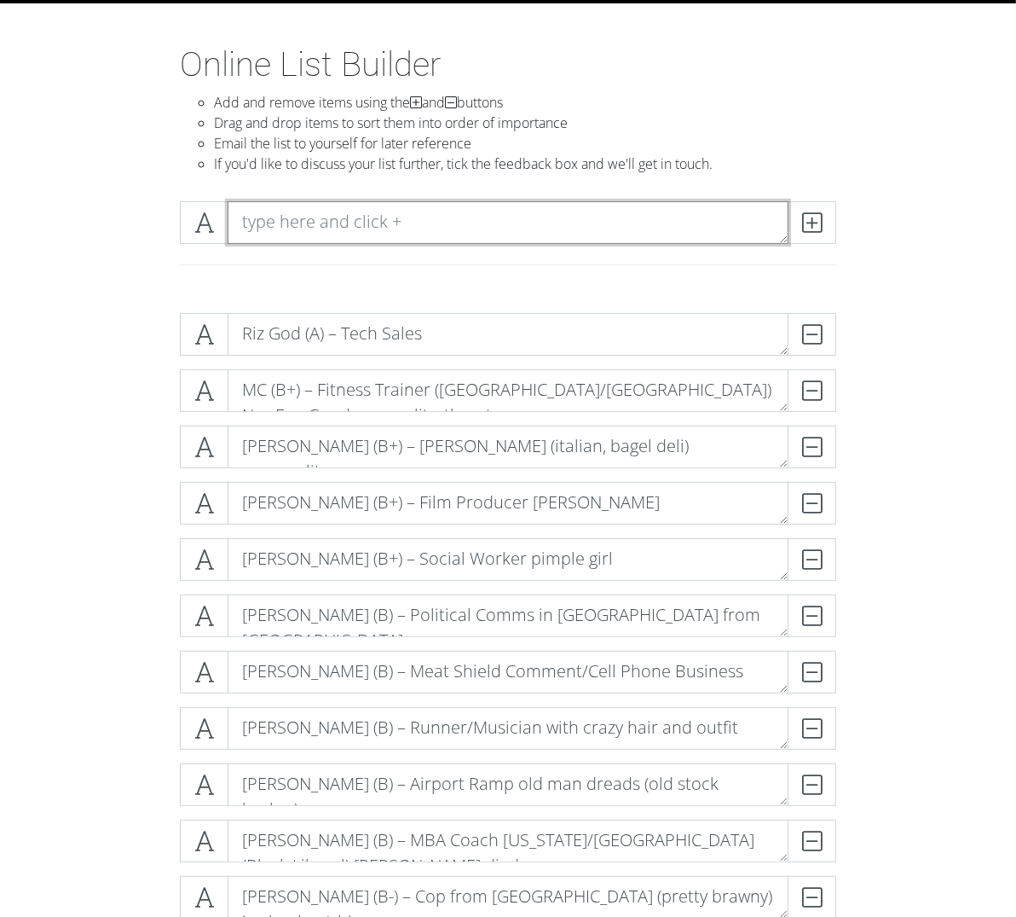
click at [228, 218] on textarea at bounding box center [508, 222] width 561 height 43
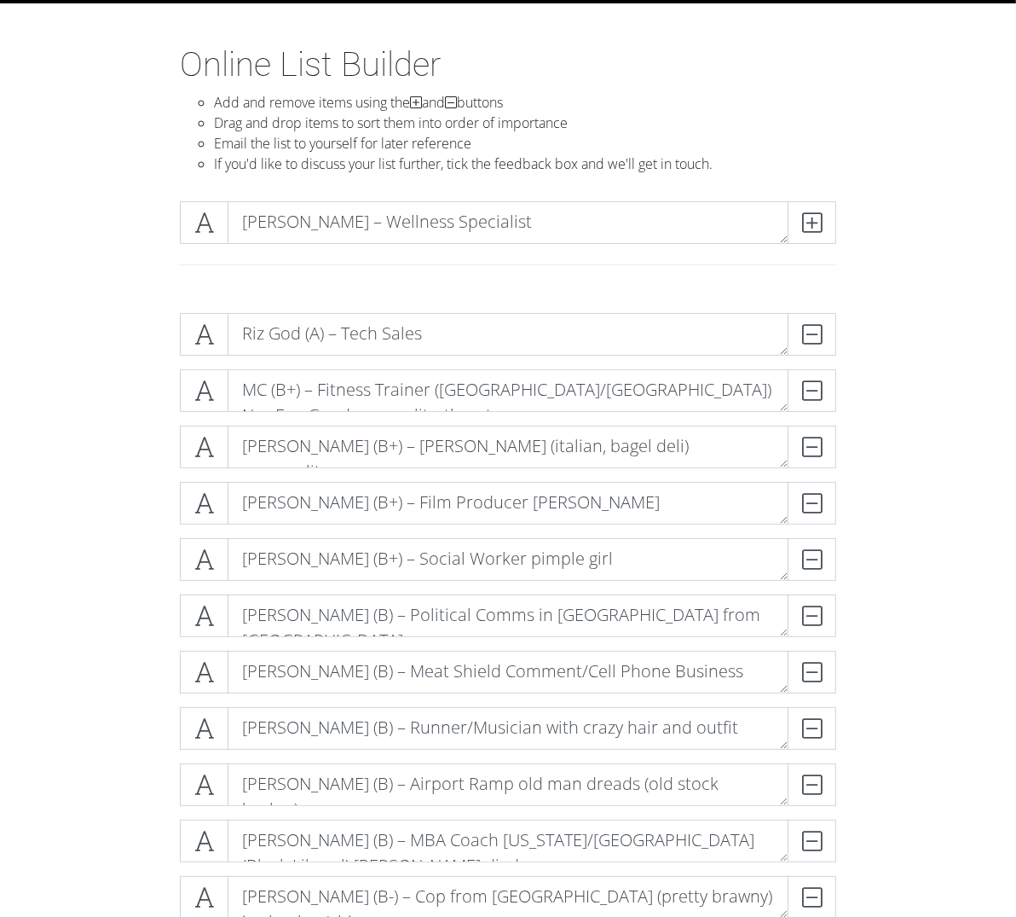
click at [917, 194] on div "[PERSON_NAME] – Wellness Specialist" at bounding box center [508, 244] width 819 height 112
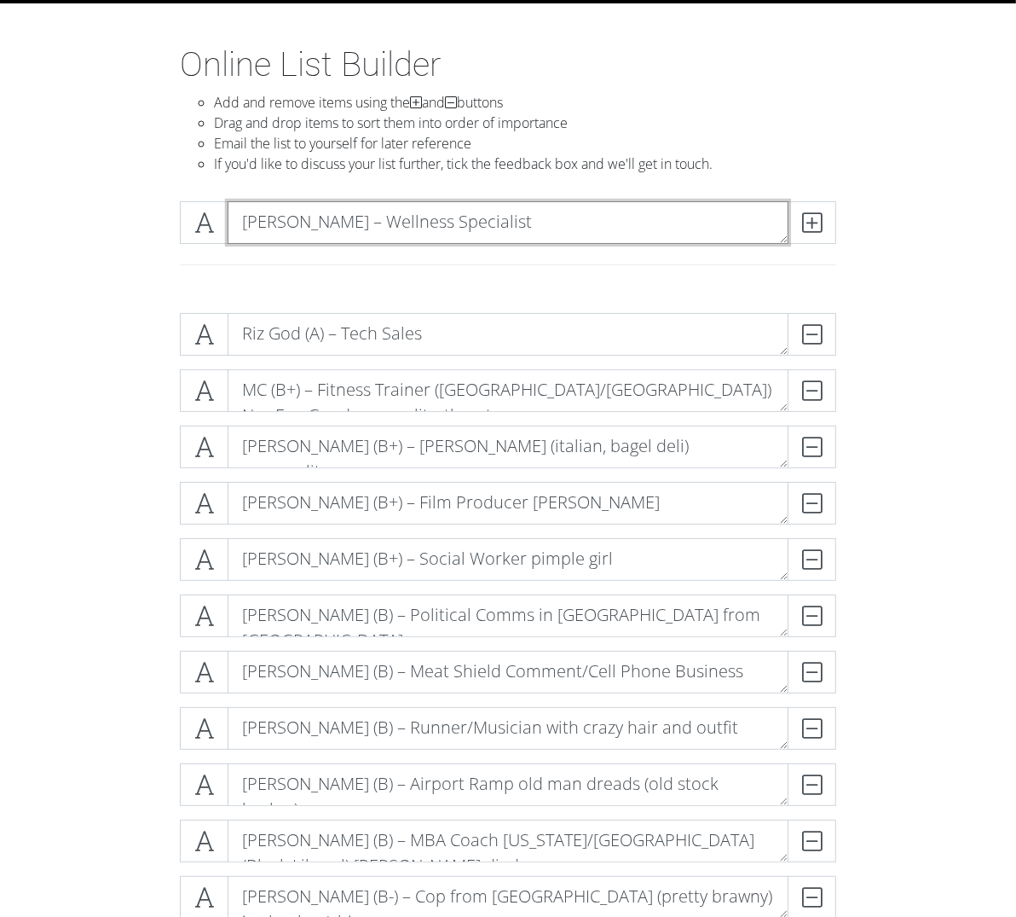
click at [523, 217] on textarea "[PERSON_NAME] – Wellness Specialist" at bounding box center [508, 222] width 561 height 43
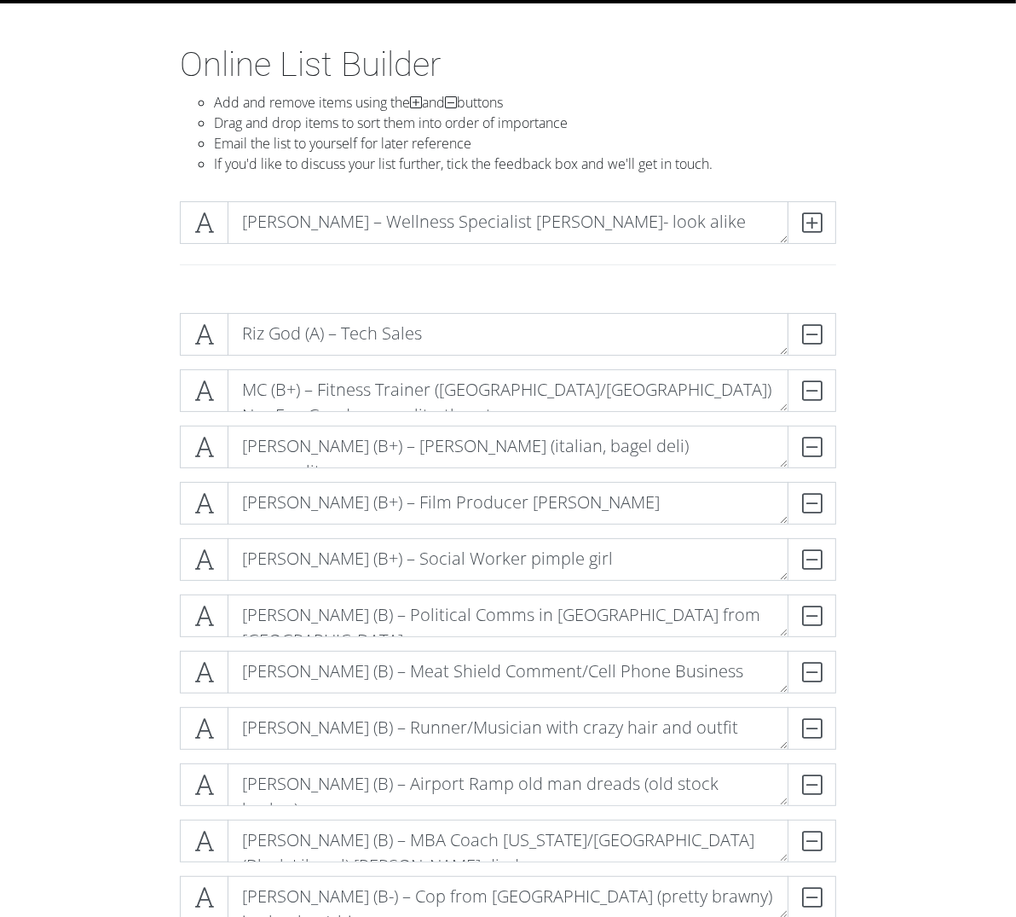
click at [732, 106] on li "Add and remove items using the and buttons" at bounding box center [525, 102] width 622 height 20
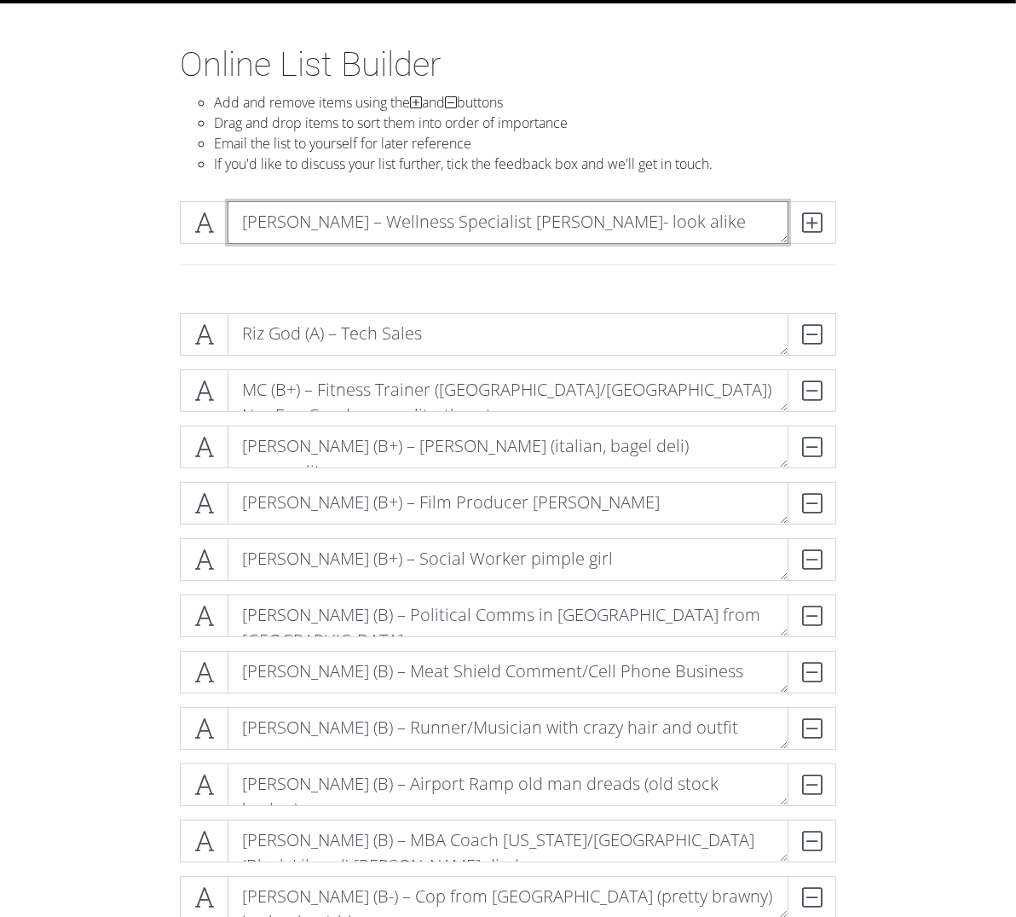
click at [326, 231] on textarea "[PERSON_NAME] – Wellness Specialist [PERSON_NAME]- look alike" at bounding box center [508, 222] width 561 height 43
click at [343, 225] on textarea "[PERSON_NAME] – Wellness Specialist [PERSON_NAME]- look alike" at bounding box center [508, 222] width 561 height 43
type textarea "[PERSON_NAME] (A) – Wellness Specialist [PERSON_NAME]- look alike"
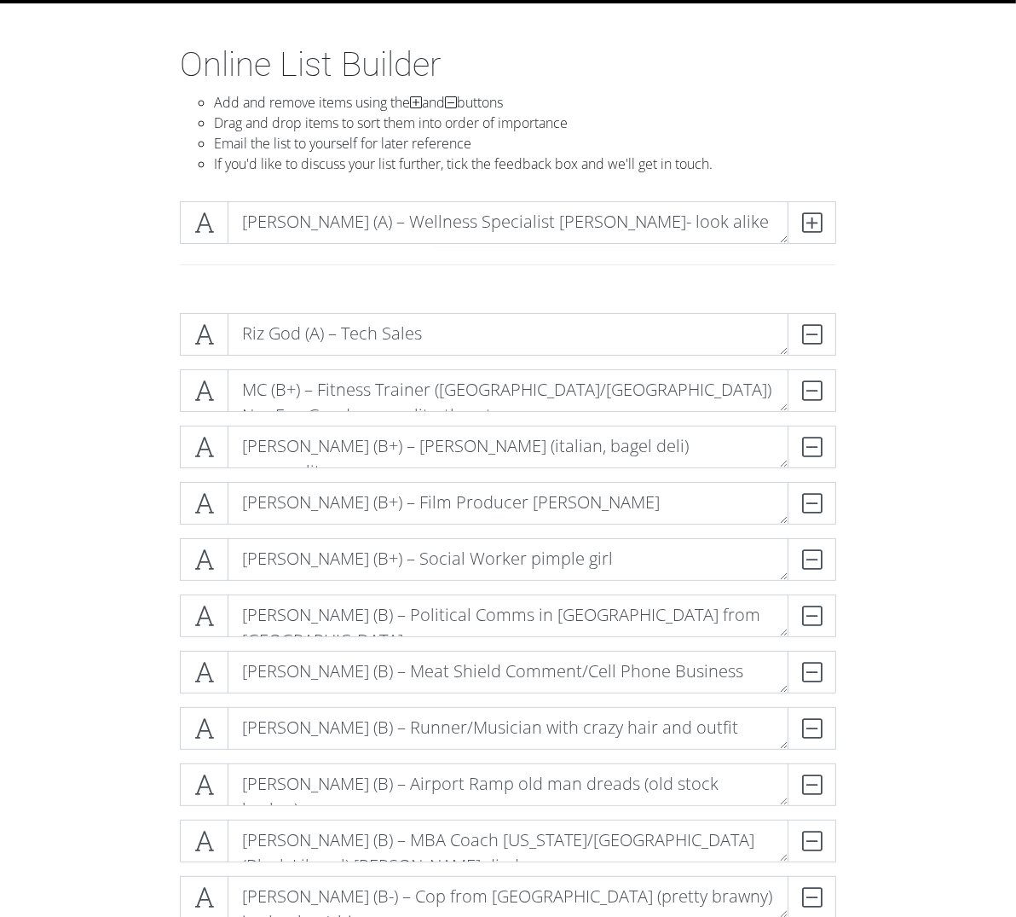
click at [917, 205] on div "[PERSON_NAME] (A) – Wellness Specialist [PERSON_NAME]- look alike" at bounding box center [508, 244] width 819 height 112
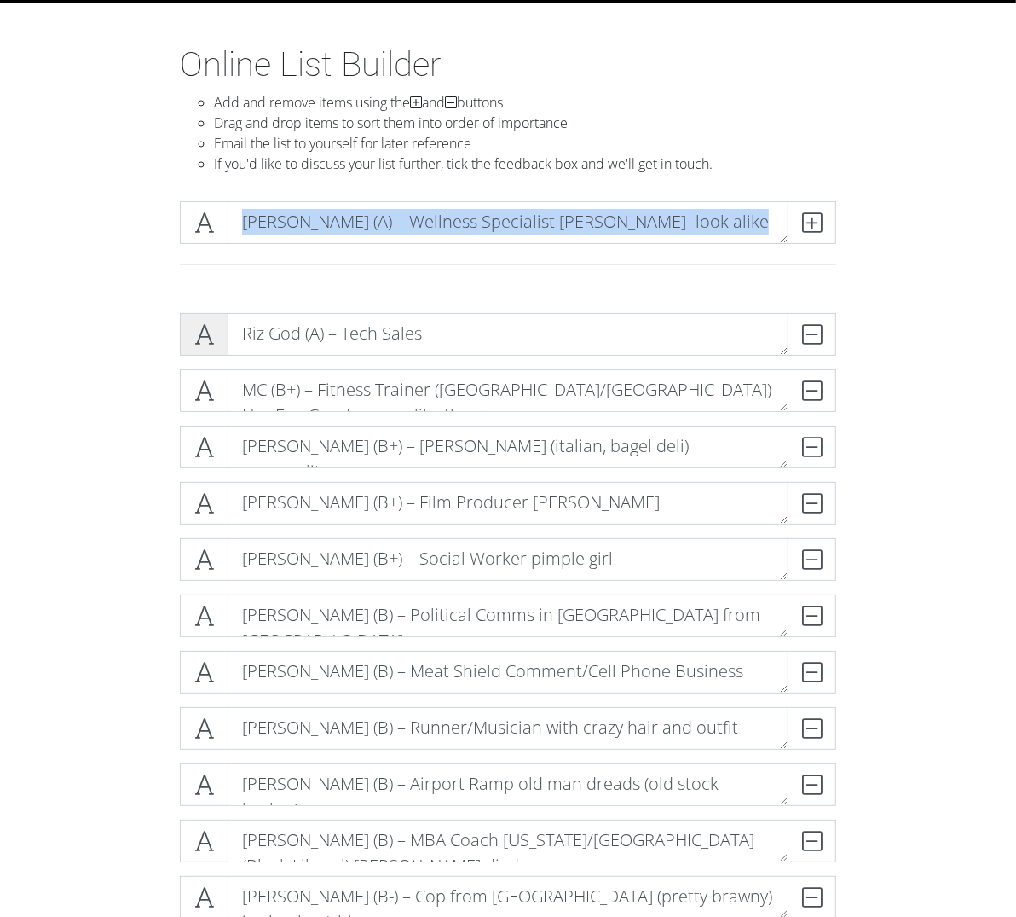
drag, startPoint x: 153, startPoint y: 216, endPoint x: 122, endPoint y: 328, distance: 116.7
click at [122, 328] on section "Online List Builder Add and remove items using the and buttons Drag and drop it…" at bounding box center [508, 741] width 1016 height 1394
click at [167, 269] on div at bounding box center [508, 265] width 682 height 14
drag, startPoint x: 128, startPoint y: 212, endPoint x: 124, endPoint y: 379, distance: 167.2
click at [124, 380] on section "Online List Builder Add and remove items using the and buttons Drag and drop it…" at bounding box center [508, 741] width 1016 height 1394
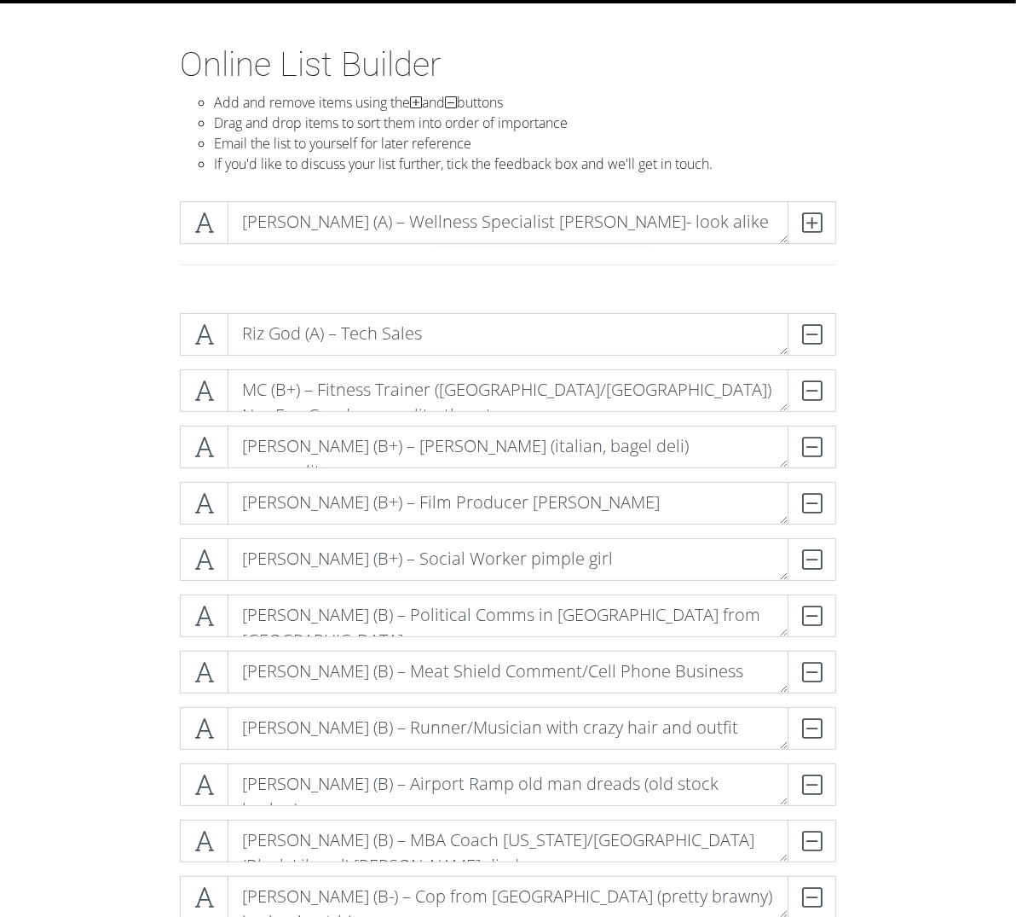
click at [167, 275] on div at bounding box center [508, 272] width 682 height 28
click at [836, 221] on span at bounding box center [812, 222] width 49 height 43
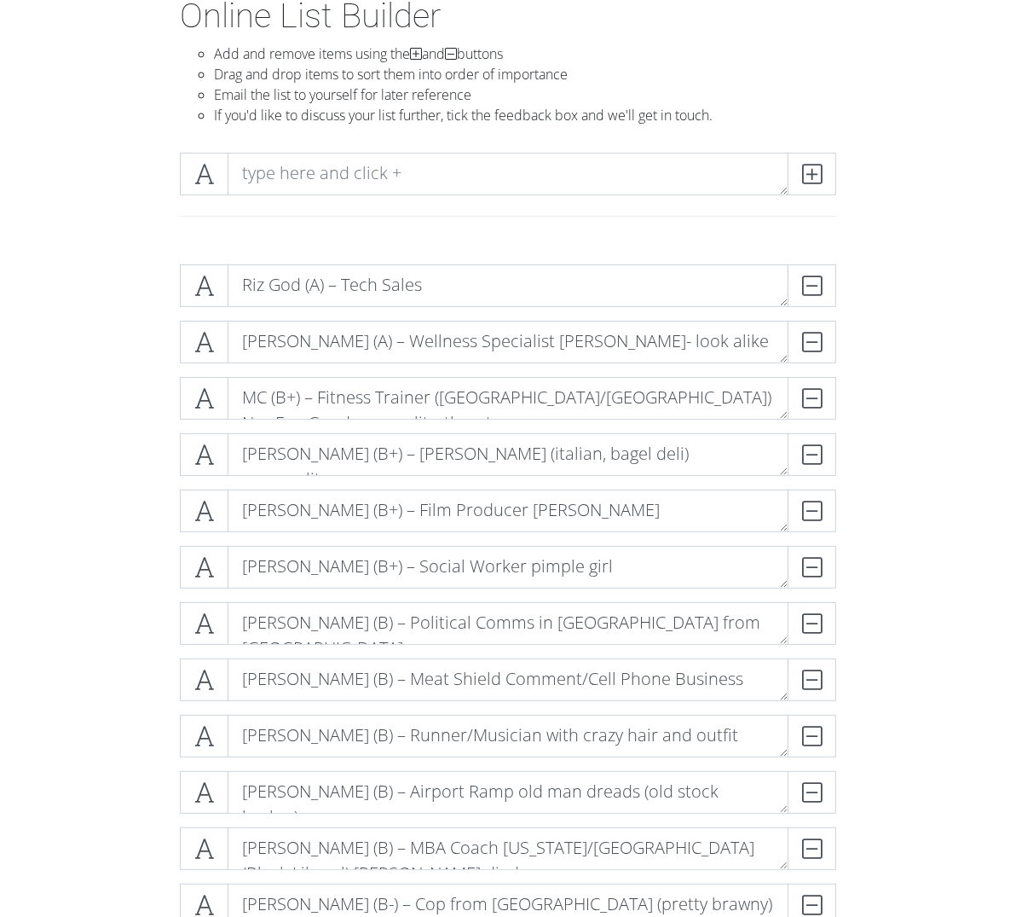
scroll to position [103, 0]
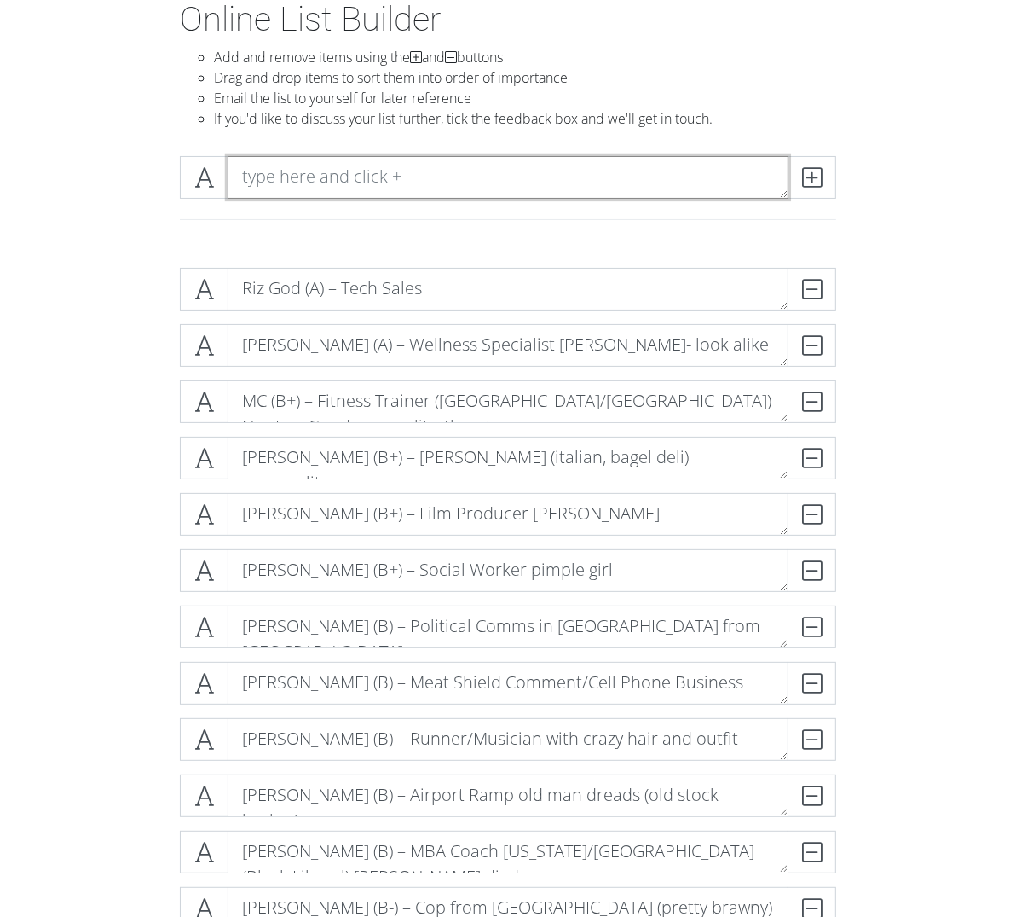
click at [233, 169] on textarea at bounding box center [508, 177] width 561 height 43
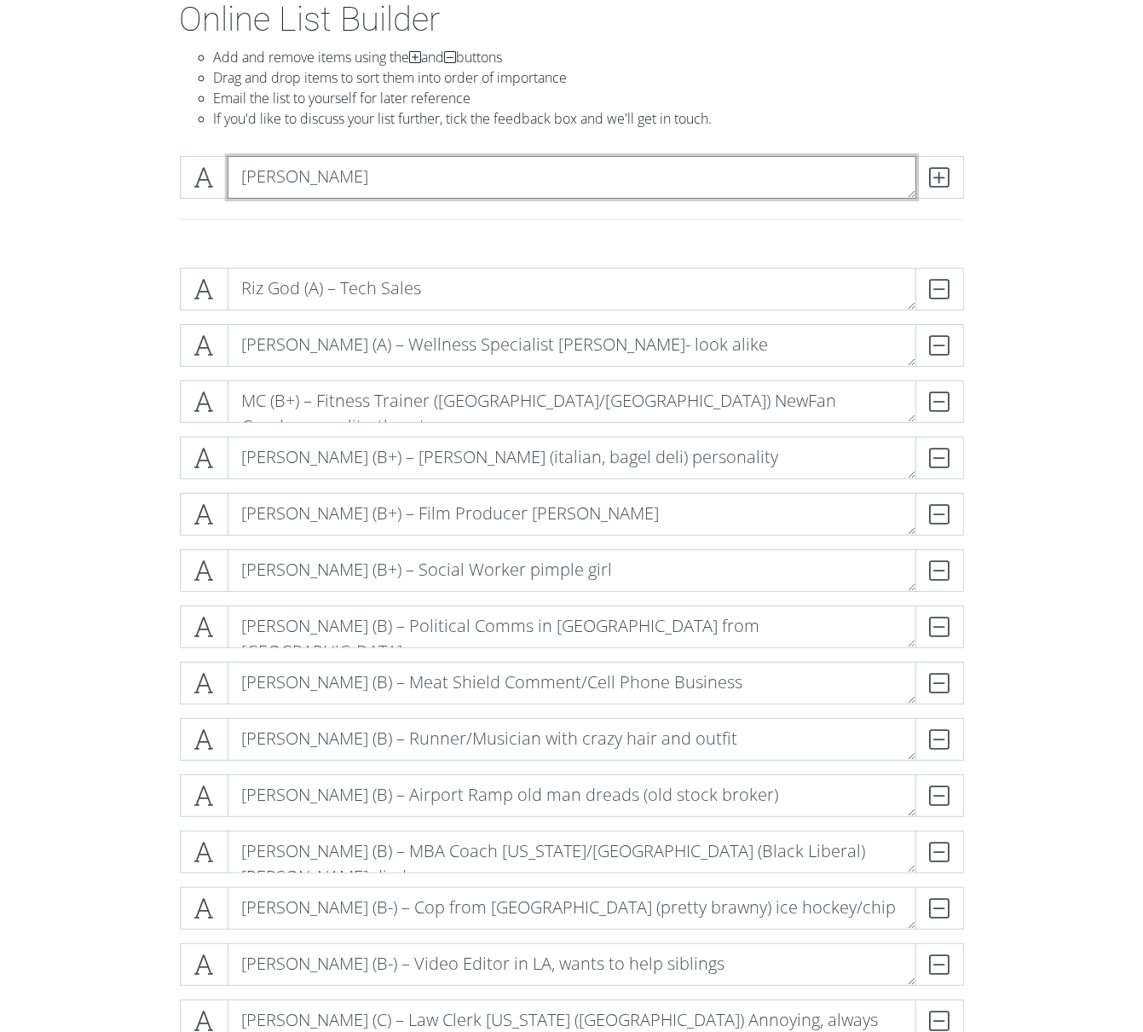
click at [414, 173] on textarea "[PERSON_NAME]" at bounding box center [572, 177] width 689 height 43
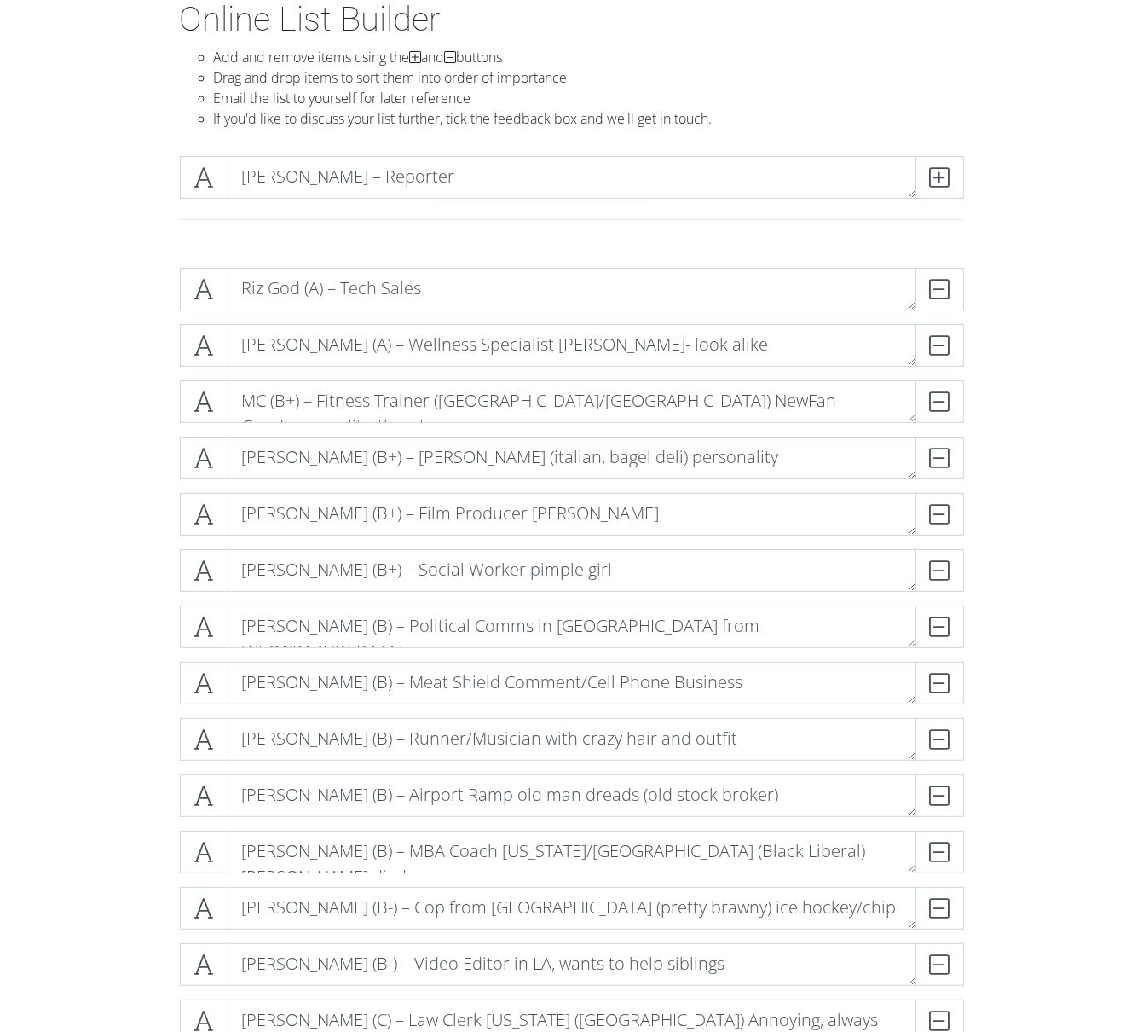
drag, startPoint x: 1000, startPoint y: 190, endPoint x: 83, endPoint y: 305, distance: 924.7
click at [987, 192] on div "[PERSON_NAME] – Reporter" at bounding box center [572, 198] width 972 height 112
click at [454, 177] on textarea "[PERSON_NAME] – Reporter" at bounding box center [572, 177] width 689 height 43
click at [1045, 262] on div "Riz God (A) – Tech Sales DELETE [PERSON_NAME] (A) – Wellness Specialist [PERSON…" at bounding box center [572, 689] width 972 height 871
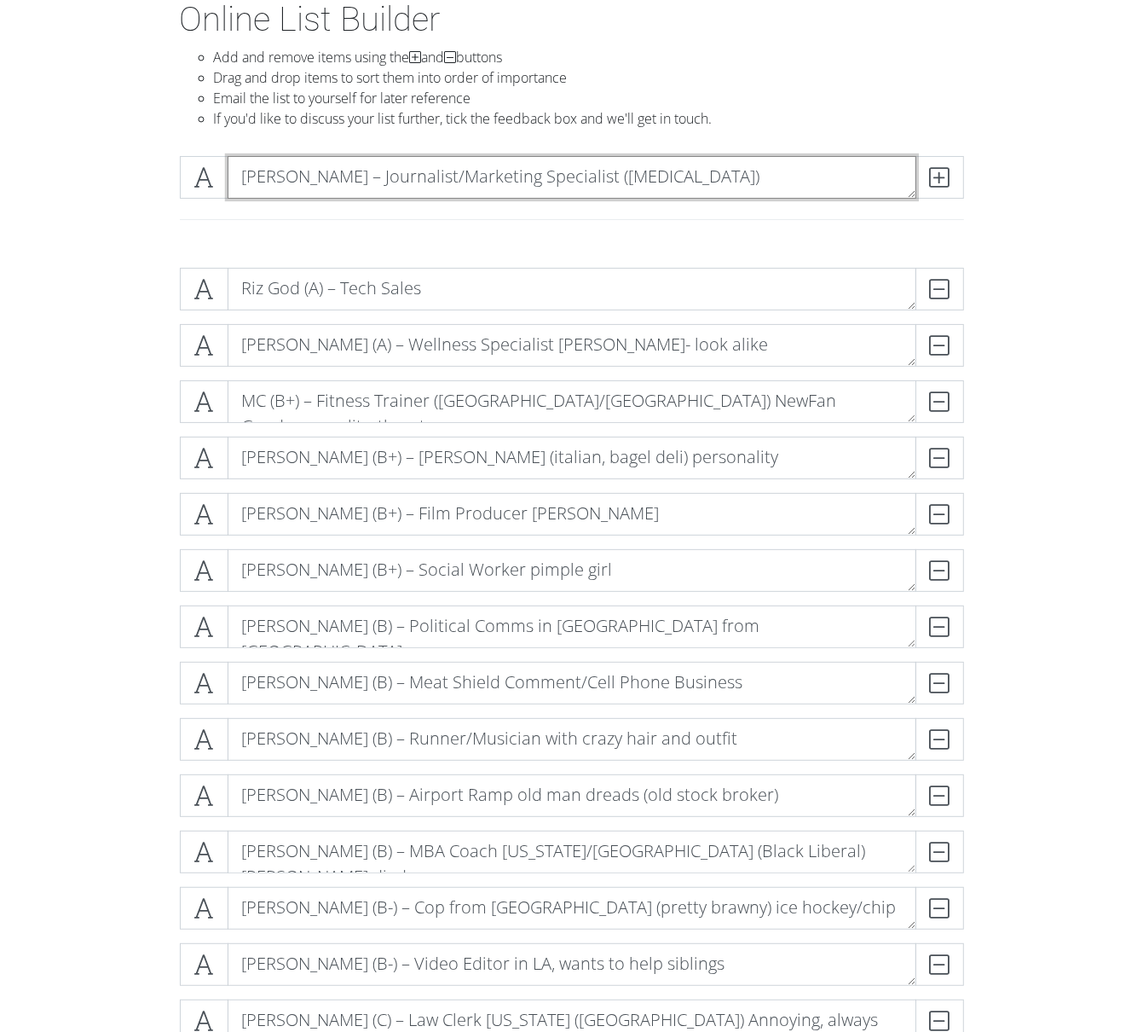
click at [354, 174] on textarea "[PERSON_NAME] – Journalist/Marketing Specialist ([MEDICAL_DATA])" at bounding box center [572, 177] width 689 height 43
click at [361, 174] on textarea "[PERSON_NAME] – Journalist/Marketing Specialist ([MEDICAL_DATA])" at bounding box center [572, 177] width 689 height 43
type textarea "[PERSON_NAME] (B-) – Journalist/Marketing Specialist ([MEDICAL_DATA])"
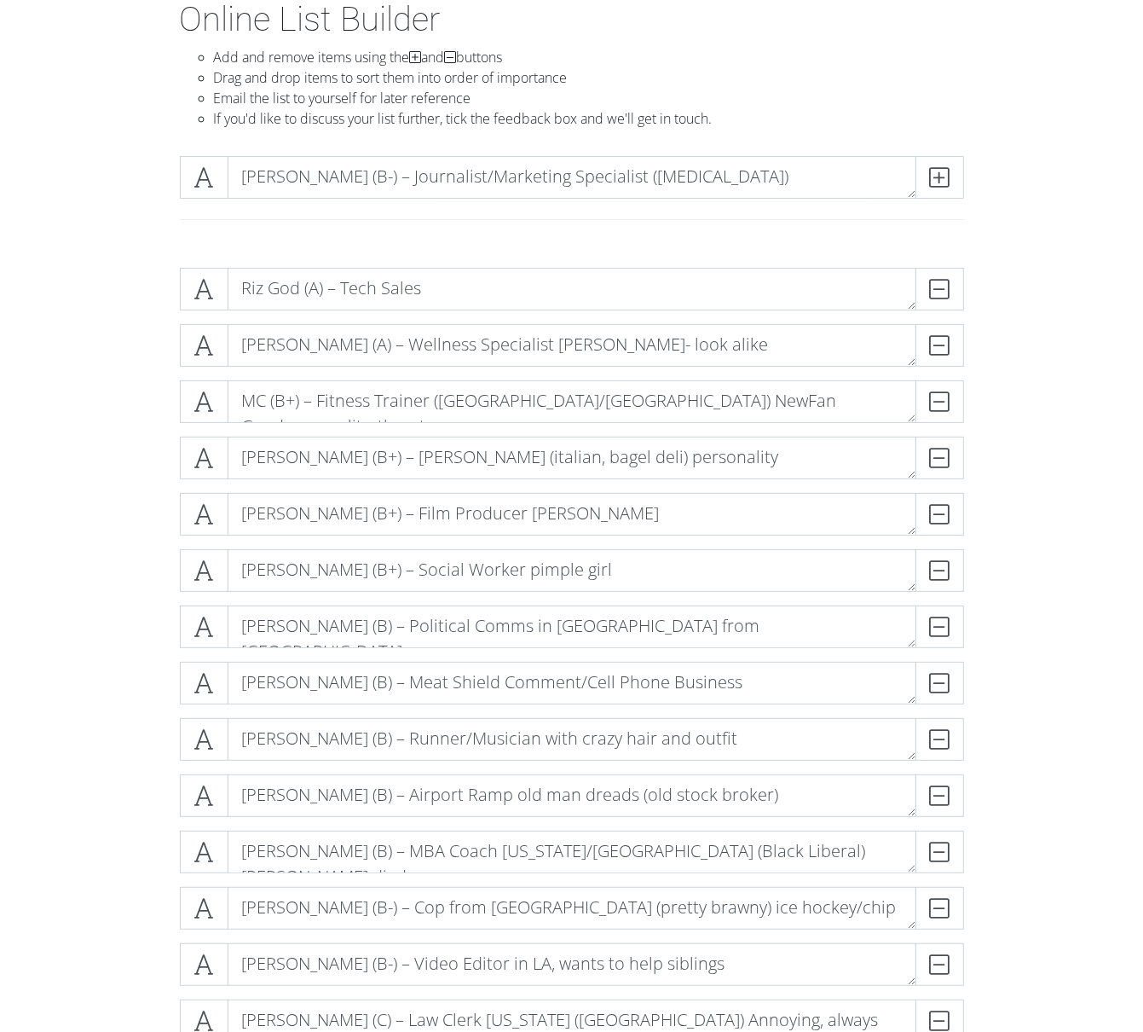
click at [1052, 202] on div "[PERSON_NAME] (B-) – Journalist/Marketing Specialist ([MEDICAL_DATA])" at bounding box center [572, 198] width 972 height 112
click at [941, 169] on icon at bounding box center [940, 177] width 20 height 17
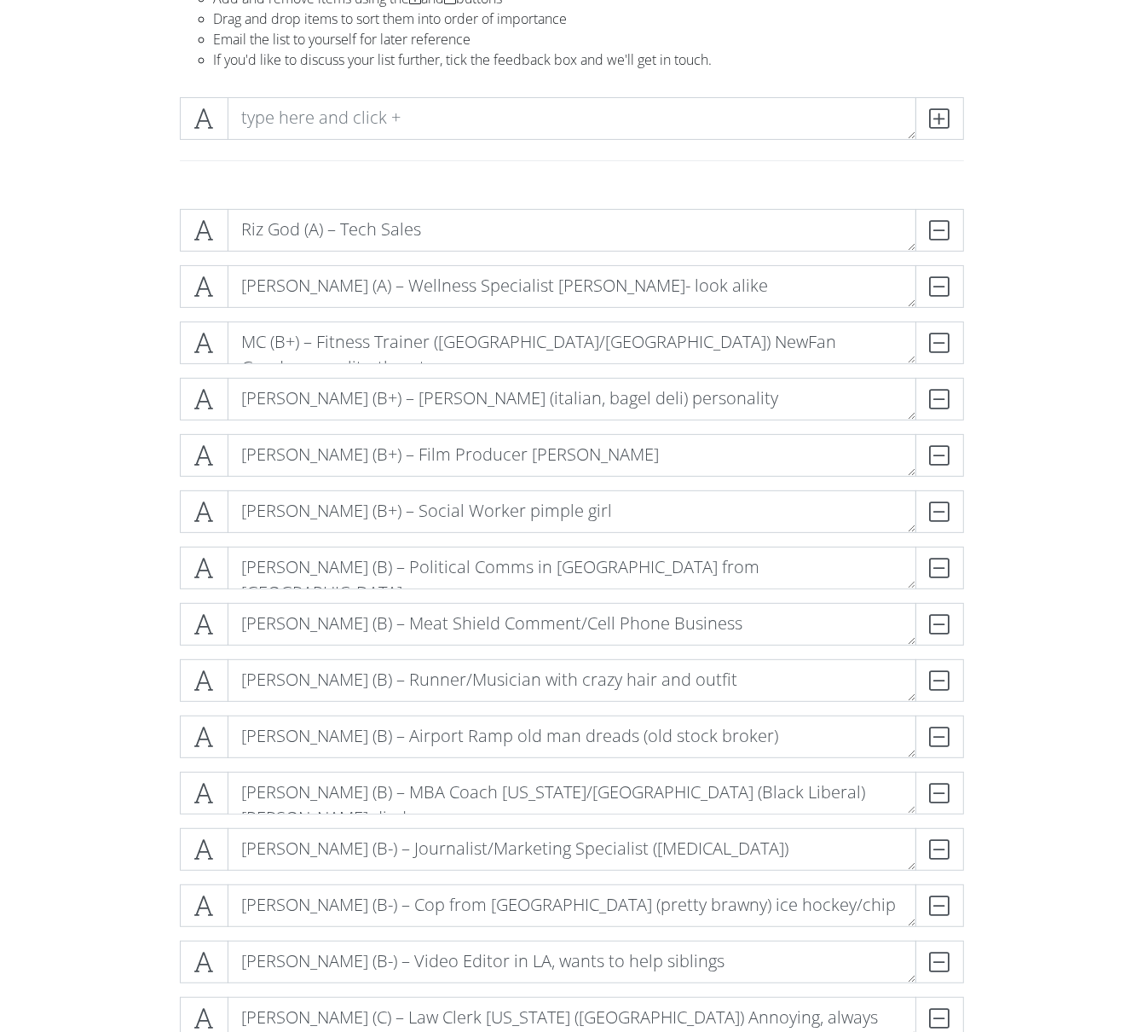
scroll to position [0, 0]
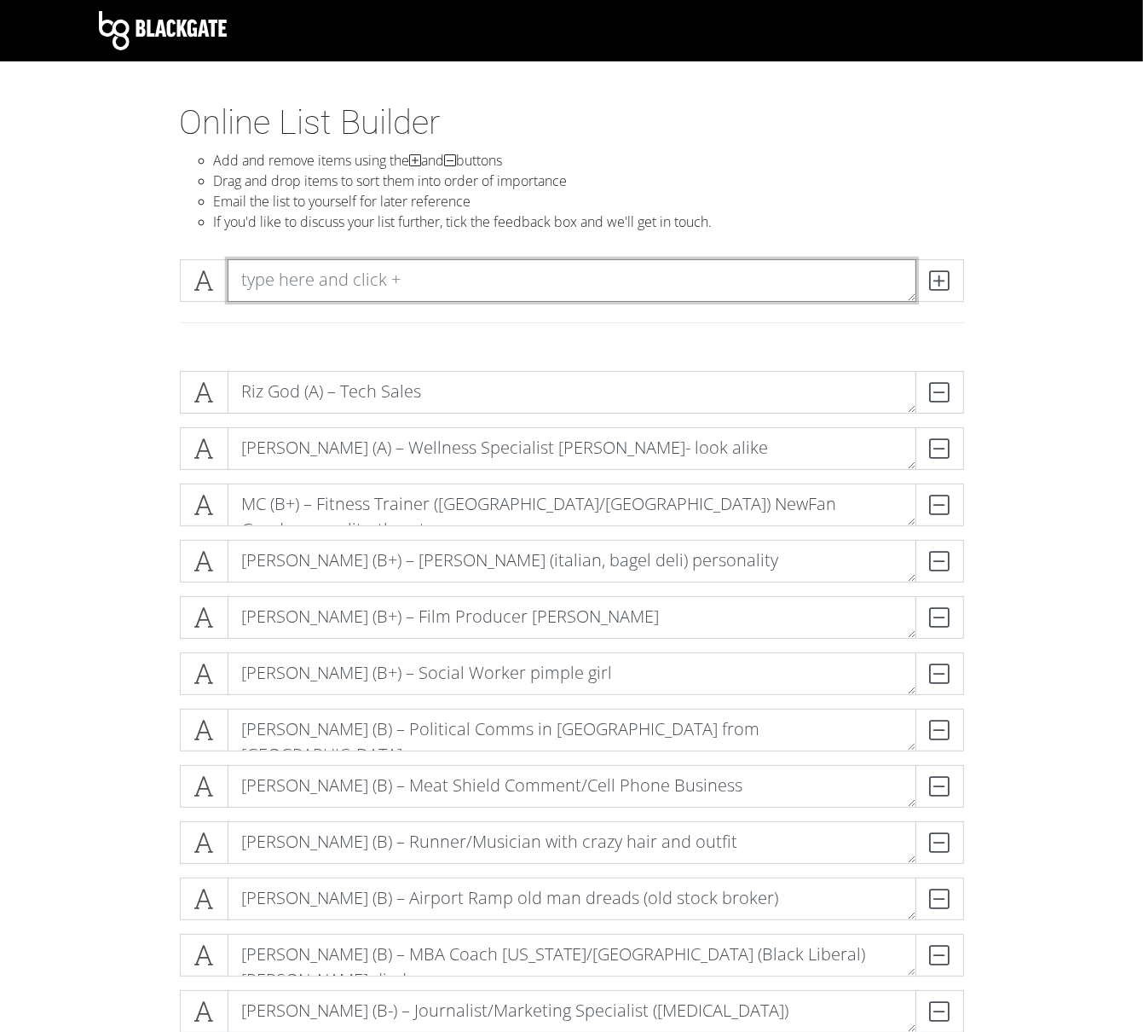
click at [274, 279] on textarea at bounding box center [572, 280] width 689 height 43
click at [283, 290] on textarea at bounding box center [572, 280] width 689 height 43
click at [344, 276] on textarea "[PERSON_NAME] – [US_STATE]/NASA/Musician" at bounding box center [572, 280] width 689 height 43
type textarea "[PERSON_NAME] (B+) – [US_STATE]/NASA/Musician"
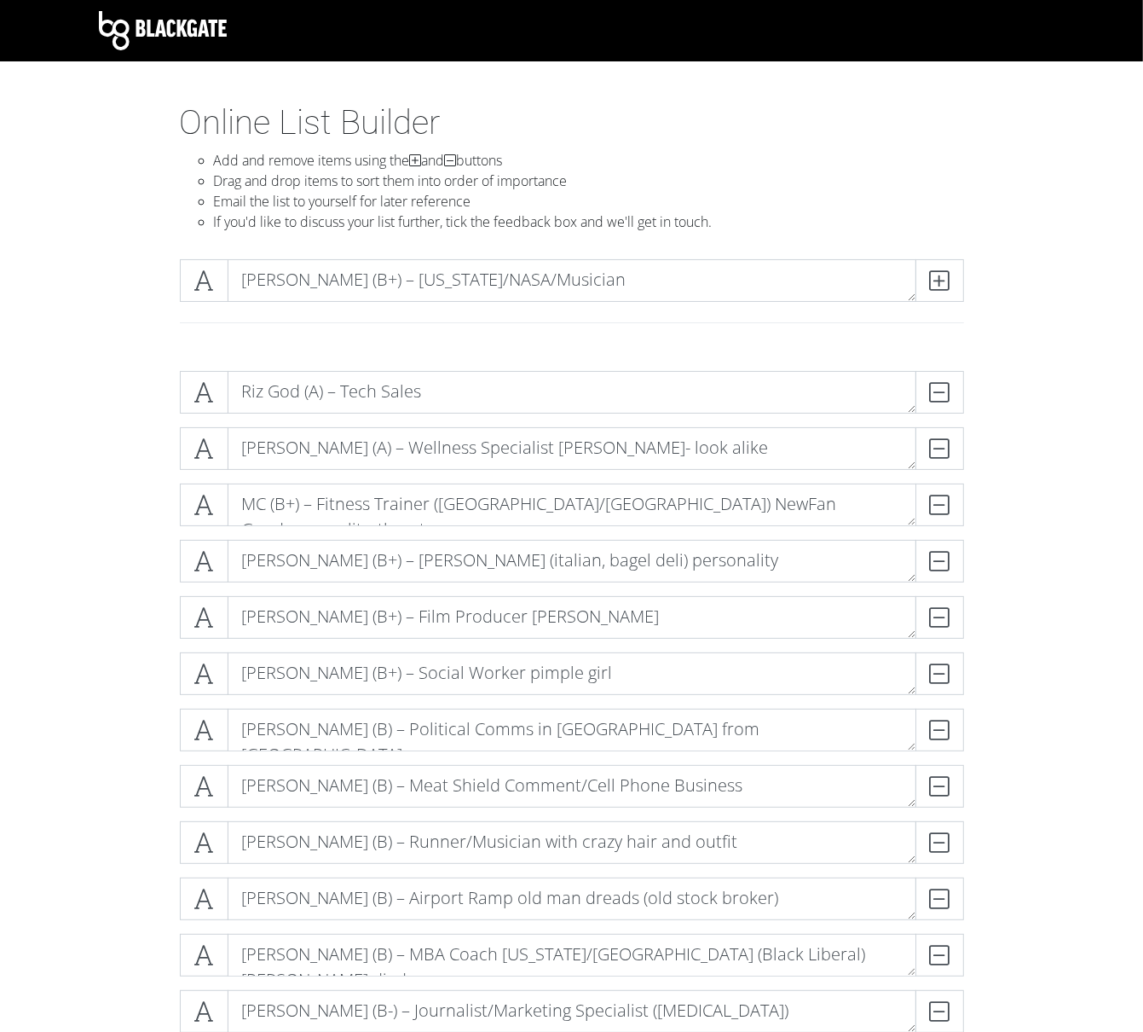
click at [997, 263] on div "[PERSON_NAME] (B+) – [US_STATE]/NASA/Musician" at bounding box center [572, 302] width 972 height 112
click at [935, 276] on icon at bounding box center [940, 280] width 20 height 17
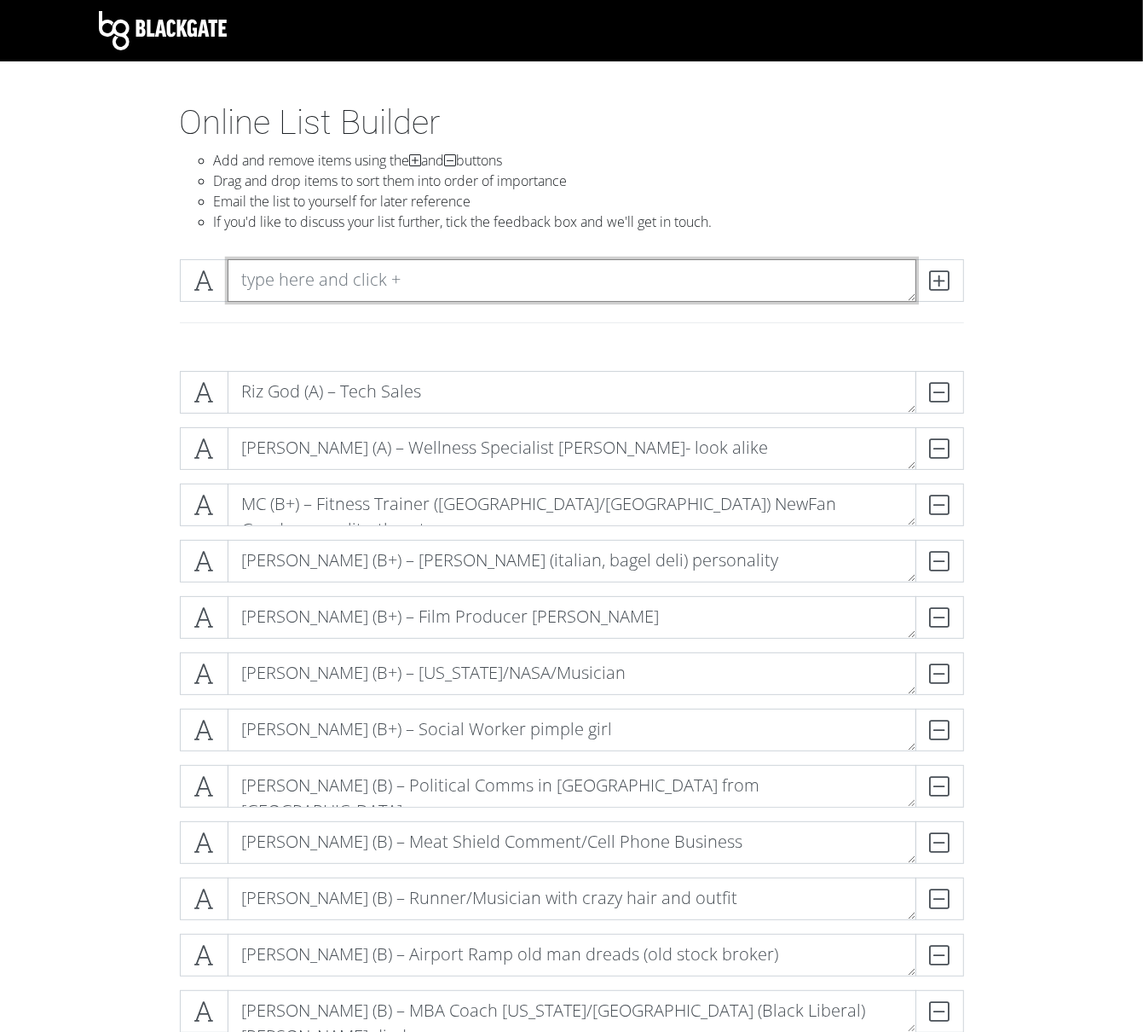
click at [314, 275] on textarea at bounding box center [572, 280] width 689 height 43
click at [355, 282] on textarea "[PERSON_NAME] – Strategy [GEOGRAPHIC_DATA]/[GEOGRAPHIC_DATA]" at bounding box center [572, 280] width 689 height 43
type textarea "[PERSON_NAME] (B+)– Strategy [GEOGRAPHIC_DATA]/[GEOGRAPHIC_DATA]"
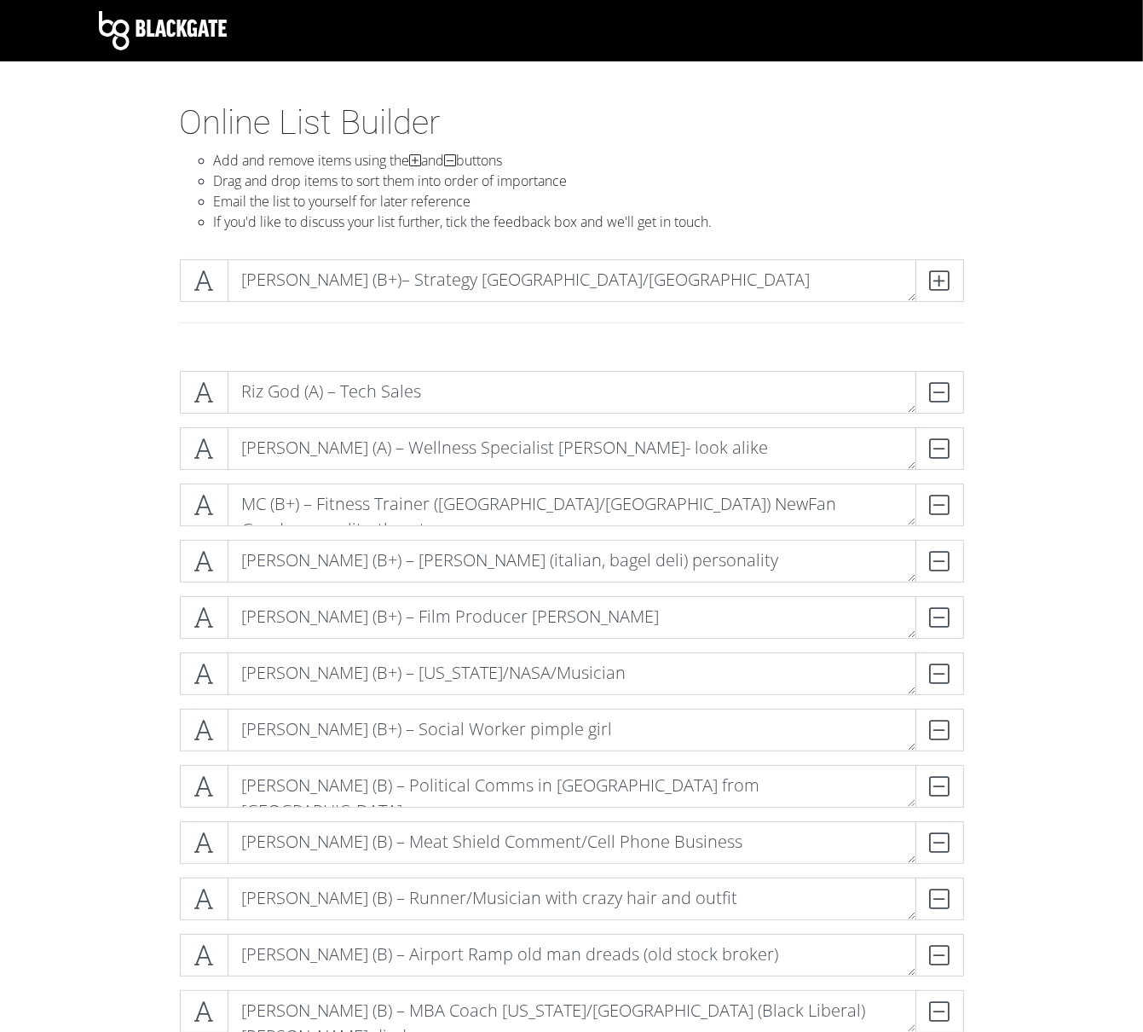
click at [559, 92] on div "Blackgate Online List Builder Add and remove items using the and buttons Drag a…" at bounding box center [571, 842] width 1143 height 1685
